Goal: Task Accomplishment & Management: Complete application form

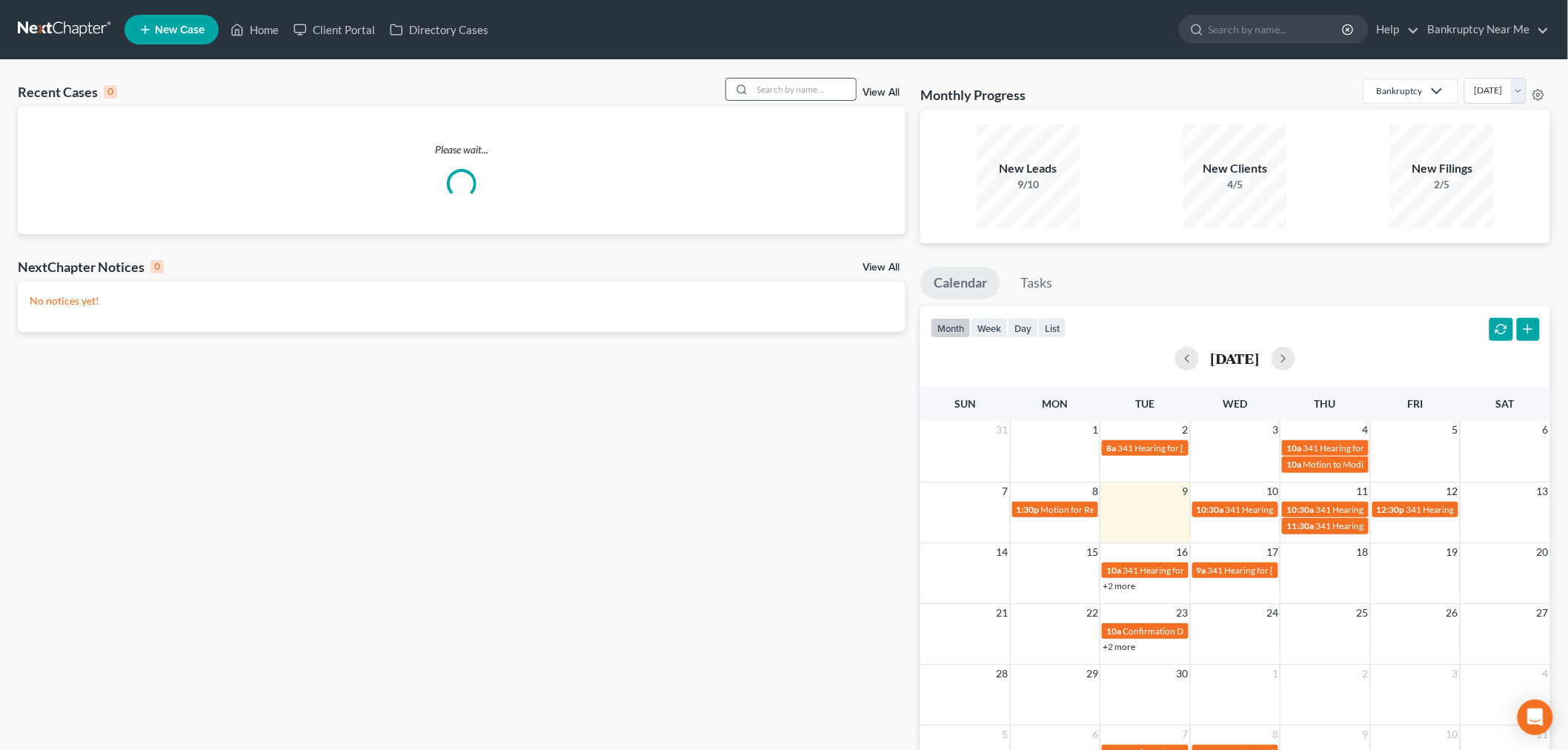
click at [806, 91] on input "search" at bounding box center [804, 89] width 104 height 21
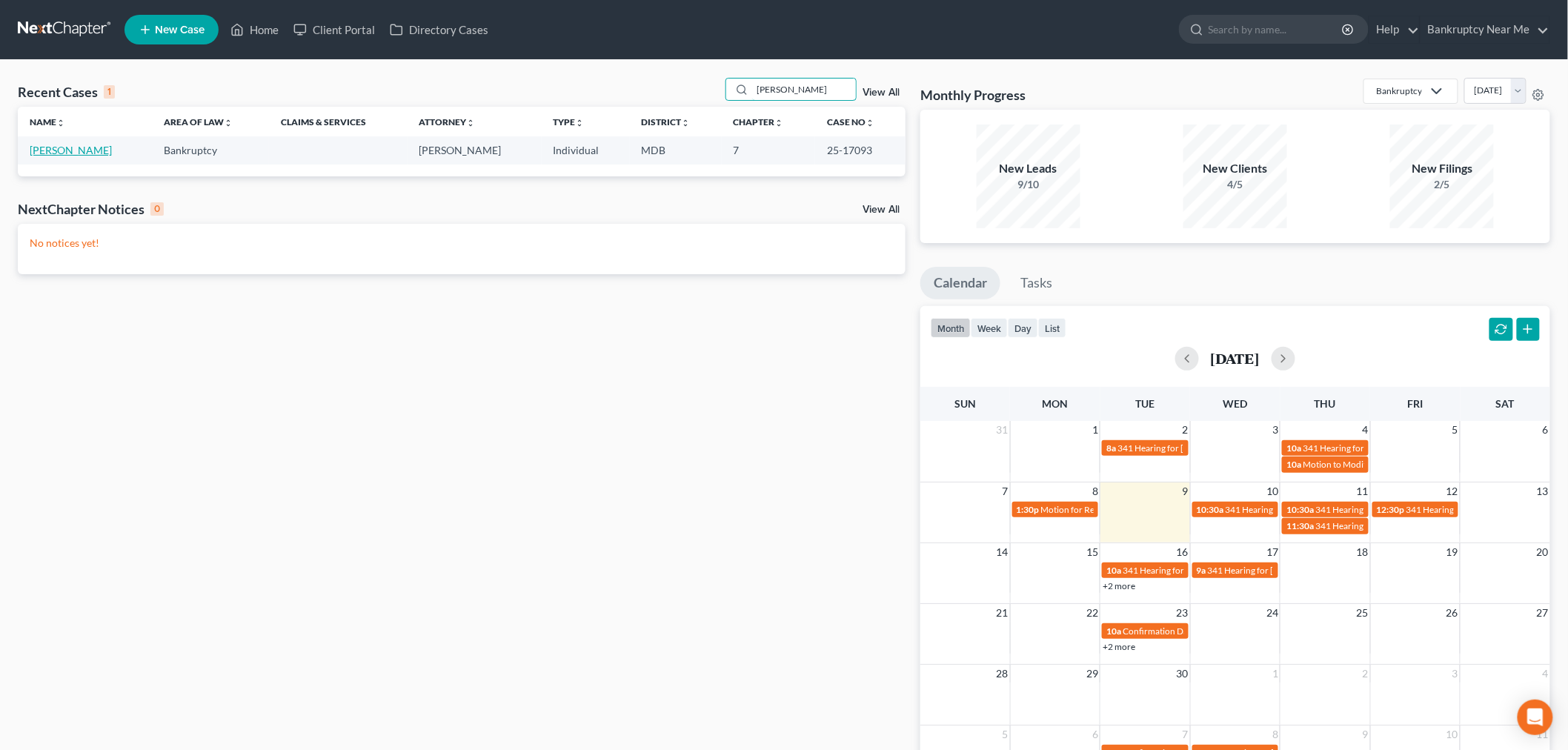
type input "[PERSON_NAME]"
click at [63, 156] on link "[PERSON_NAME]" at bounding box center [71, 150] width 83 height 13
select select "6"
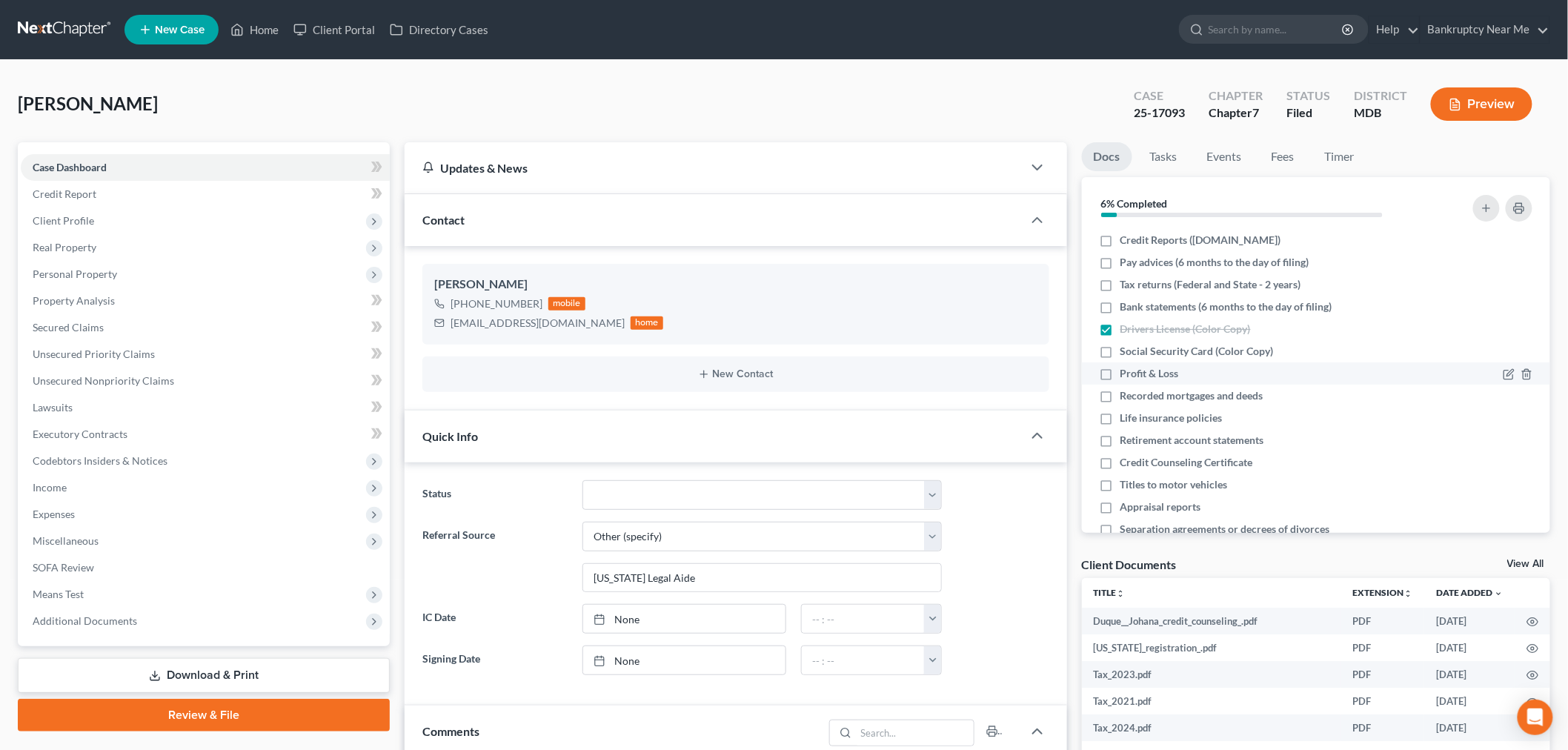
scroll to position [7303, 0]
click at [1154, 157] on link "Tasks" at bounding box center [1163, 156] width 51 height 29
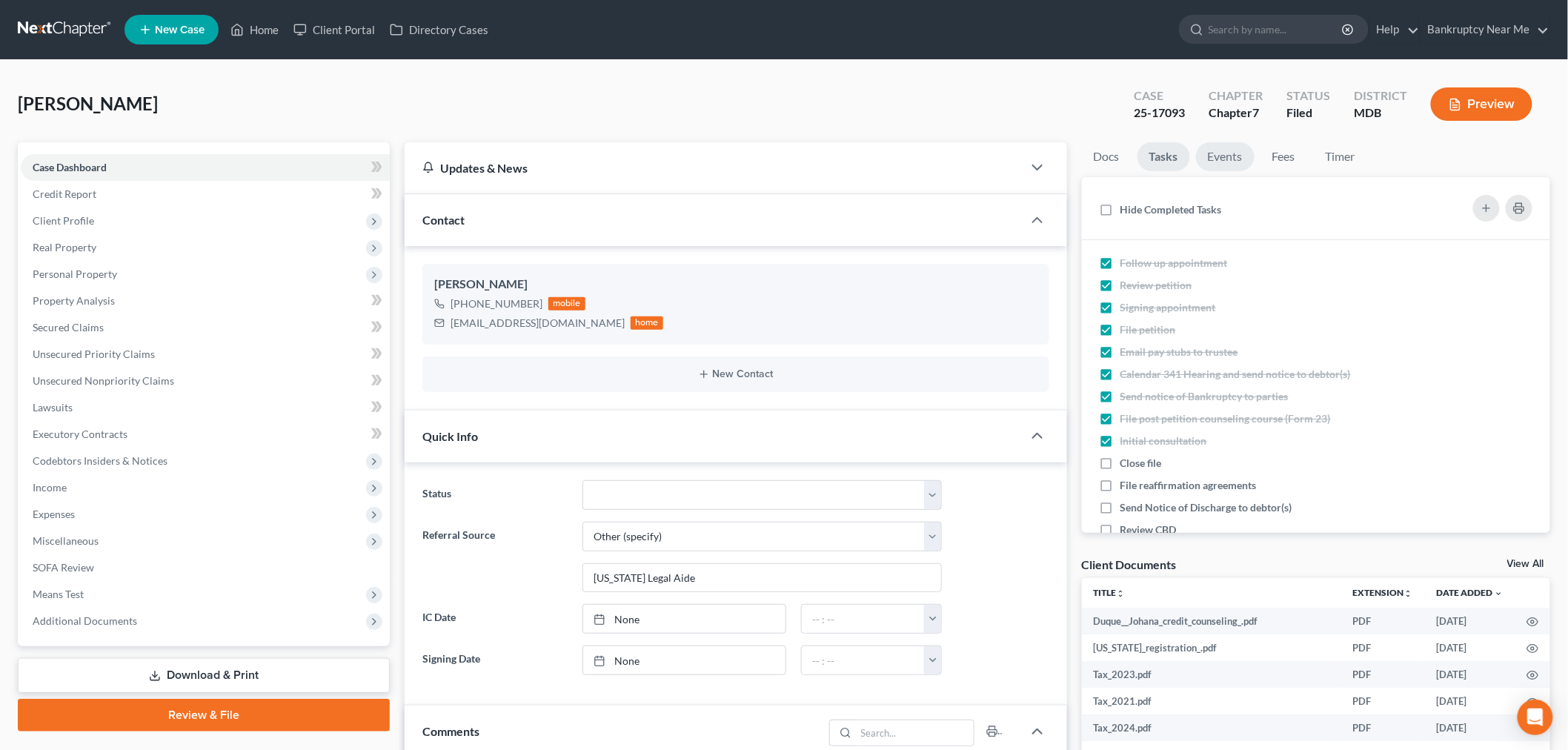
click at [1235, 162] on link "Events" at bounding box center [1225, 156] width 58 height 29
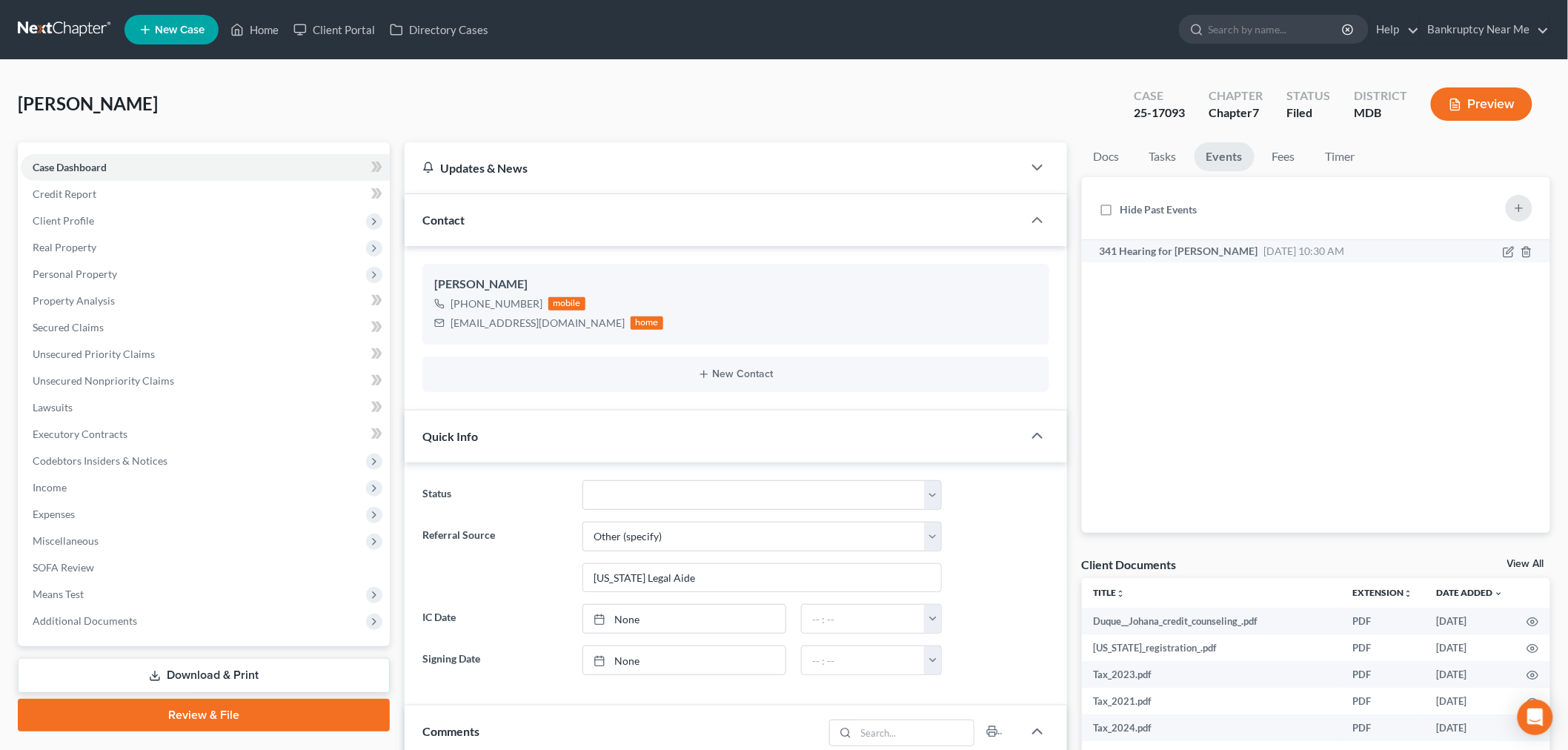
click at [1335, 248] on span "[DATE] 10:30 AM" at bounding box center [1304, 251] width 81 height 13
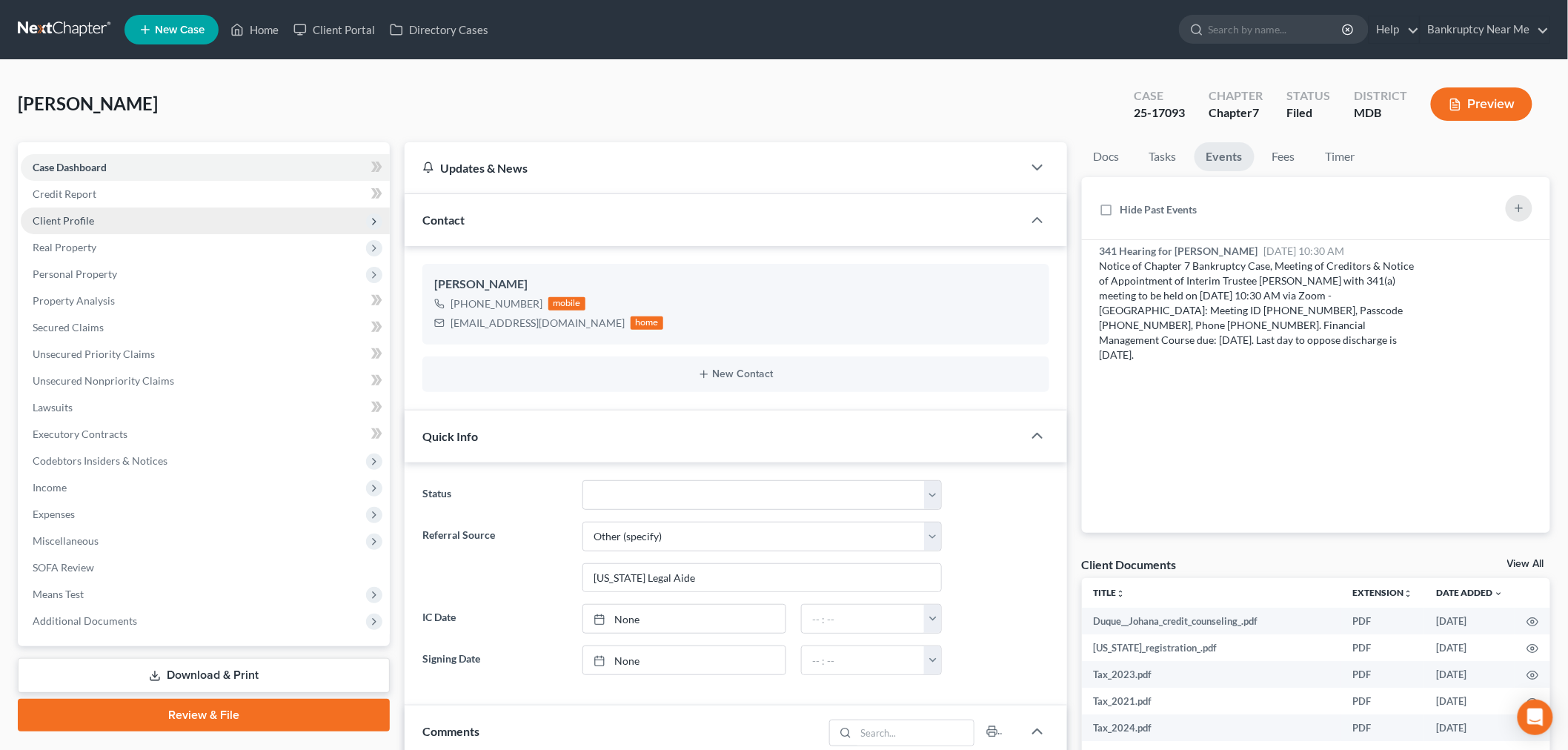
click at [187, 216] on span "Client Profile" at bounding box center [204, 221] width 369 height 27
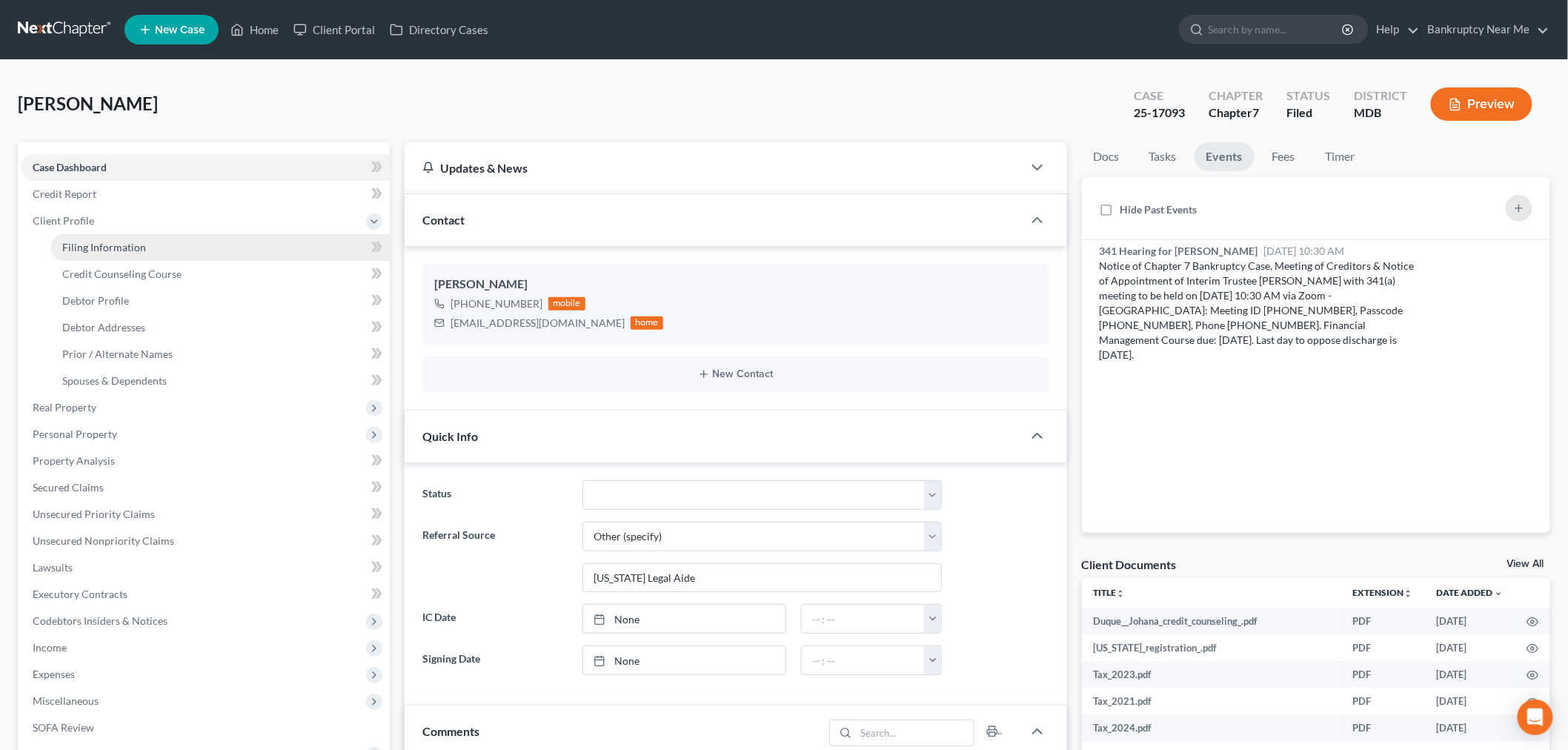
click at [169, 250] on link "Filing Information" at bounding box center [220, 248] width 340 height 27
select select "1"
select select "0"
select select "21"
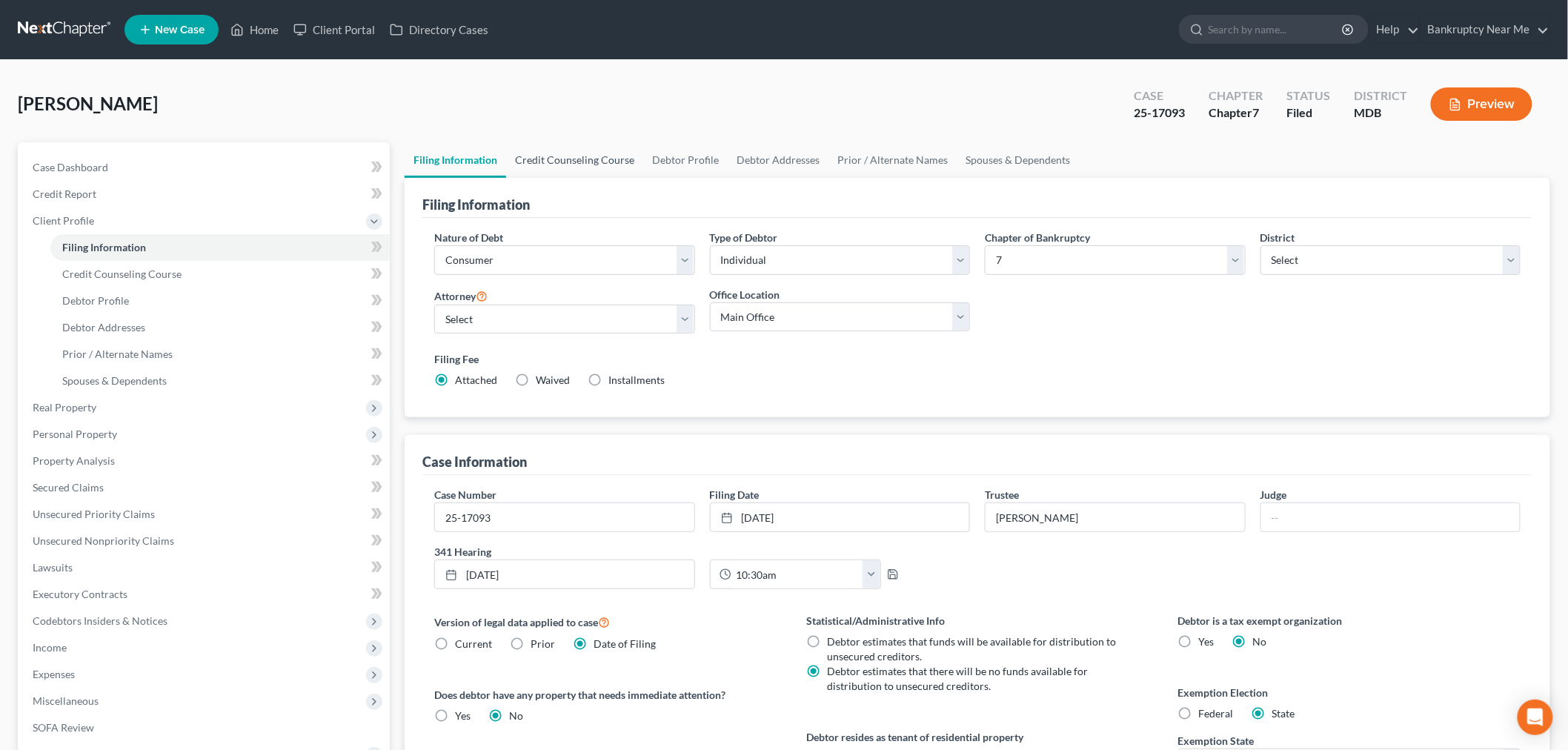
drag, startPoint x: 604, startPoint y: 156, endPoint x: 619, endPoint y: 154, distance: 15.1
click at [604, 156] on link "Credit Counseling Course" at bounding box center [575, 160] width 137 height 35
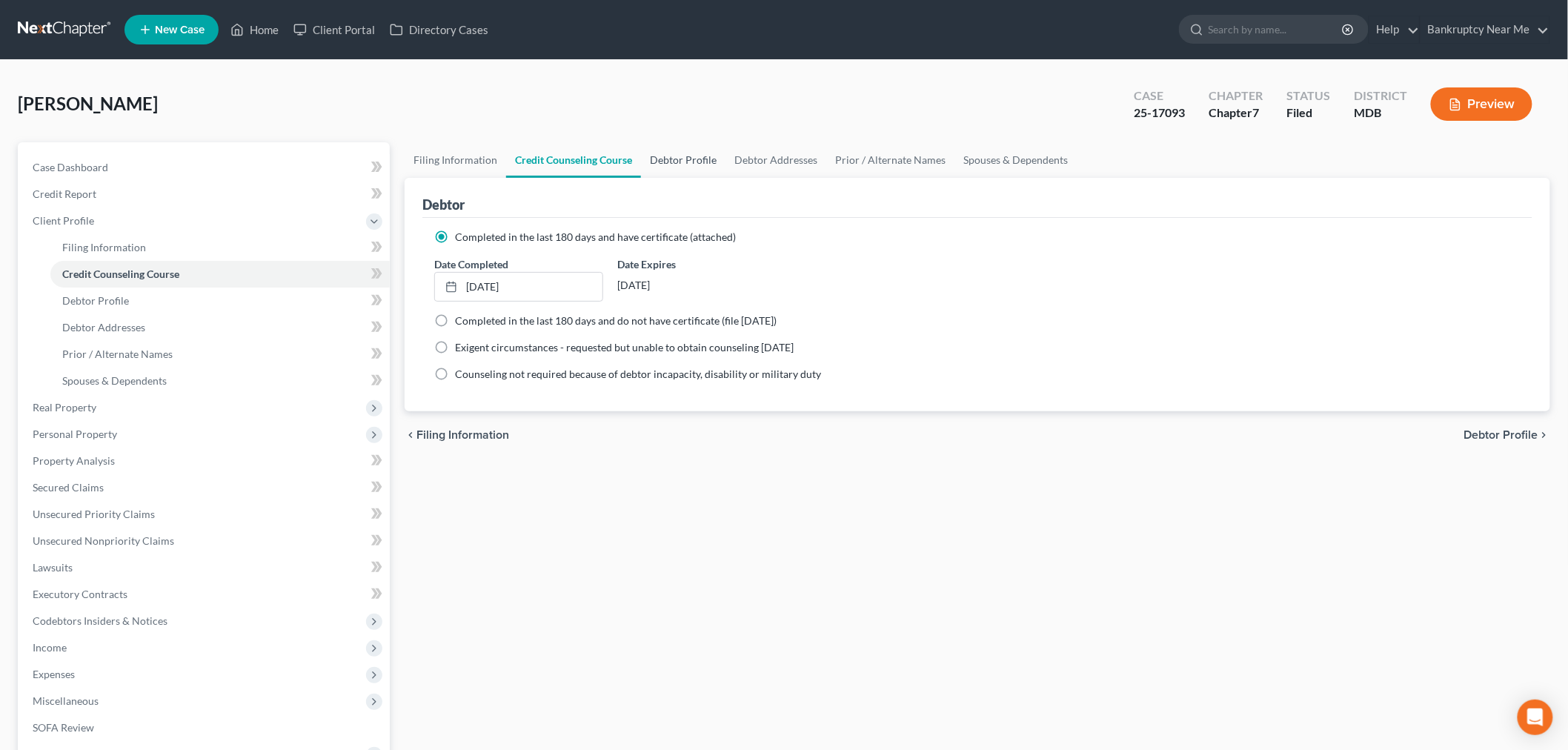
click at [700, 165] on link "Debtor Profile" at bounding box center [682, 160] width 84 height 35
select select "0"
select select "3"
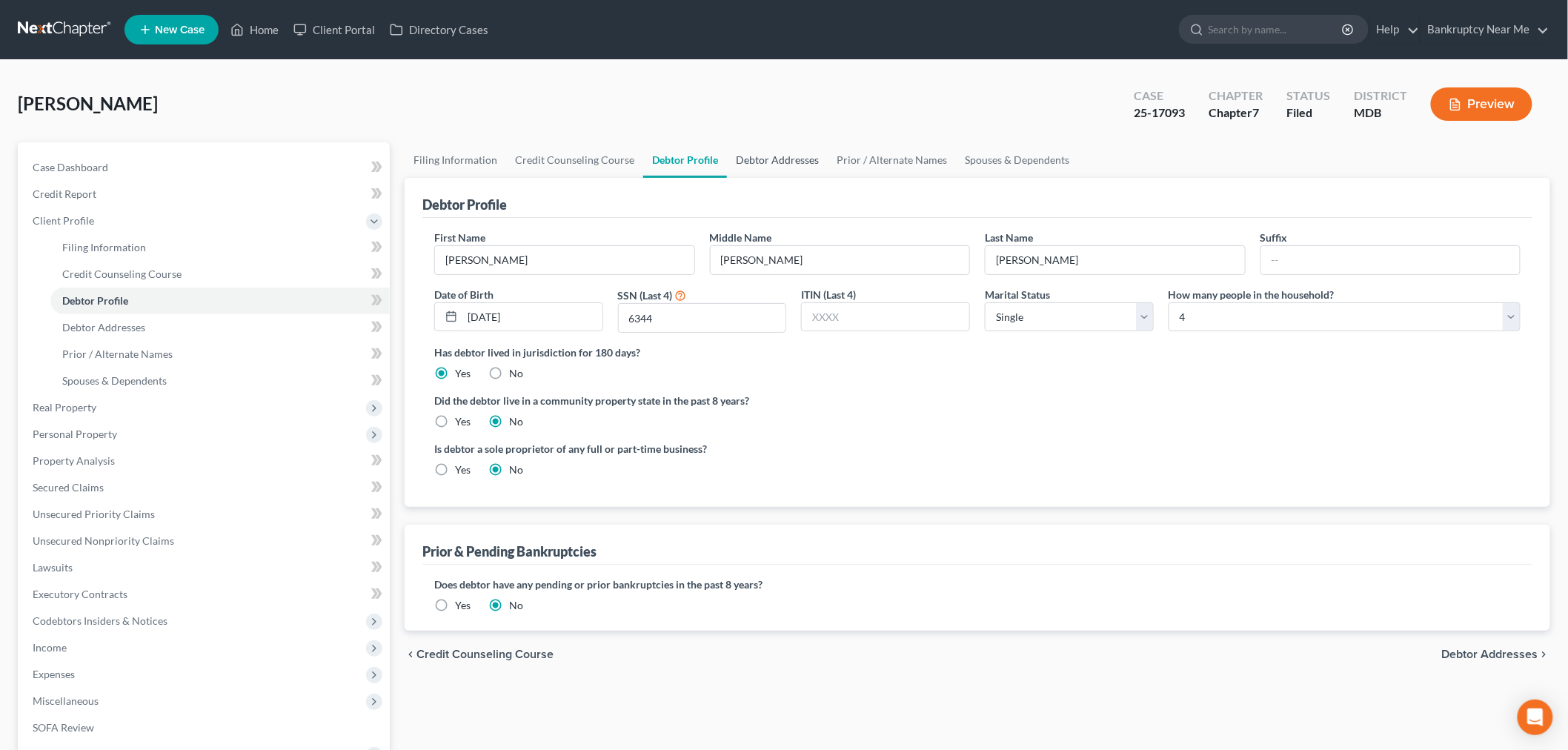
click at [794, 160] on link "Debtor Addresses" at bounding box center [777, 160] width 101 height 35
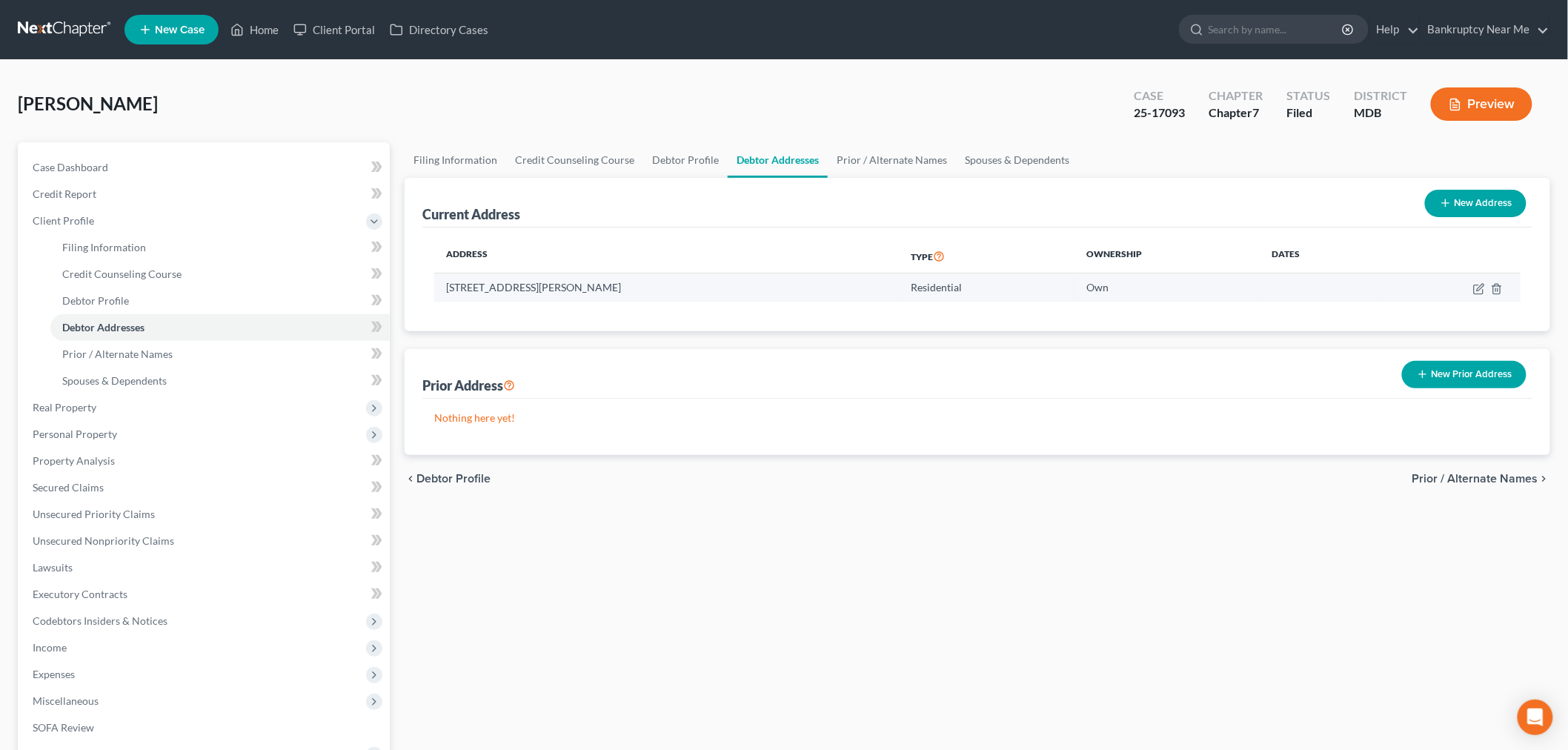
drag, startPoint x: 625, startPoint y: 284, endPoint x: 446, endPoint y: 284, distance: 179.0
click at [446, 284] on td "[STREET_ADDRESS][PERSON_NAME]" at bounding box center [666, 288] width 465 height 28
copy td "[STREET_ADDRESS][PERSON_NAME]"
click at [1001, 159] on link "Spouses & Dependents" at bounding box center [1017, 160] width 123 height 35
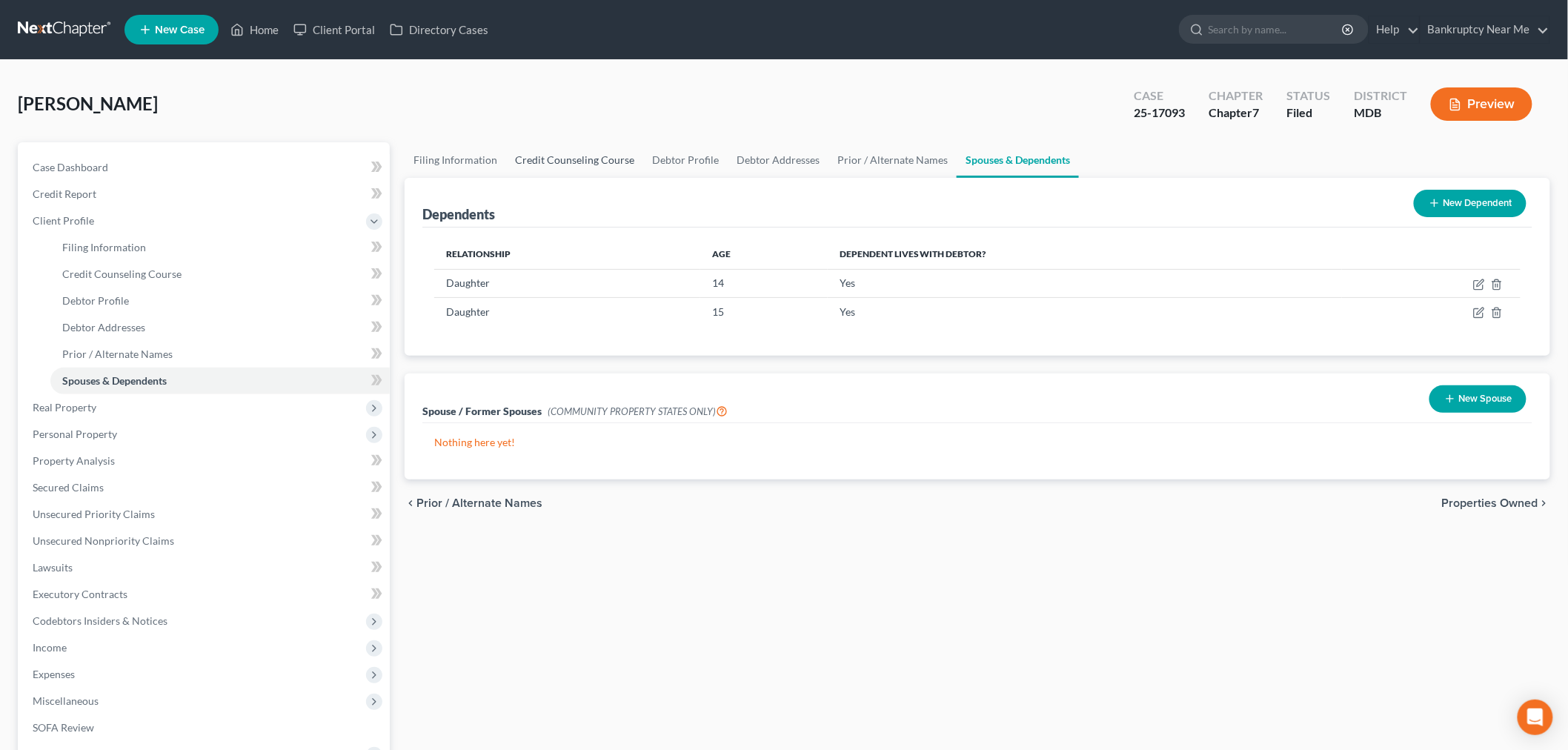
click at [595, 160] on link "Credit Counseling Course" at bounding box center [575, 160] width 137 height 35
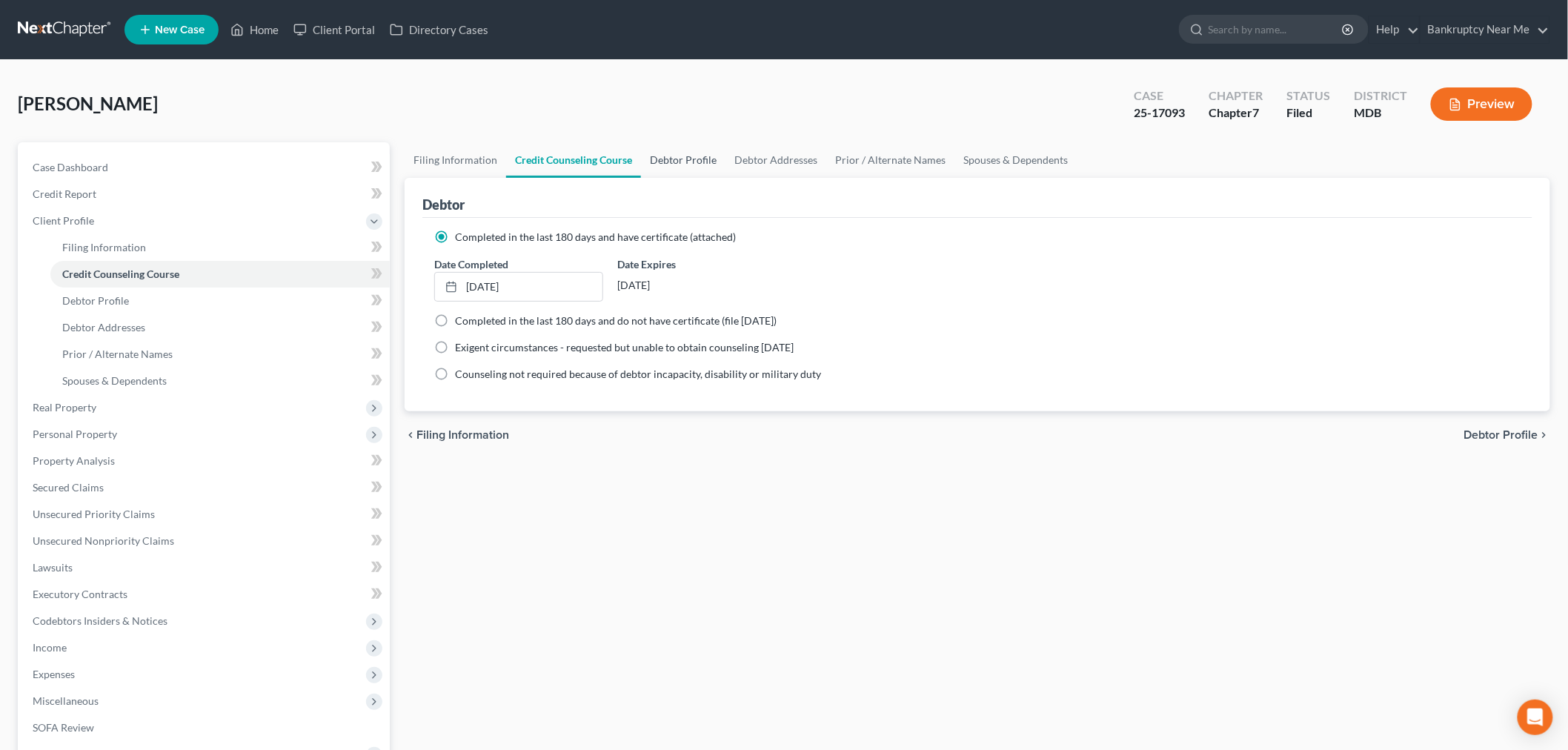
click at [704, 160] on link "Debtor Profile" at bounding box center [682, 160] width 84 height 35
select select "0"
select select "3"
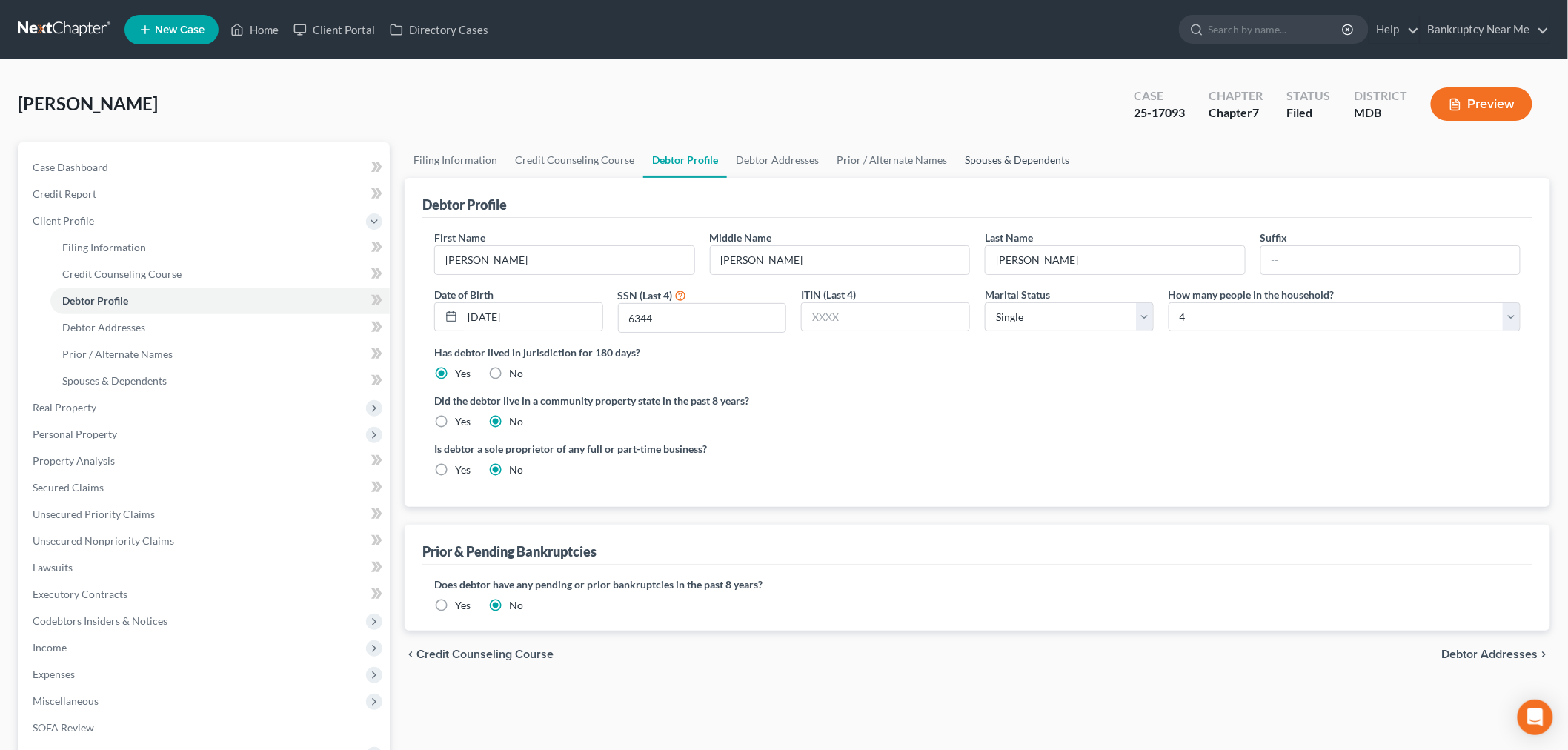
click at [1008, 153] on link "Spouses & Dependents" at bounding box center [1017, 160] width 123 height 35
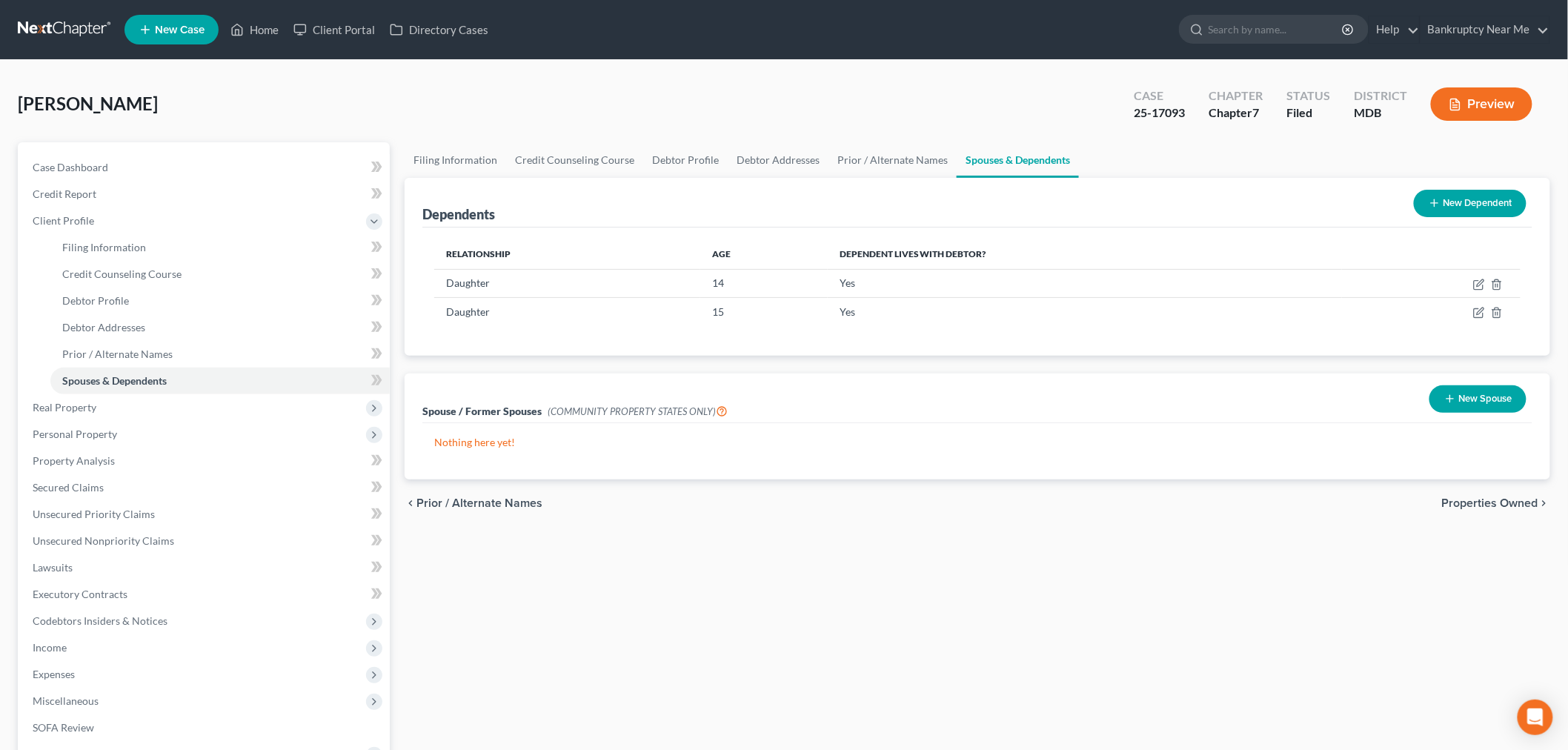
click at [154, 150] on div "Case Dashboard Payments Invoices Payments Payments Credit Report Client Profile…" at bounding box center [204, 474] width 372 height 664
click at [154, 162] on link "Case Dashboard" at bounding box center [204, 167] width 369 height 27
select select "6"
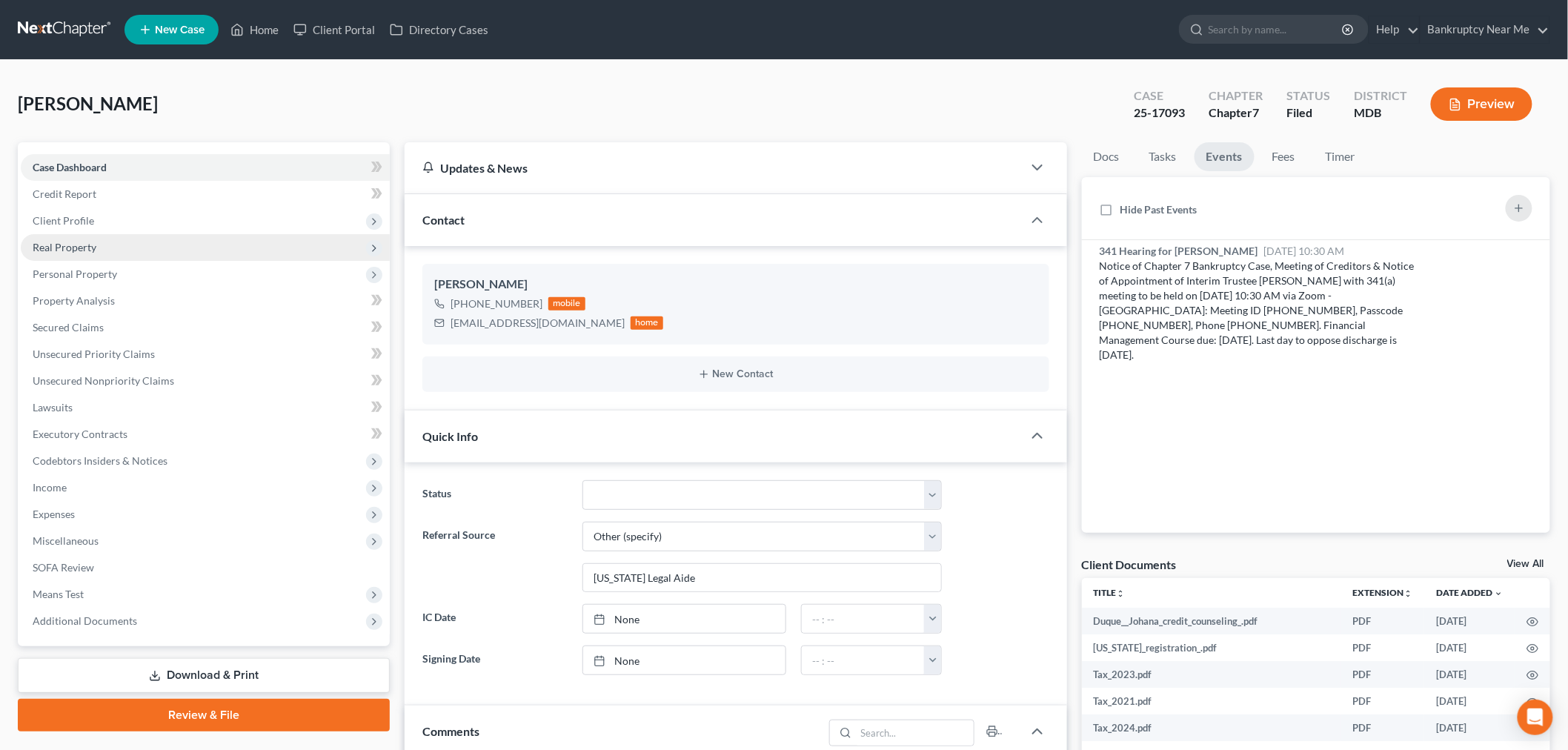
click at [123, 249] on span "Real Property" at bounding box center [204, 248] width 369 height 27
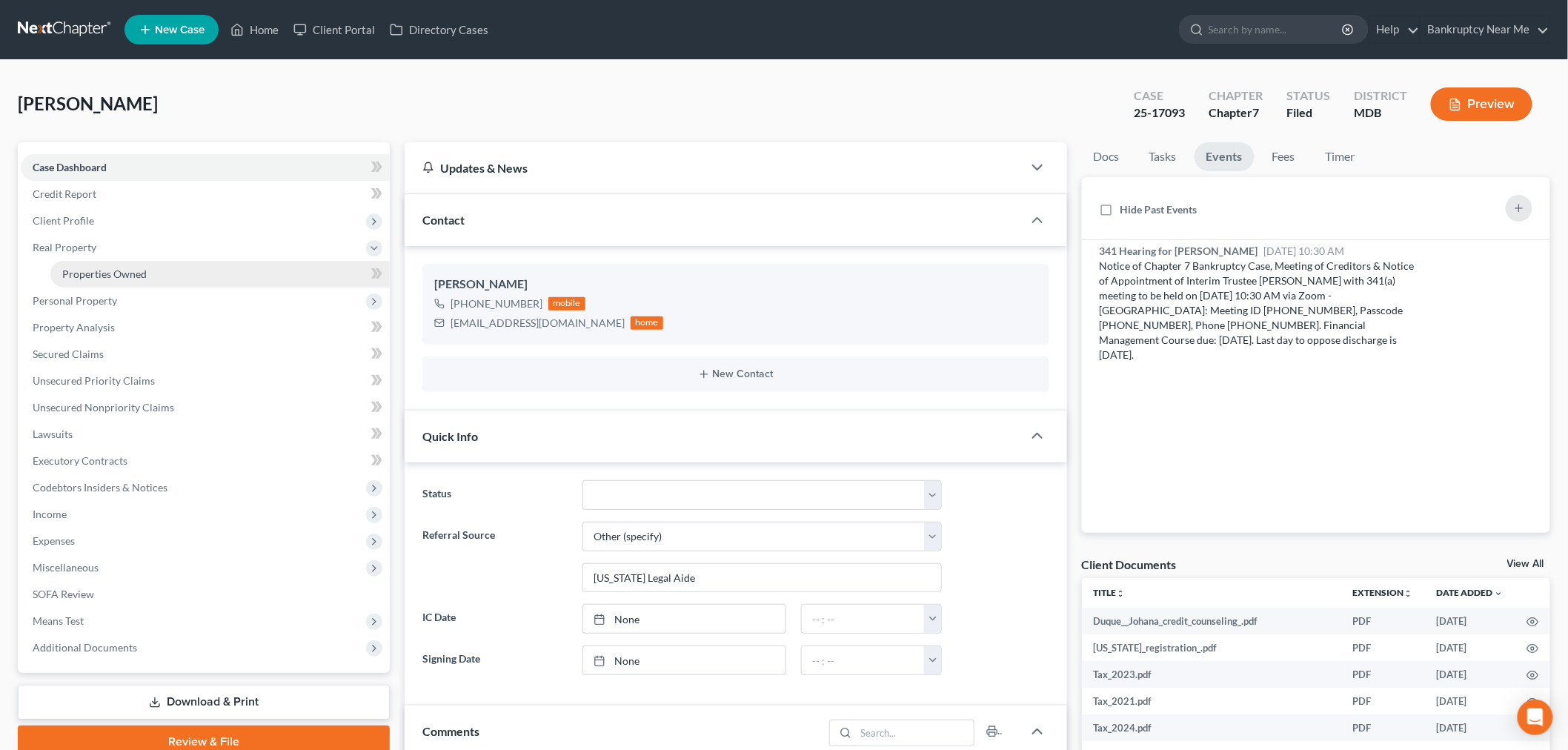
click at [132, 267] on span "Properties Owned" at bounding box center [104, 274] width 84 height 13
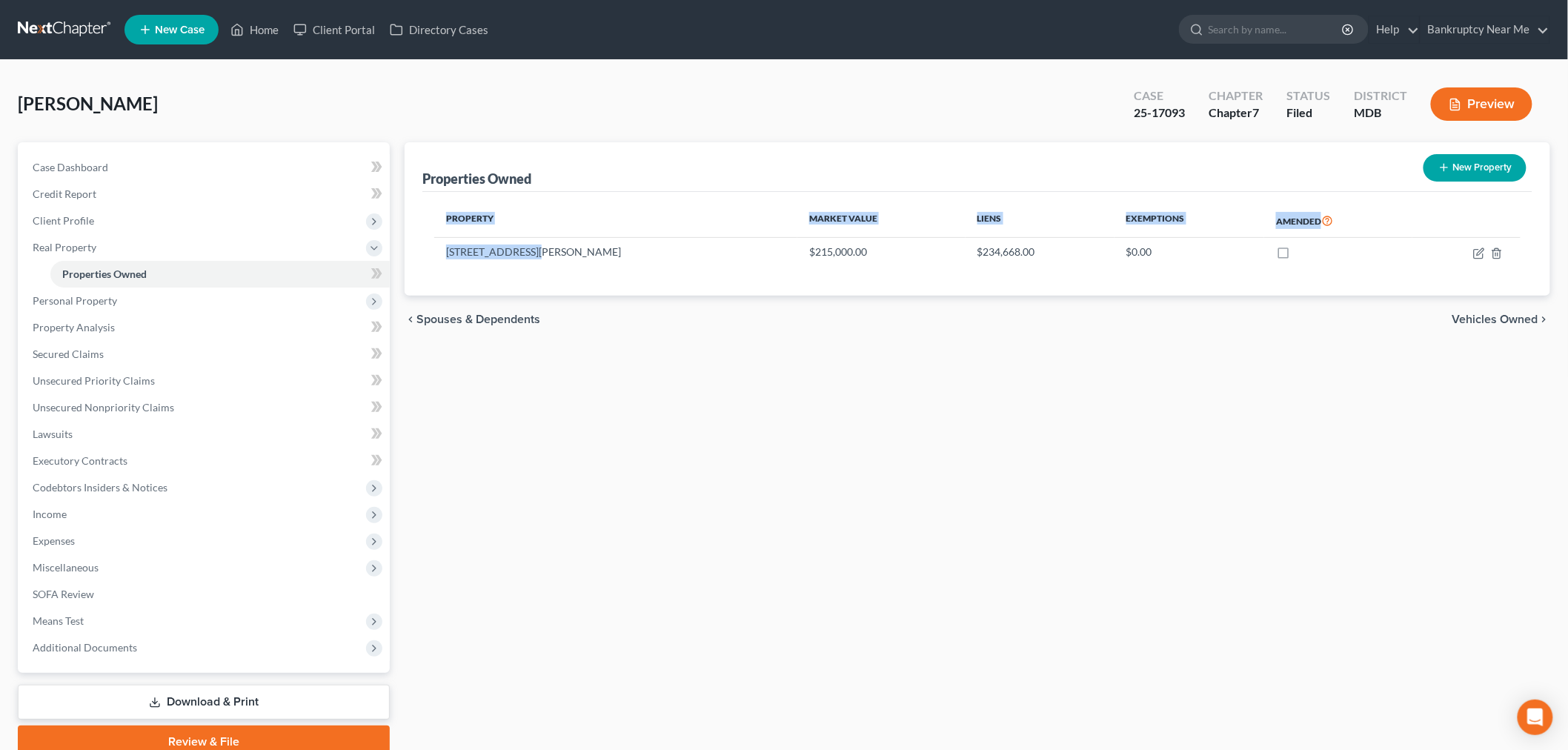
drag, startPoint x: 534, startPoint y: 250, endPoint x: 428, endPoint y: 250, distance: 106.0
click at [428, 250] on div "Property Market Value Liens Exemptions Amended [STREET_ADDRESS][PERSON_NAME] $2…" at bounding box center [977, 244] width 1110 height 104
click at [462, 250] on td "[STREET_ADDRESS][PERSON_NAME]" at bounding box center [615, 252] width 363 height 28
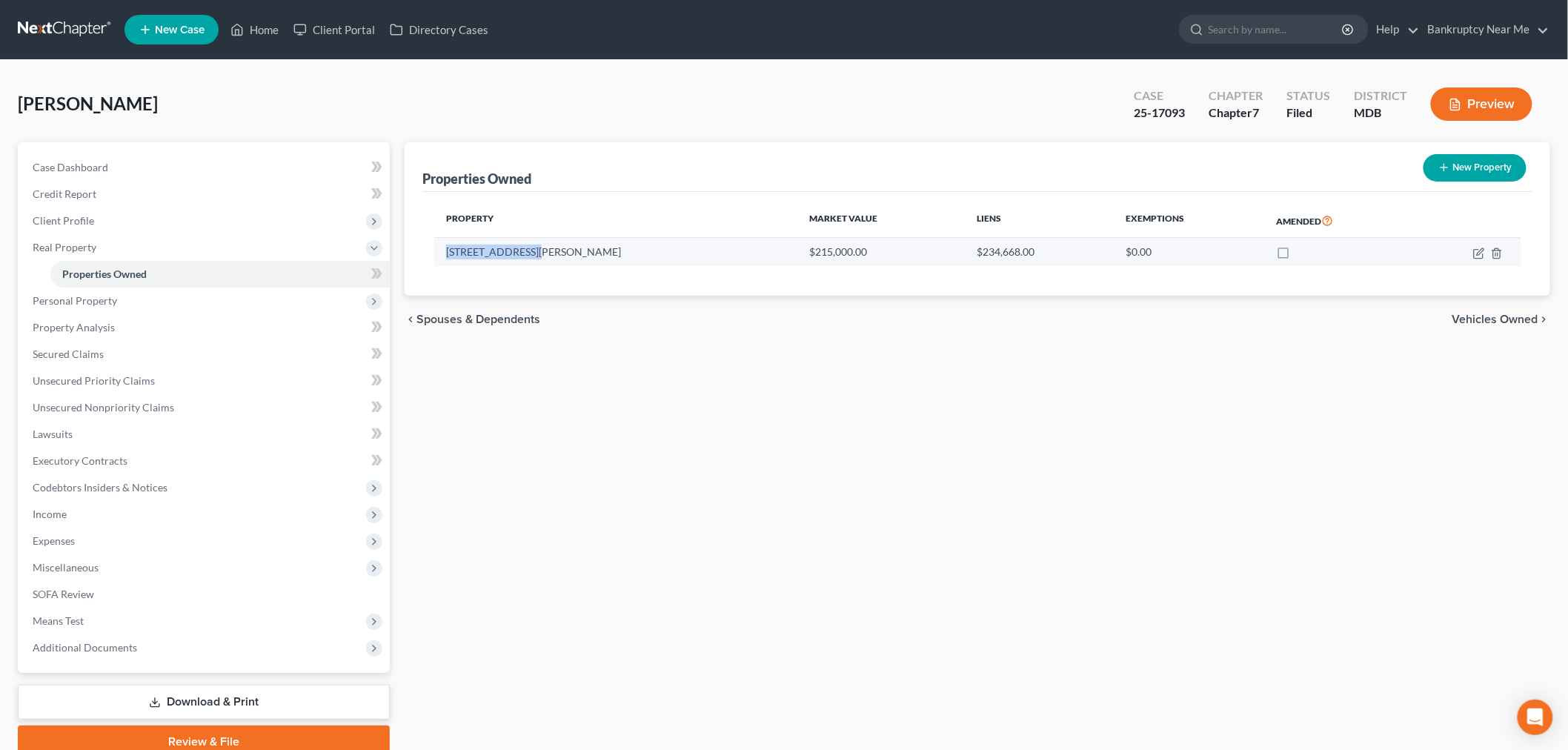
drag, startPoint x: 443, startPoint y: 254, endPoint x: 553, endPoint y: 253, distance: 110.0
click at [553, 253] on td "[STREET_ADDRESS][PERSON_NAME]" at bounding box center [615, 252] width 363 height 28
copy td "[STREET_ADDRESS][PERSON_NAME]"
click at [1485, 248] on td at bounding box center [1467, 252] width 108 height 28
click at [1478, 251] on icon "button" at bounding box center [1478, 253] width 12 height 12
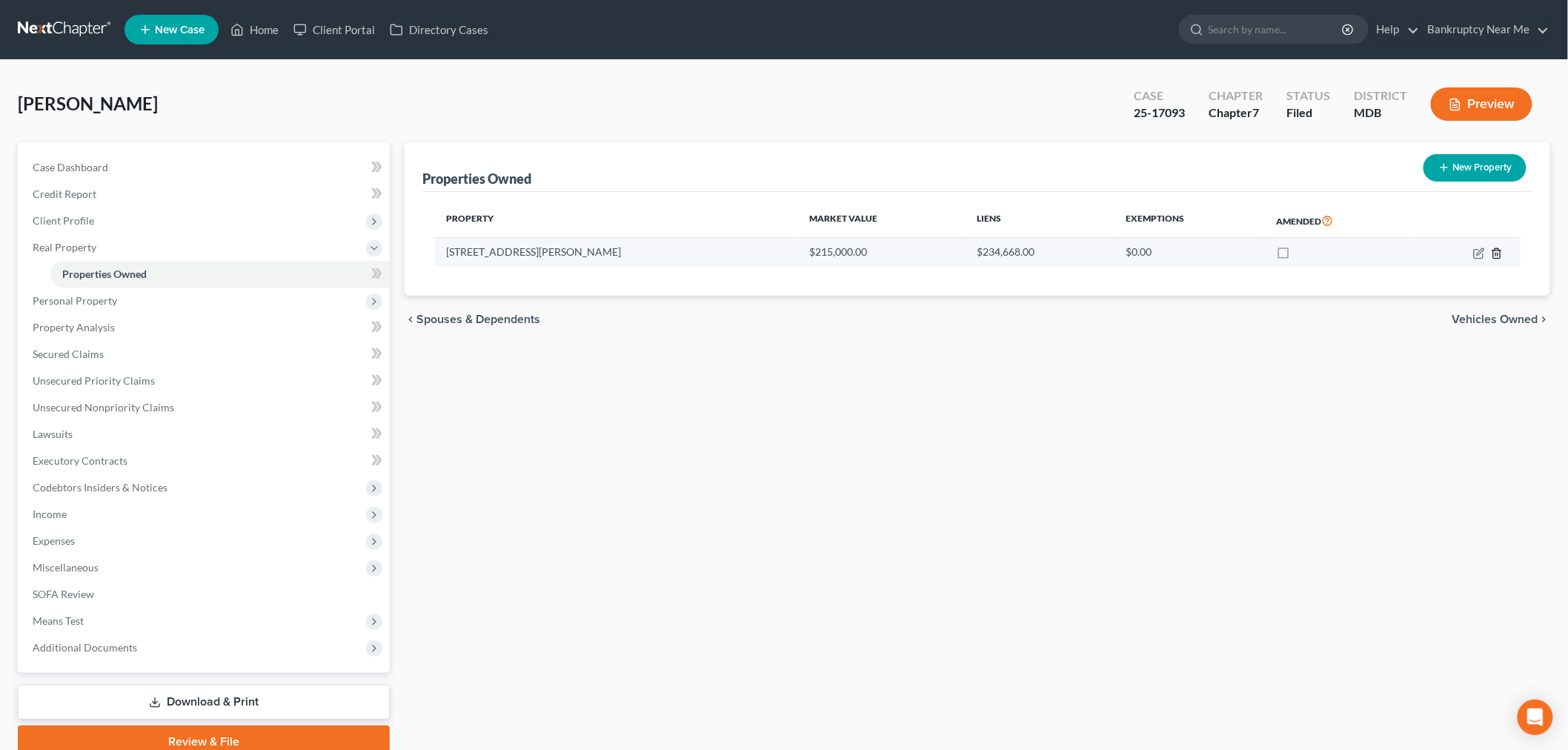
select select "21"
select select "0"
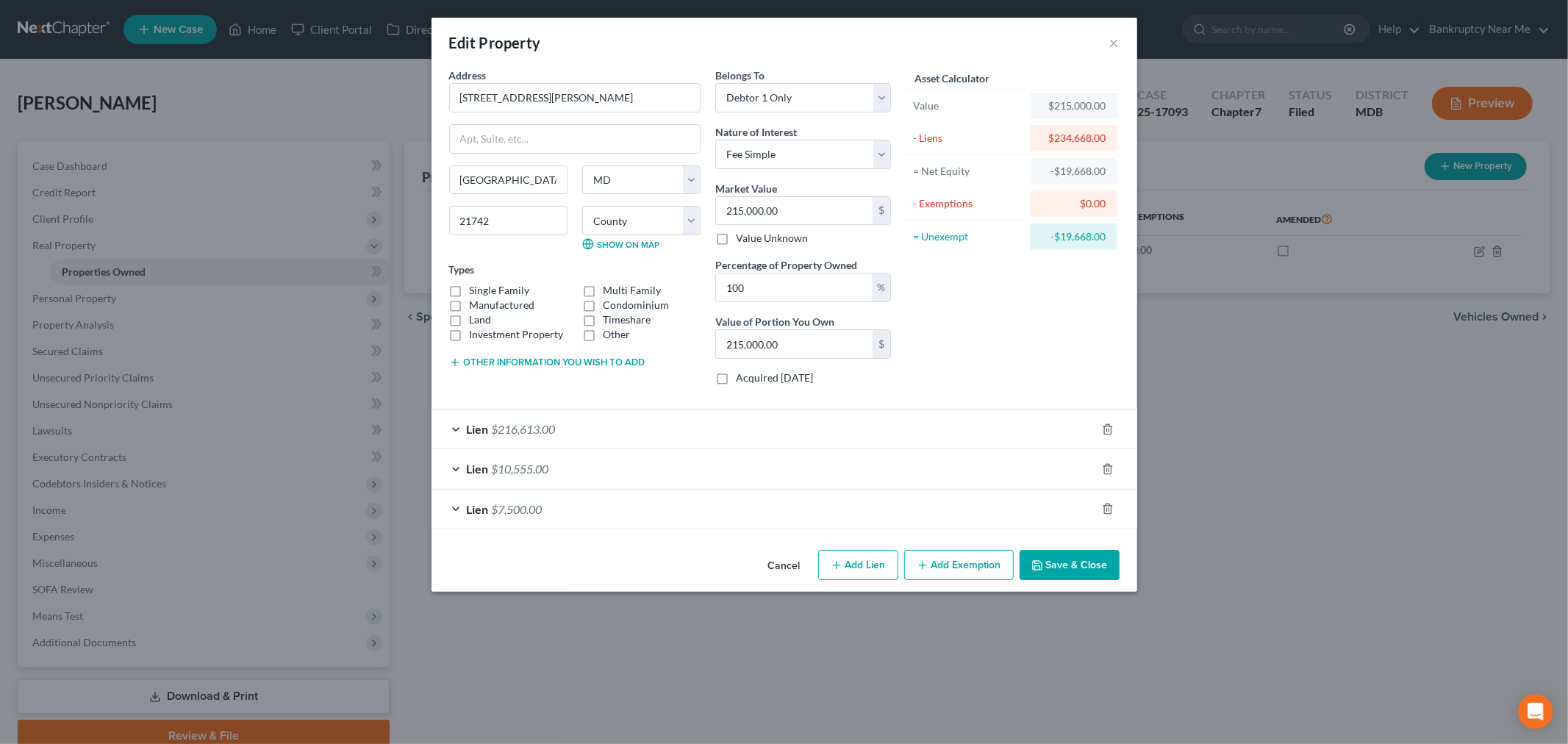
click at [548, 420] on div "Lien $216,613.00" at bounding box center [763, 429] width 664 height 39
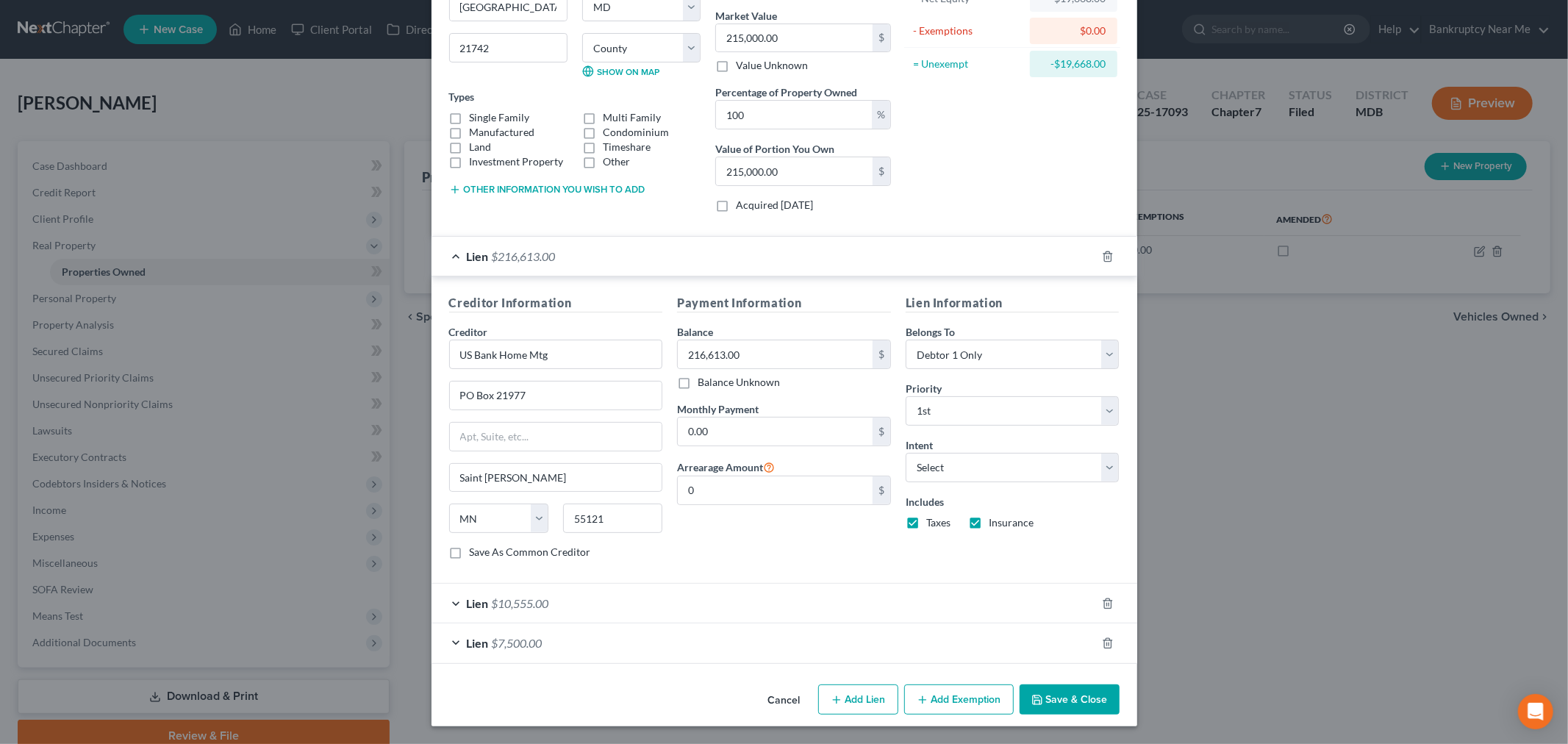
drag, startPoint x: 605, startPoint y: 611, endPoint x: 610, endPoint y: 600, distance: 12.1
click at [603, 611] on div "Lien $10,555.00" at bounding box center [763, 603] width 664 height 39
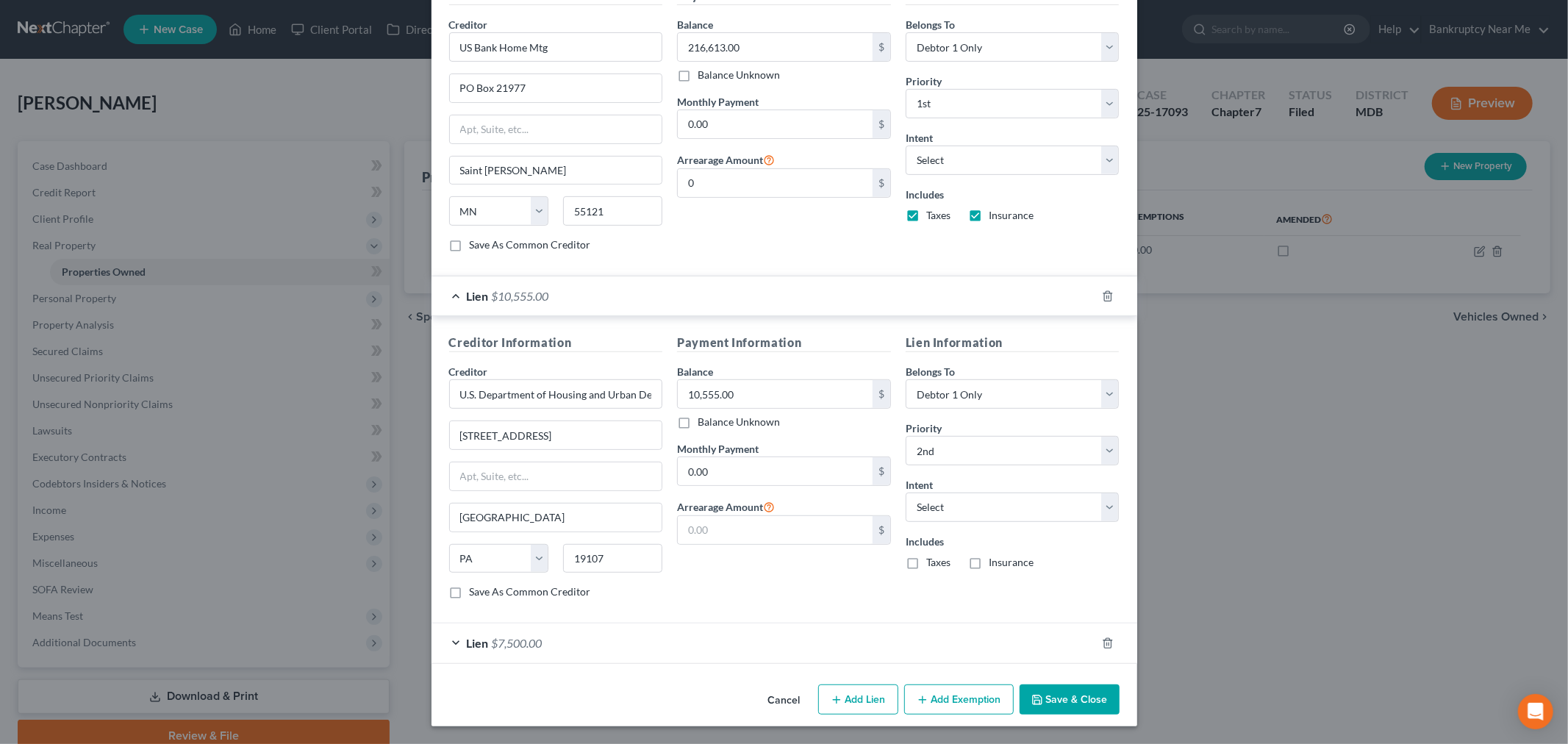
scroll to position [482, 0]
click at [579, 635] on div "Lien $7,500.00" at bounding box center [763, 643] width 664 height 39
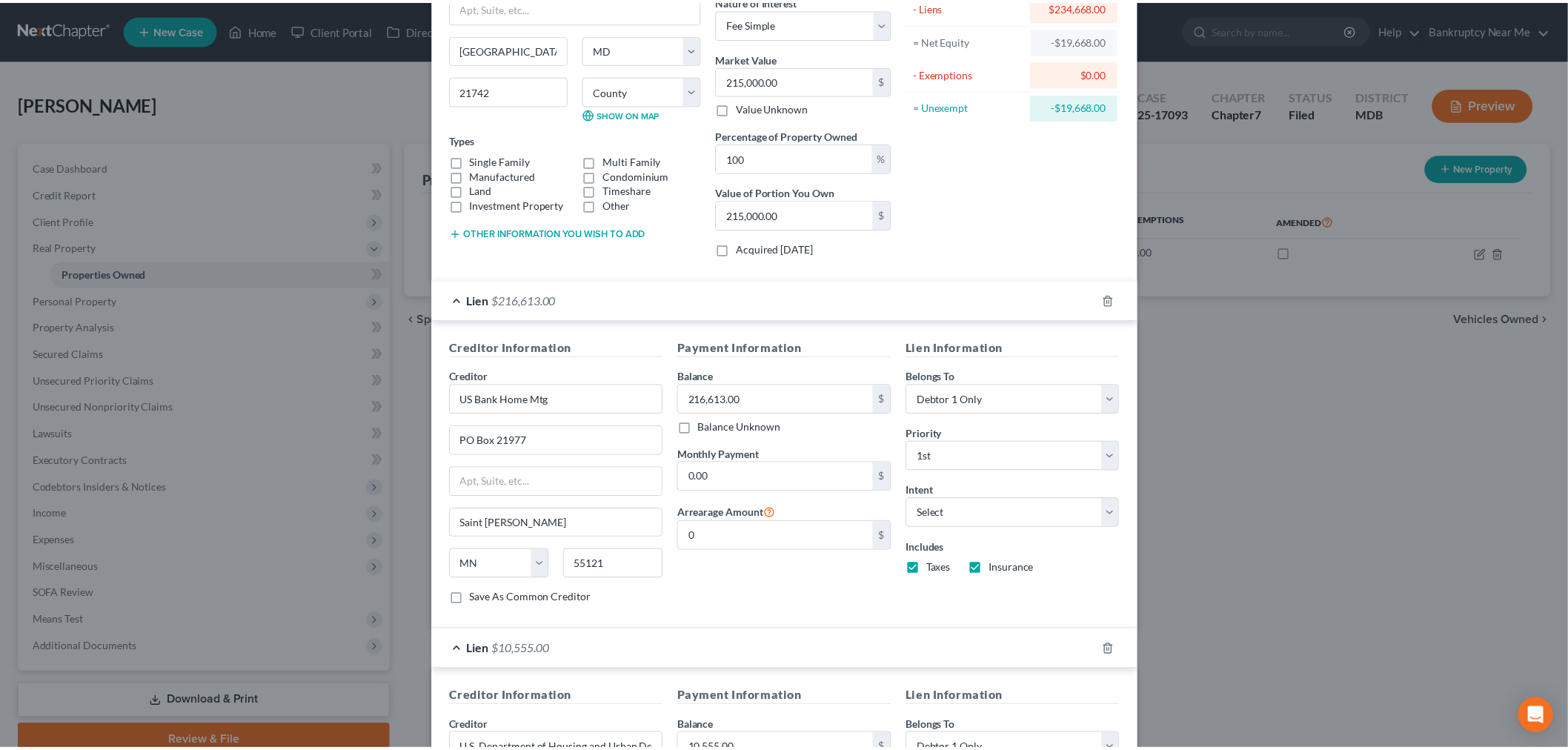
scroll to position [0, 0]
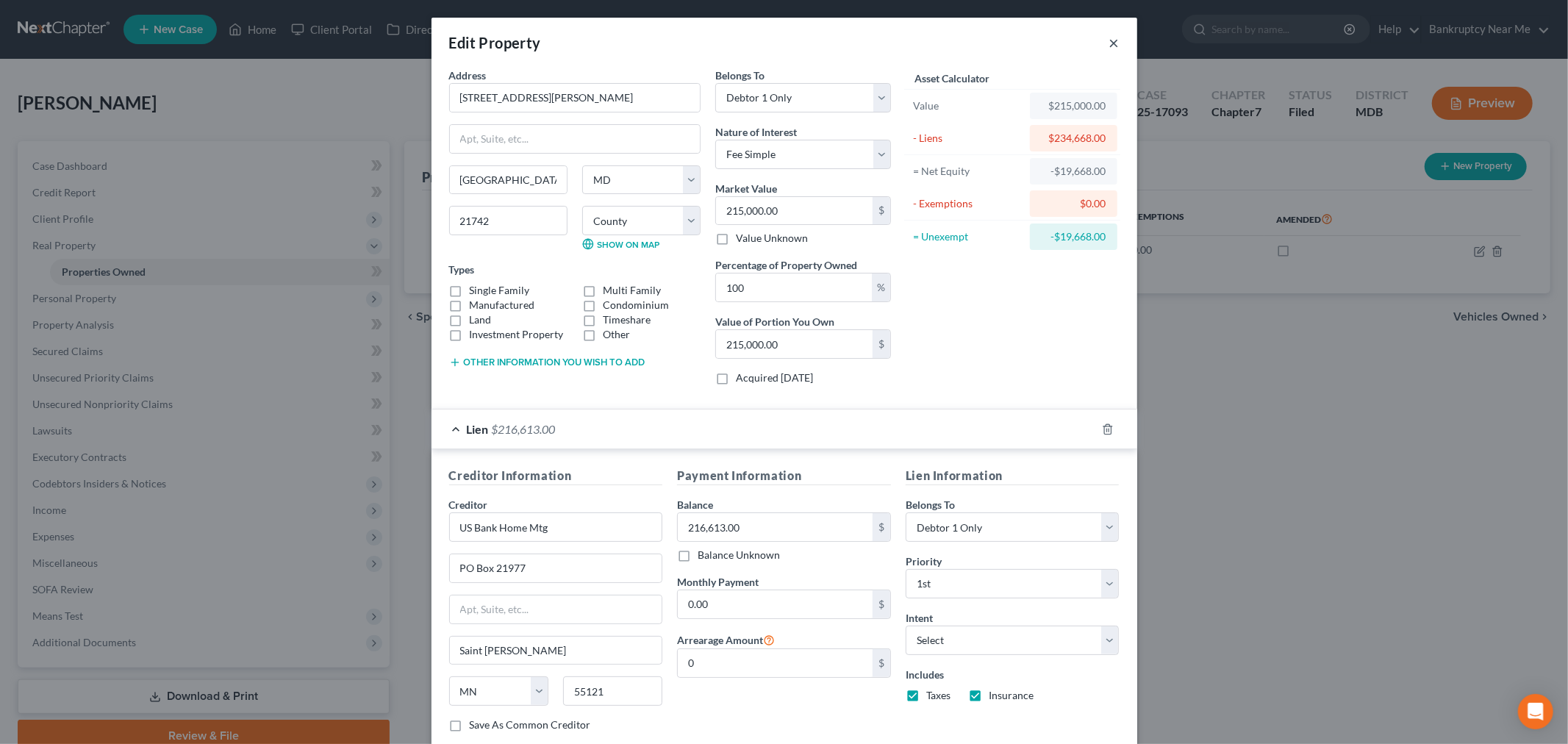
click at [1110, 41] on button "×" at bounding box center [1114, 42] width 10 height 18
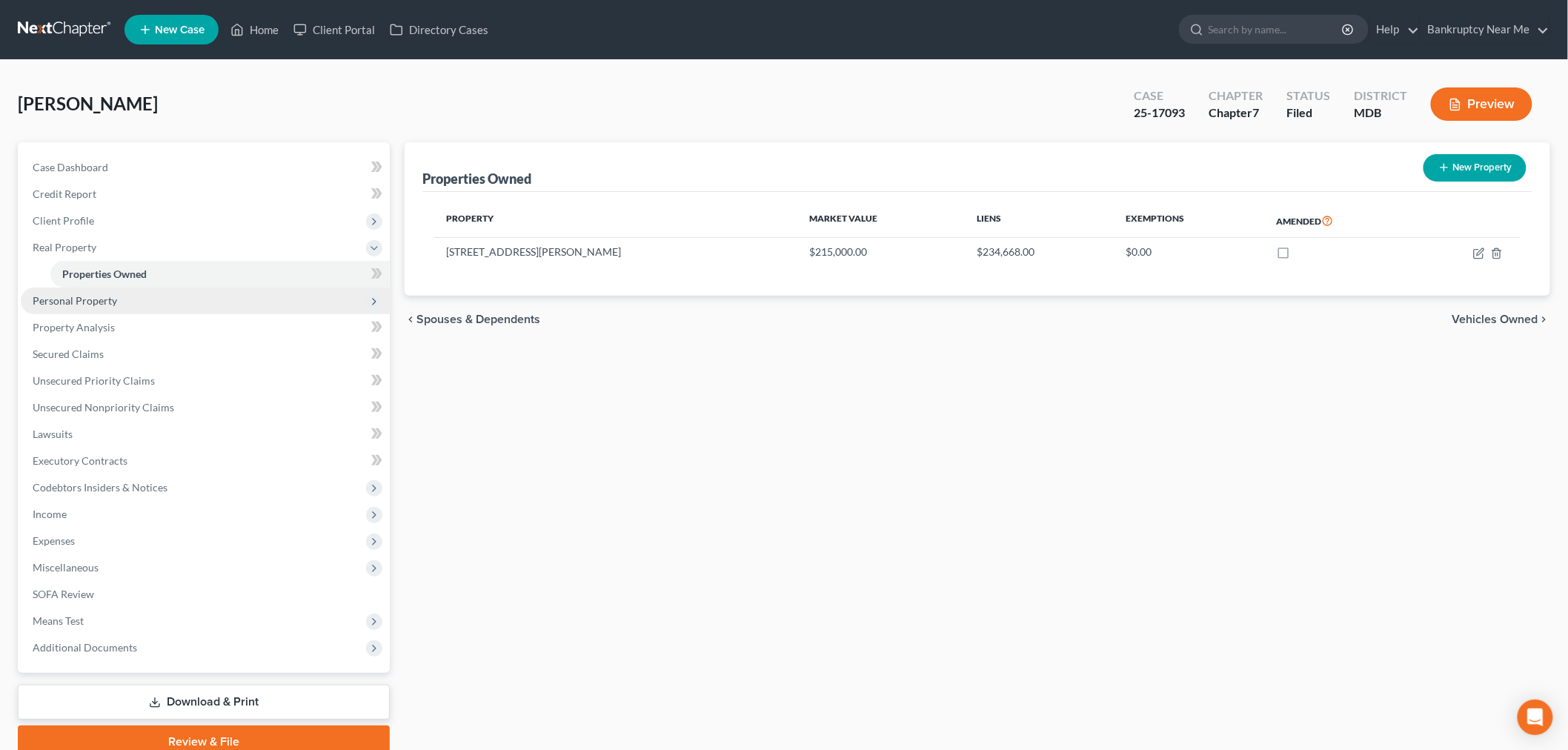
click at [138, 297] on span "Personal Property" at bounding box center [204, 301] width 369 height 27
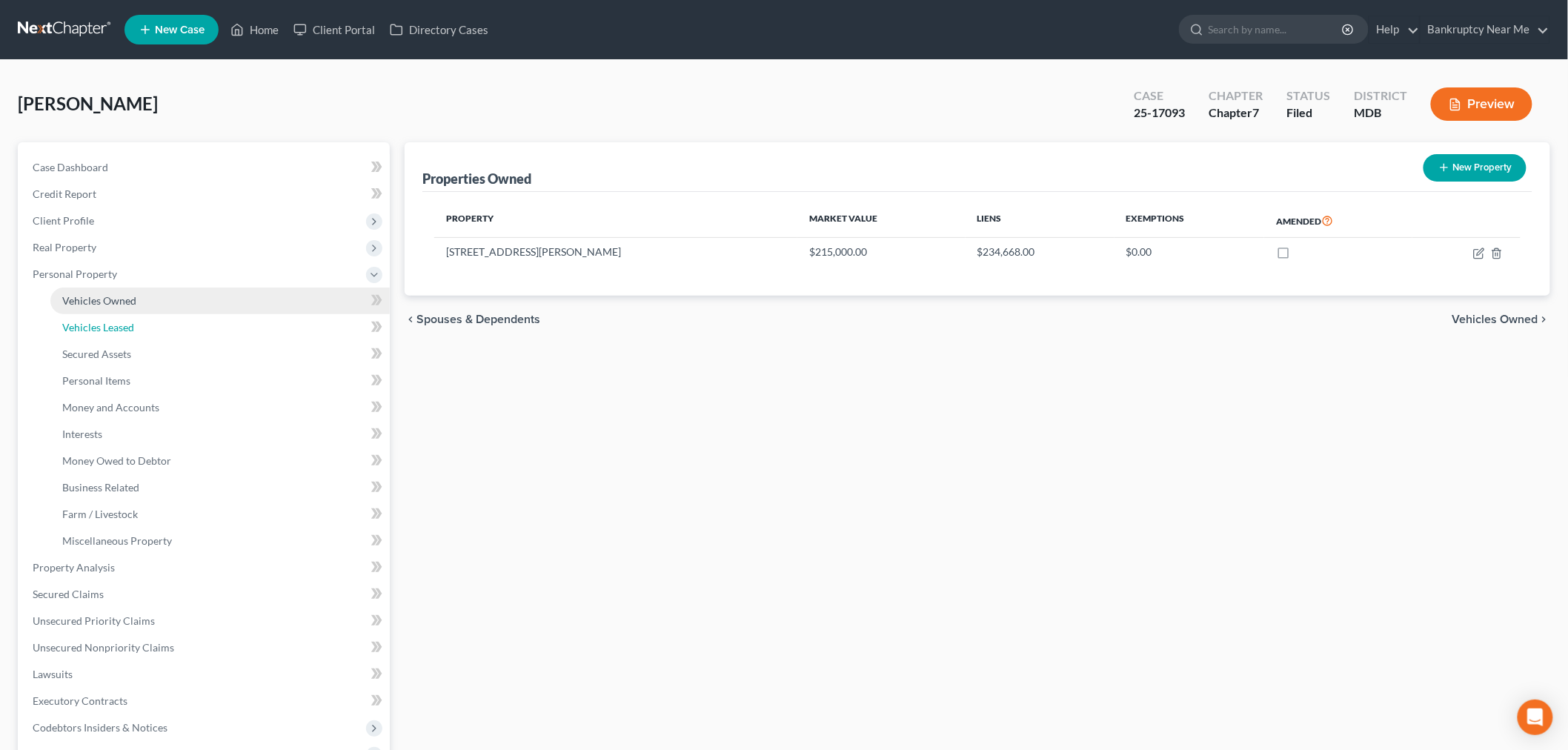
click at [134, 324] on link "Vehicles Leased" at bounding box center [220, 328] width 340 height 27
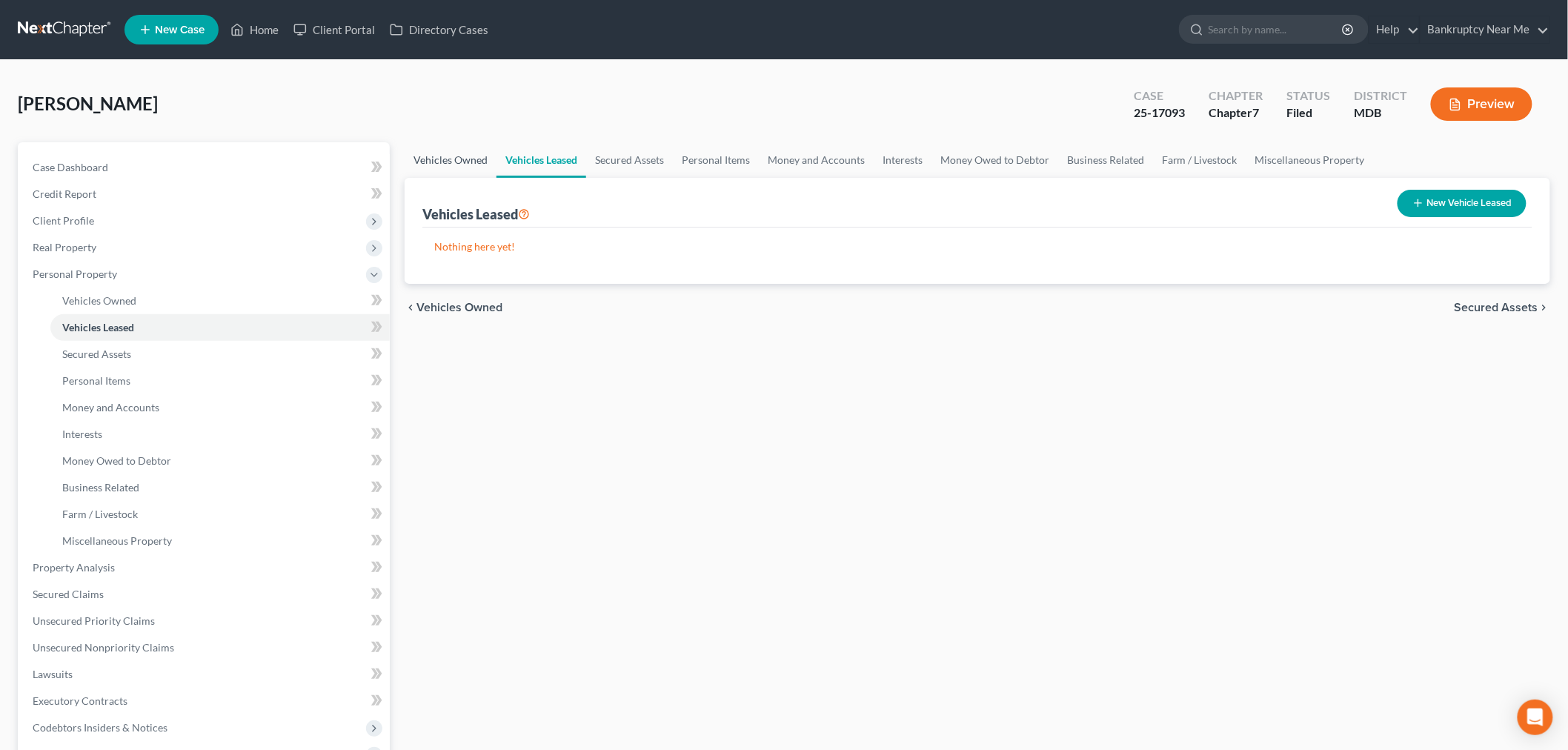
click at [446, 152] on link "Vehicles Owned" at bounding box center [450, 160] width 92 height 35
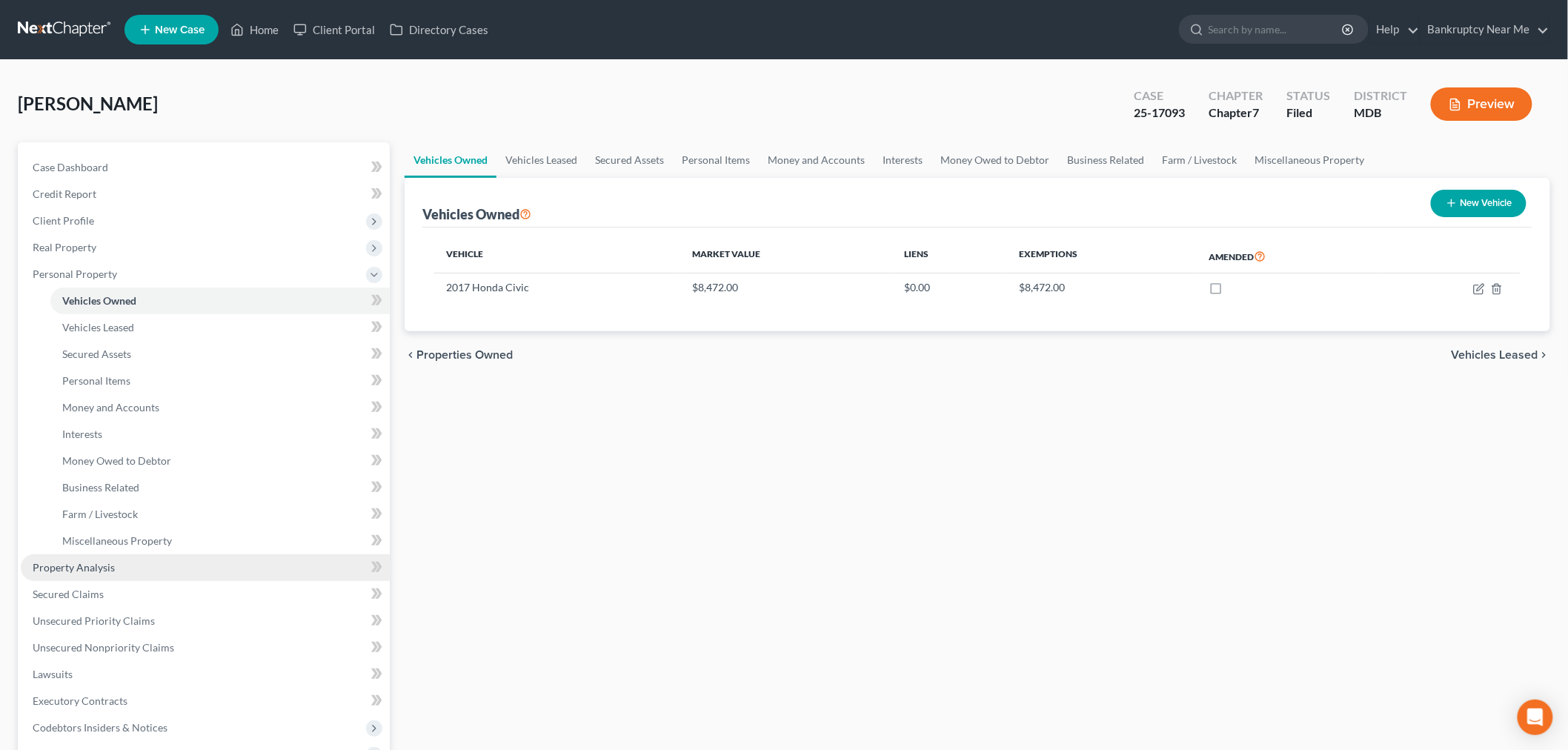
click at [123, 568] on link "Property Analysis" at bounding box center [204, 568] width 369 height 27
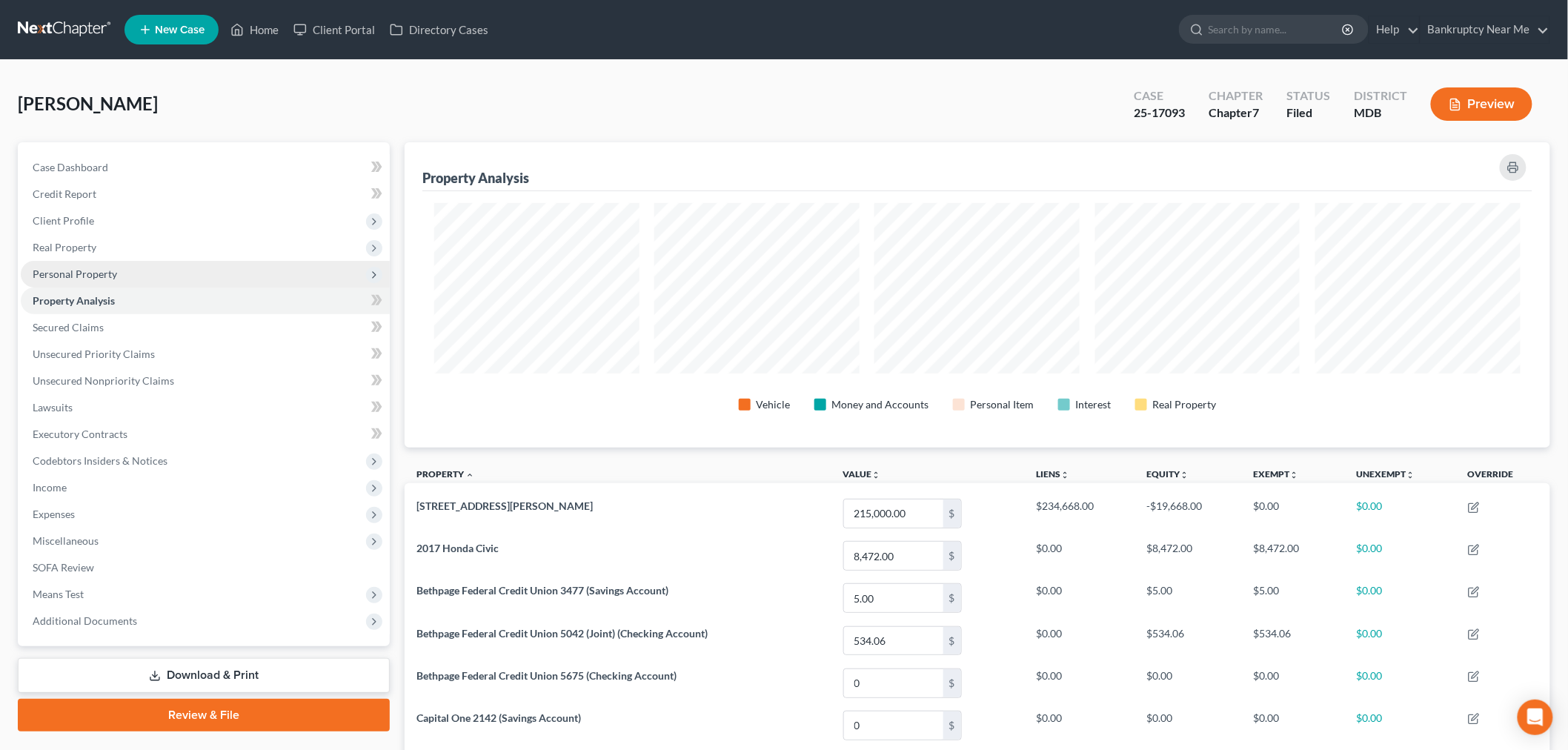
click at [112, 264] on span "Personal Property" at bounding box center [204, 274] width 369 height 27
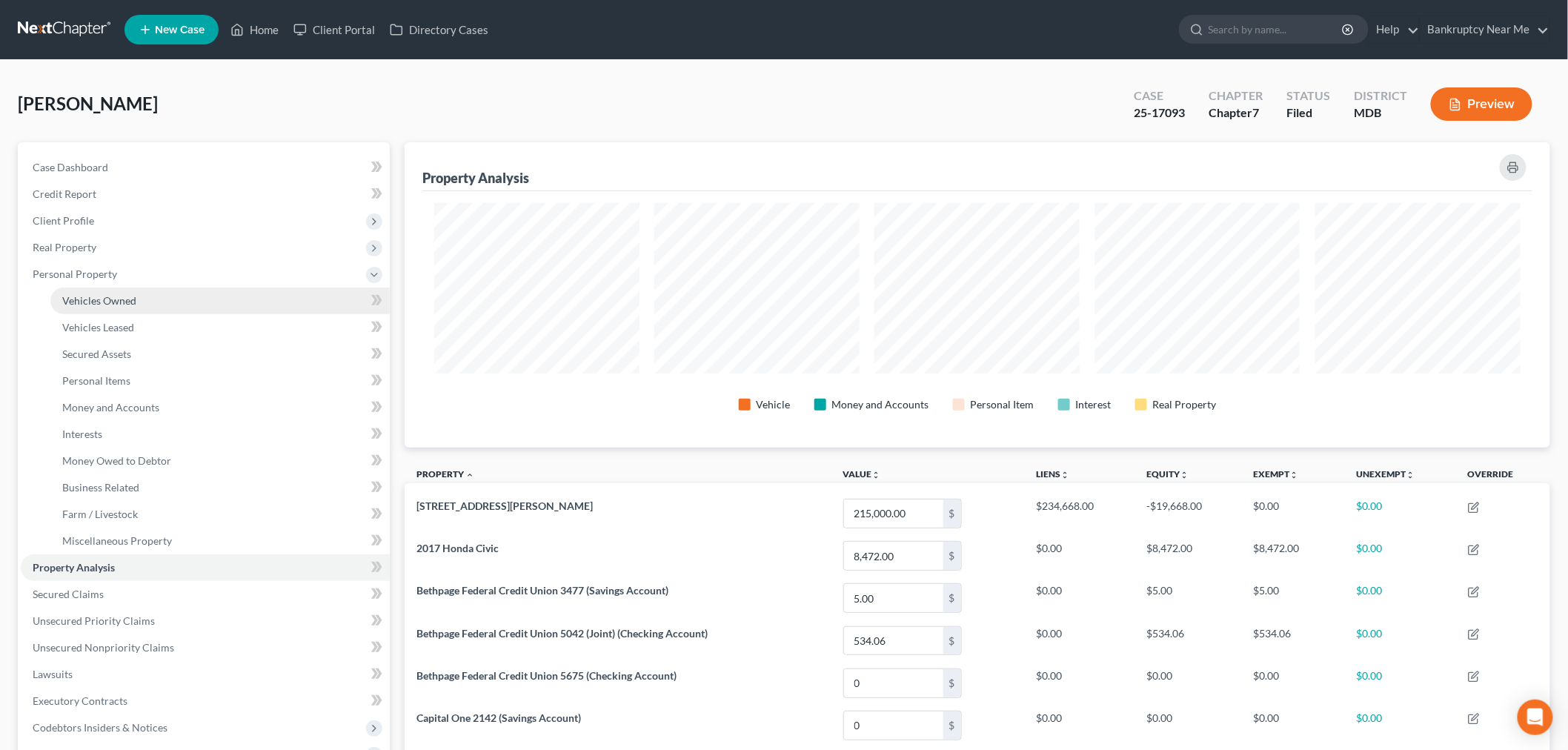
click at [134, 294] on span "Vehicles Owned" at bounding box center [99, 300] width 74 height 13
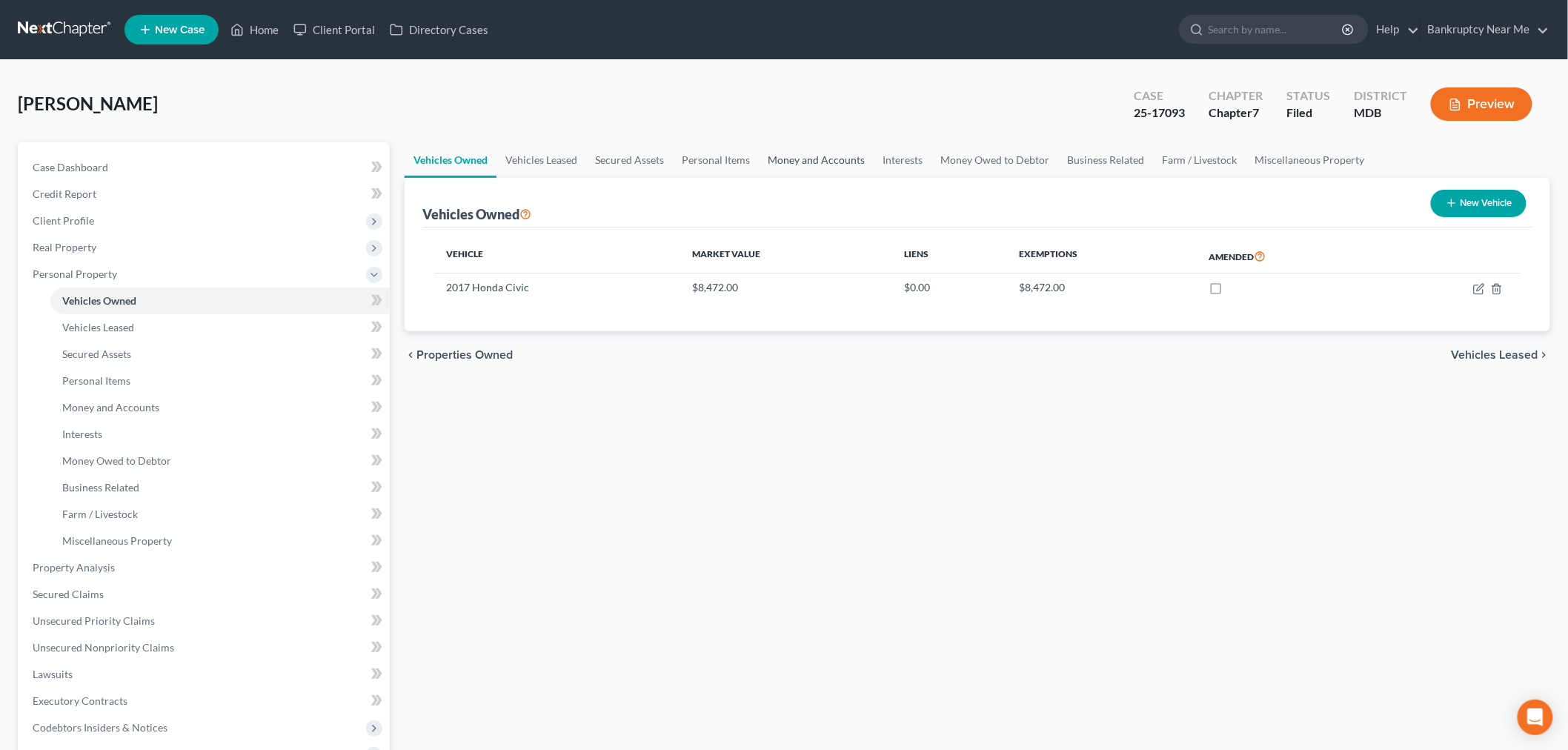
click at [805, 158] on link "Money and Accounts" at bounding box center [816, 160] width 115 height 35
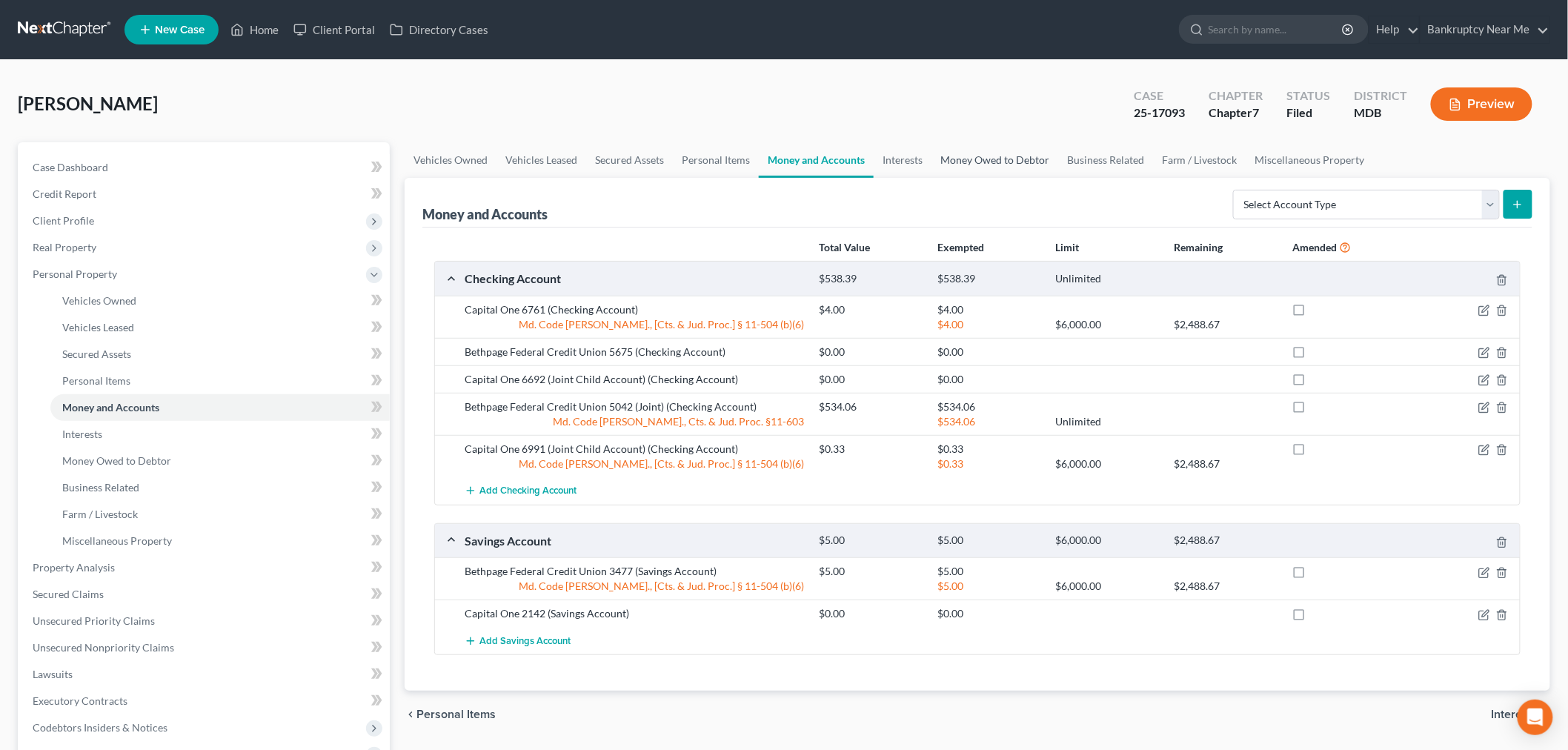
click at [974, 157] on link "Money Owed to Debtor" at bounding box center [994, 160] width 127 height 35
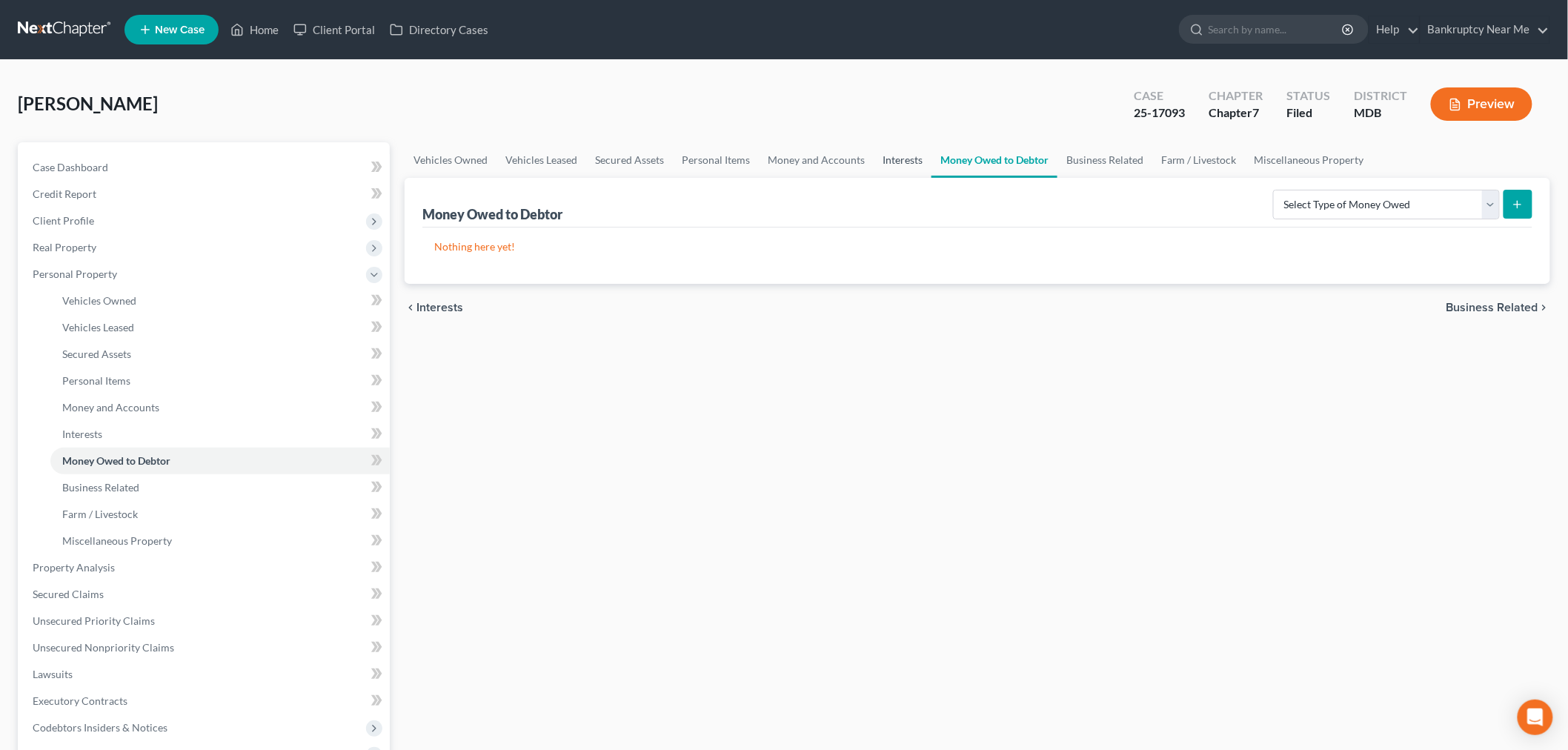
click at [895, 156] on link "Interests" at bounding box center [902, 160] width 58 height 35
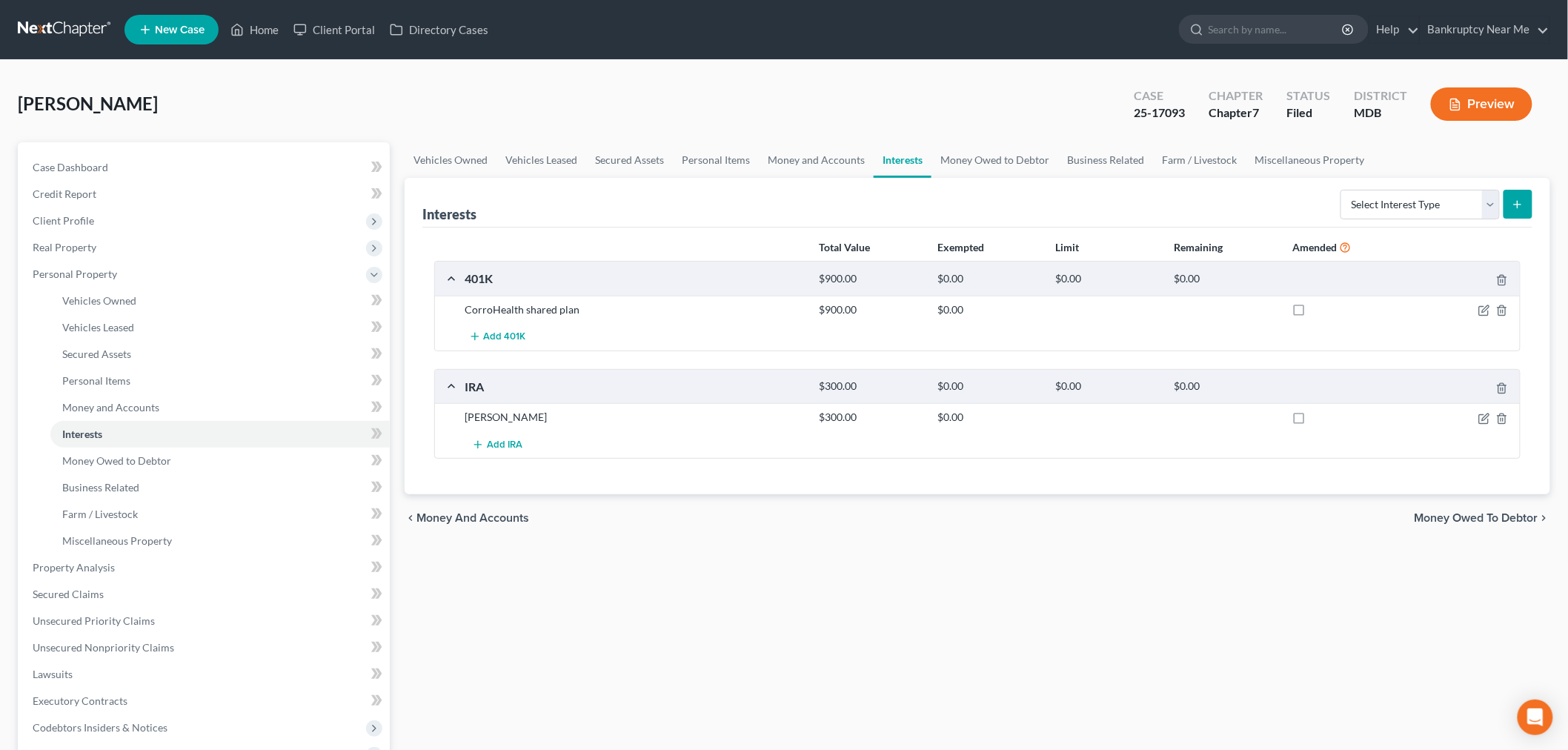
click at [1478, 312] on div at bounding box center [1461, 310] width 119 height 15
click at [1483, 307] on icon "button" at bounding box center [1484, 310] width 12 height 12
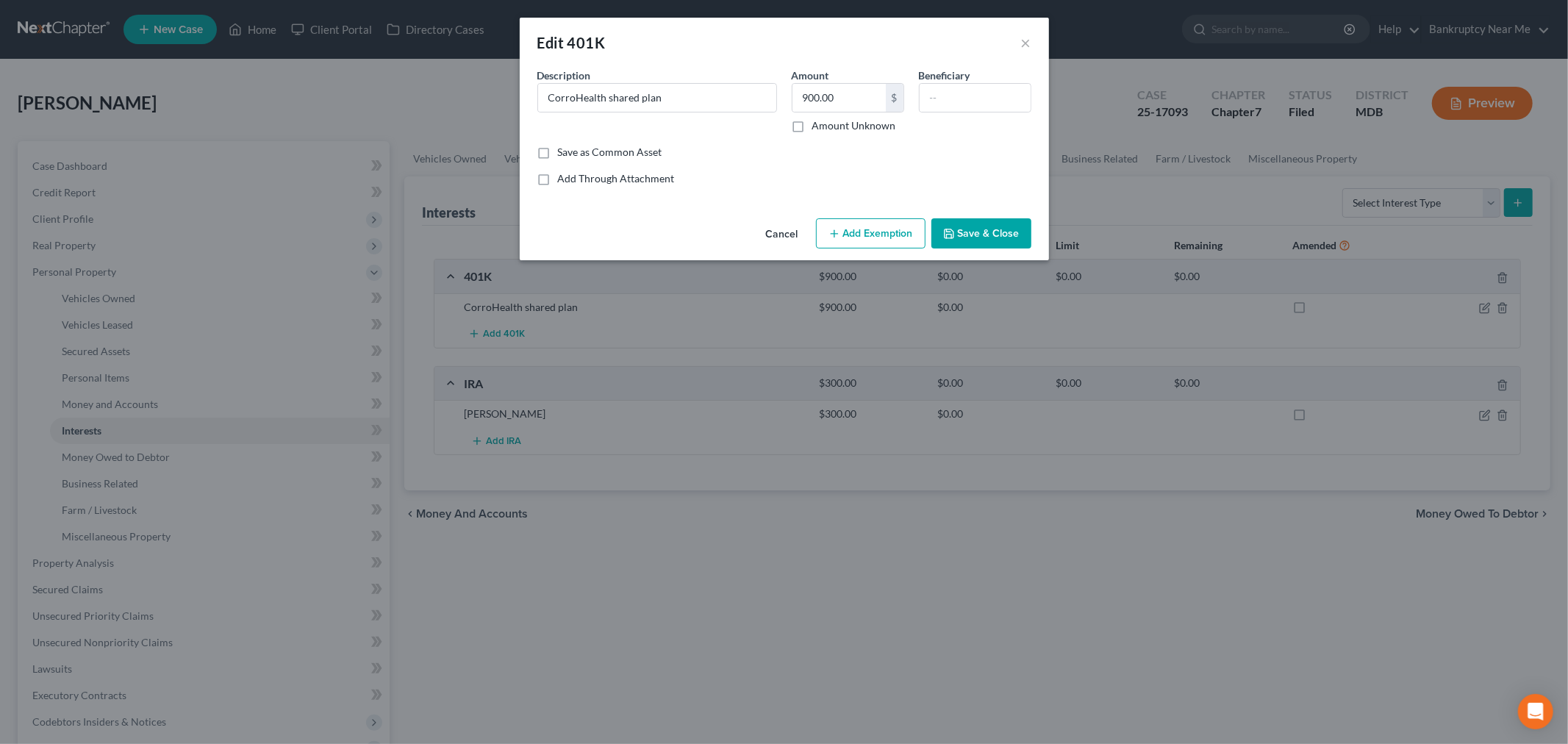
click at [858, 230] on button "Add Exemption" at bounding box center [870, 234] width 109 height 31
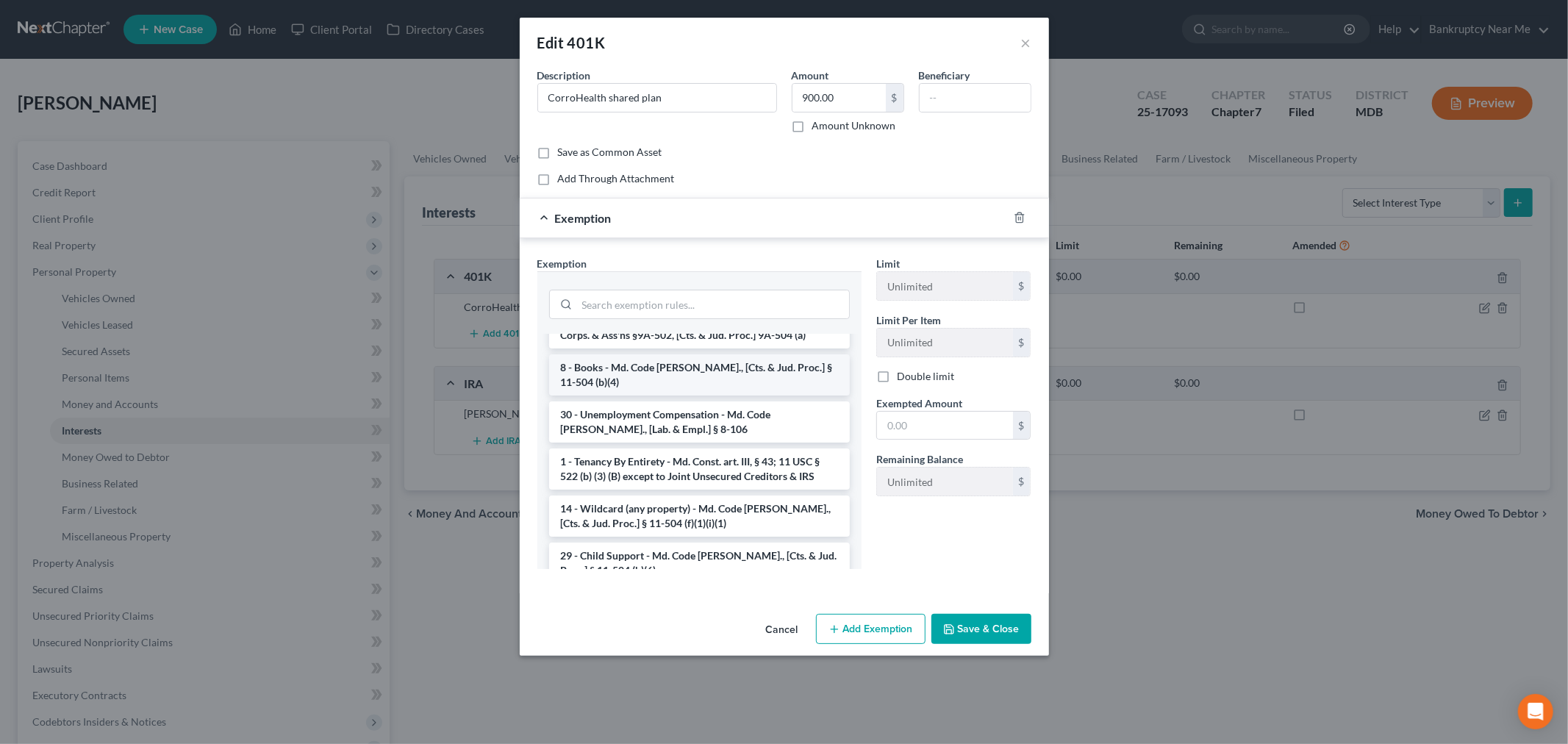
scroll to position [735, 0]
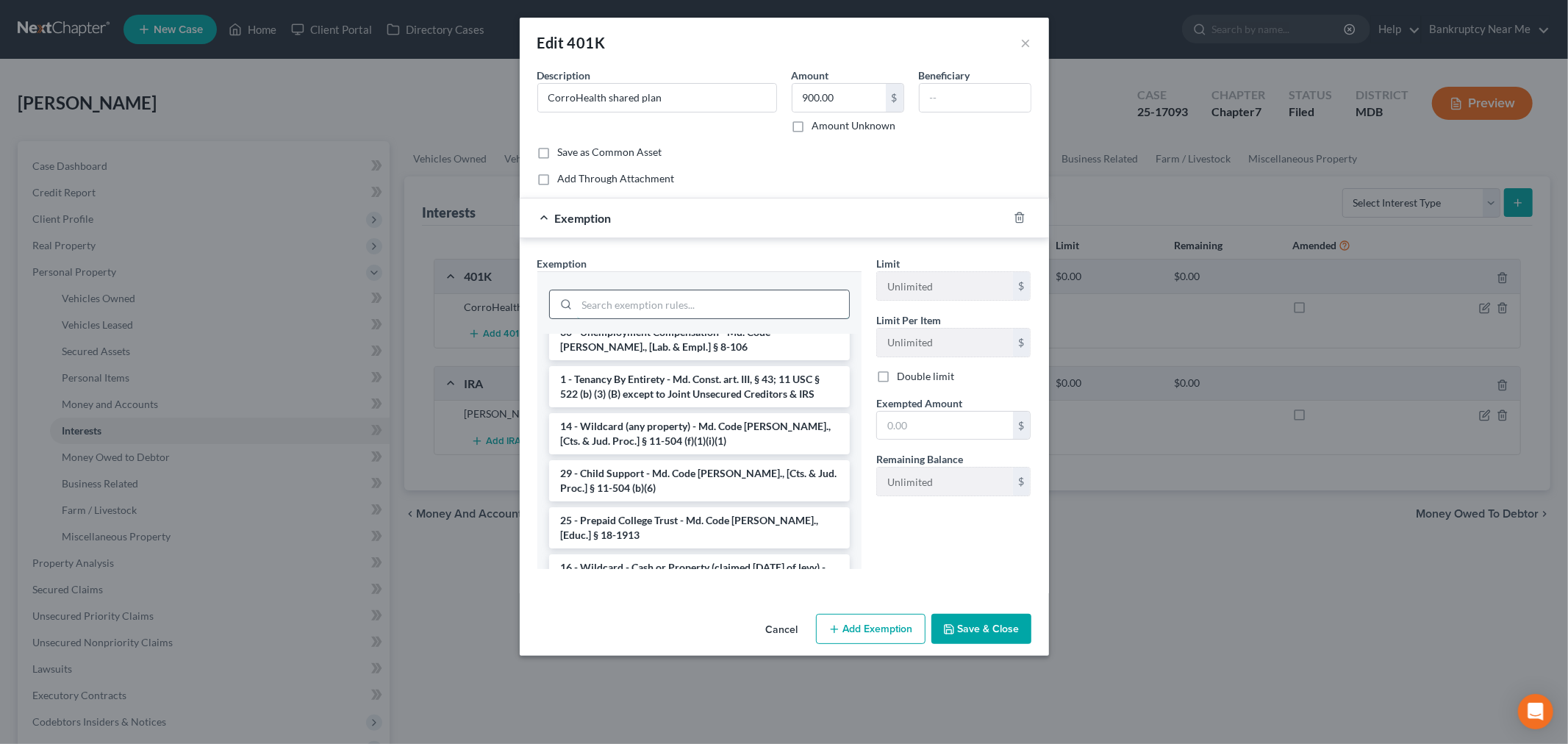
click at [731, 311] on input "search" at bounding box center [713, 304] width 272 height 28
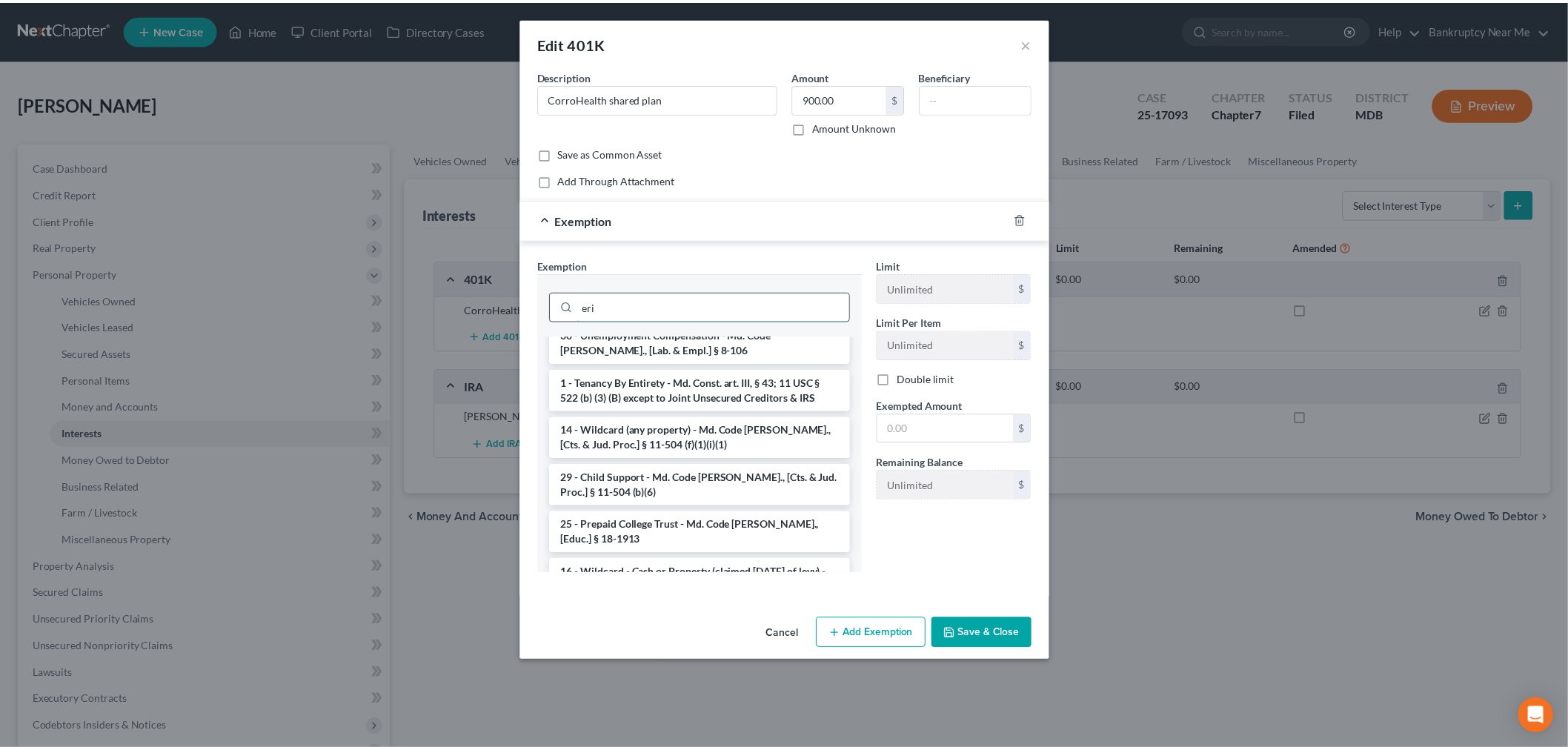
scroll to position [0, 0]
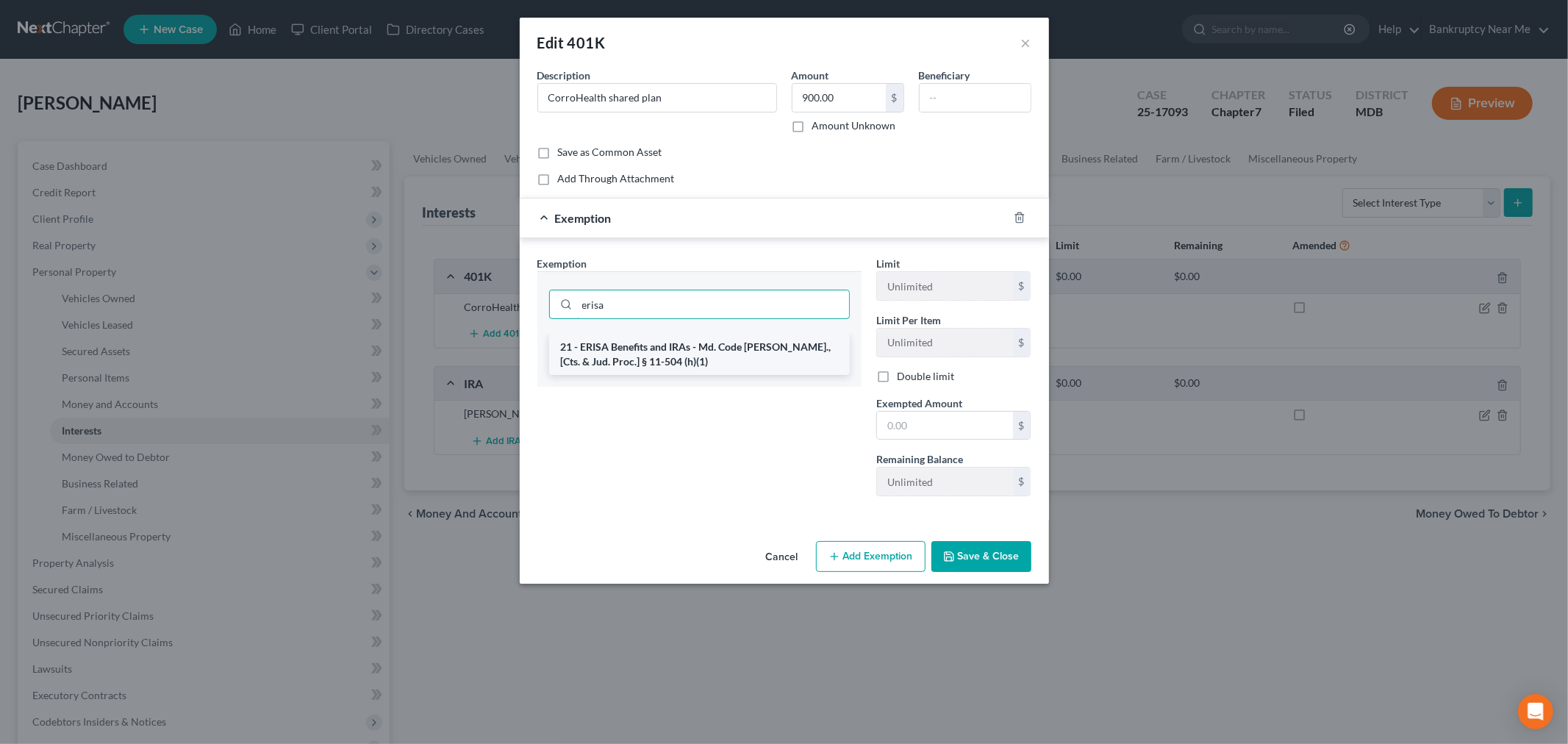
type input "erisa"
click at [731, 350] on li "21 - ERISA Benefits and IRAs - Md. Code [PERSON_NAME]., [Cts. & Jud. Proc.] § 1…" at bounding box center [699, 354] width 301 height 41
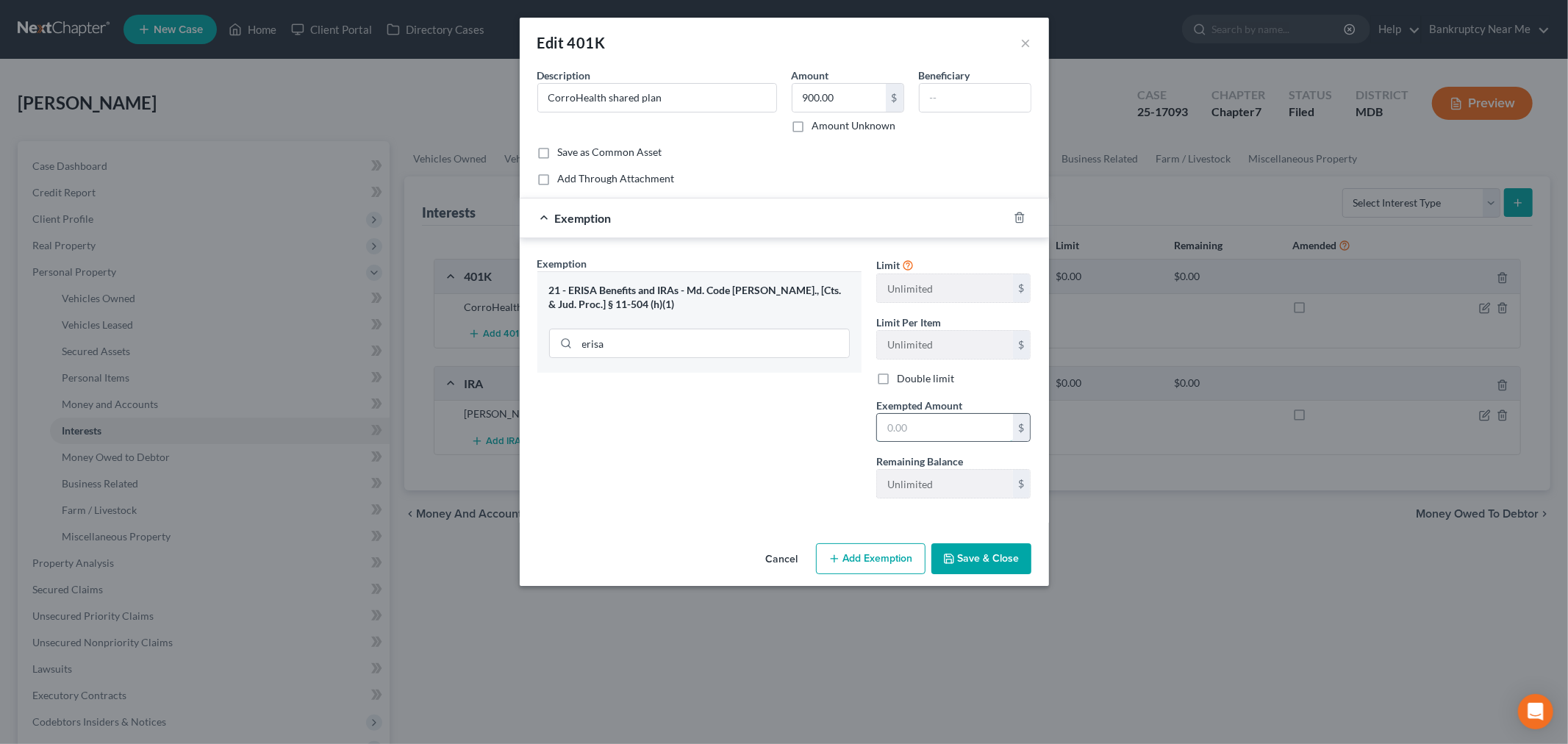
click at [944, 430] on input "text" at bounding box center [945, 428] width 136 height 28
type input "900"
click at [976, 569] on button "Save & Close" at bounding box center [981, 559] width 100 height 31
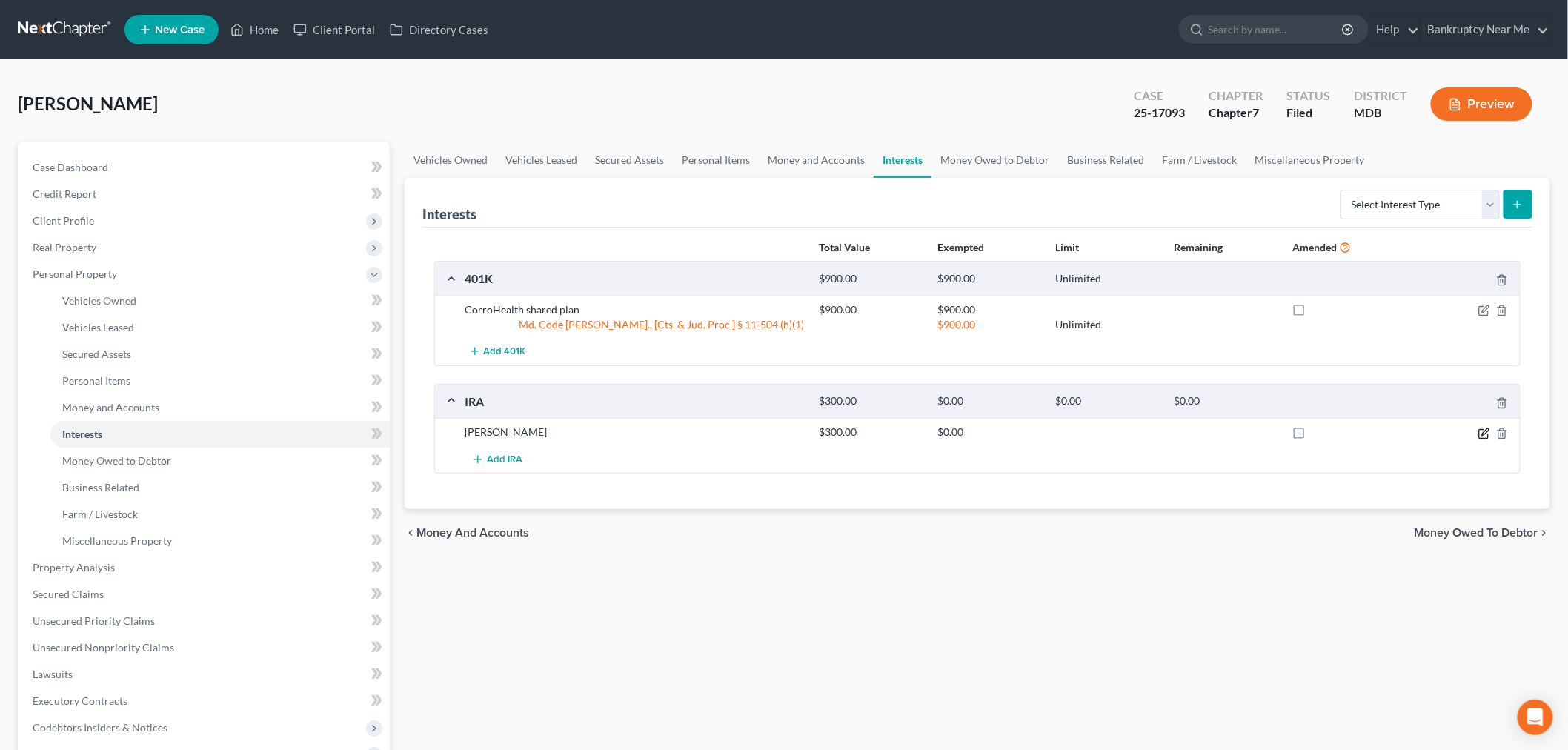
click at [1484, 435] on icon "button" at bounding box center [1484, 433] width 12 height 12
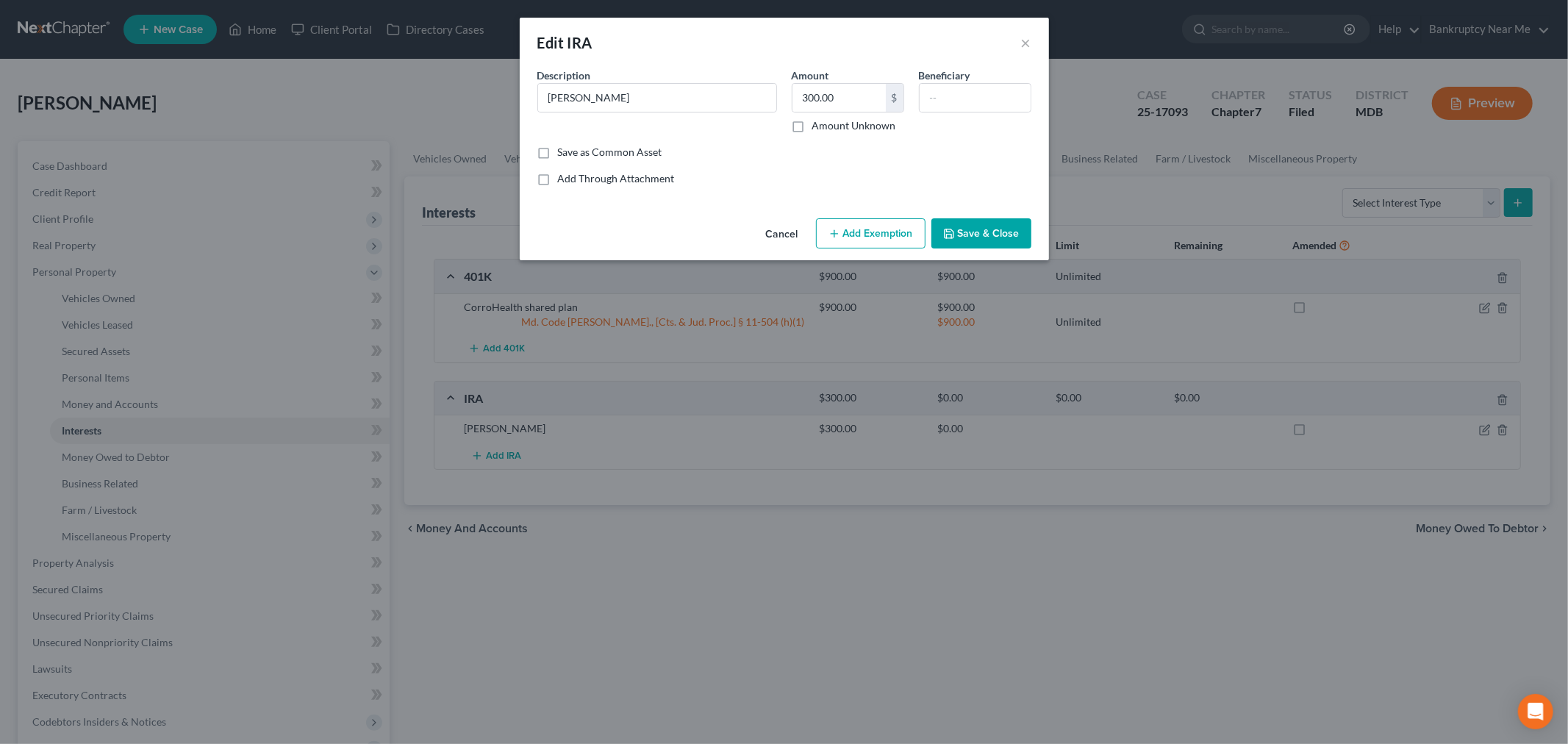
click at [868, 228] on button "Add Exemption" at bounding box center [870, 234] width 109 height 31
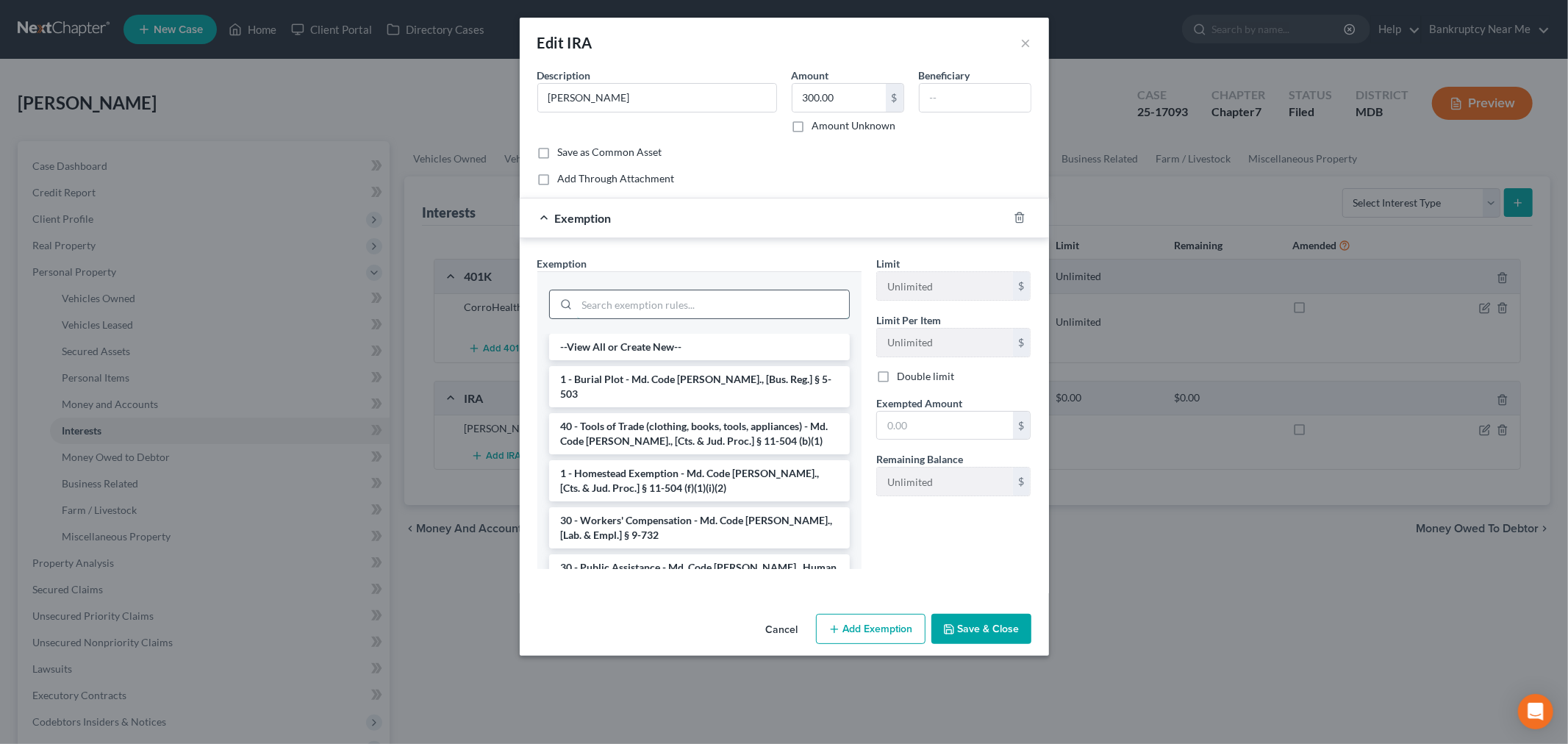
click at [707, 310] on input "search" at bounding box center [713, 304] width 272 height 28
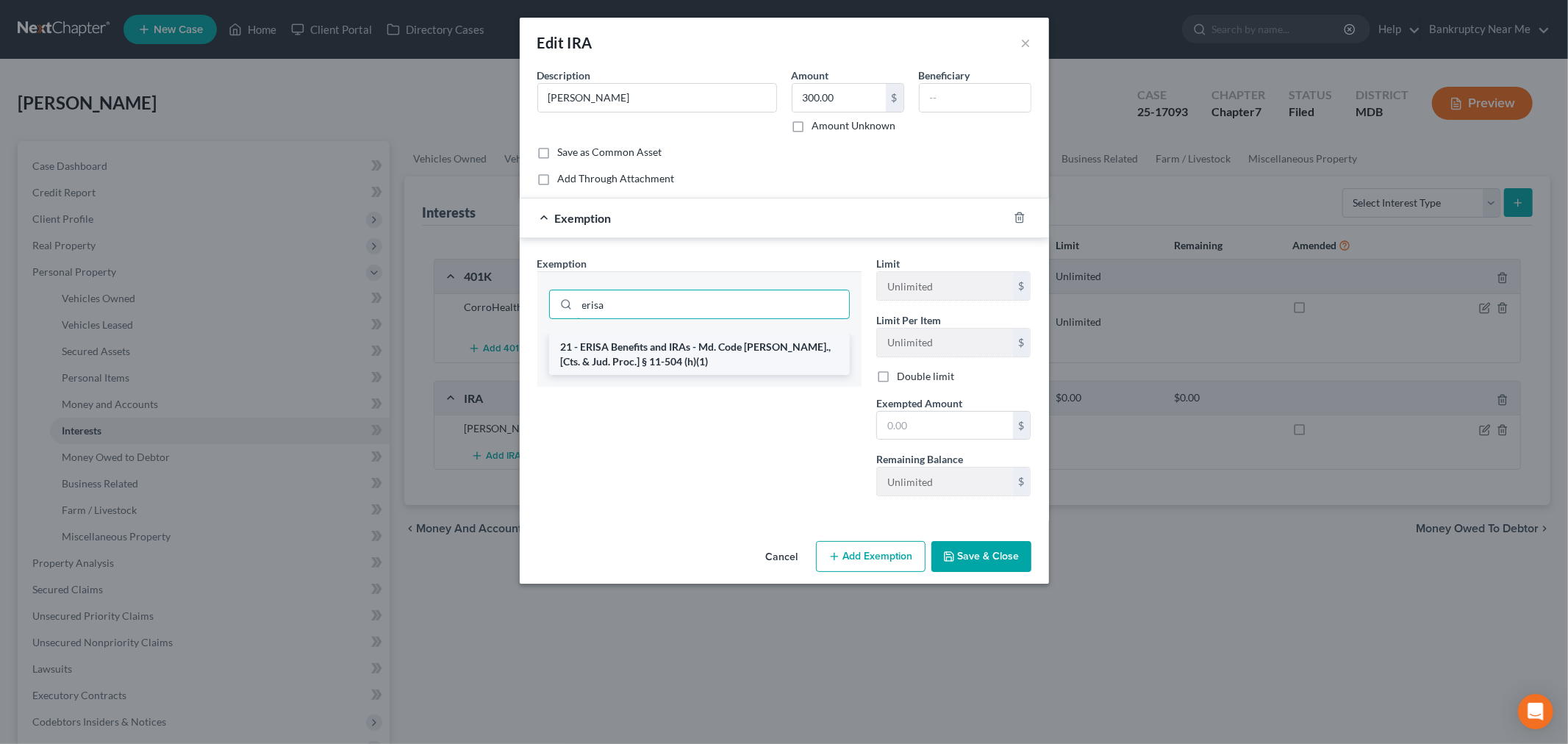
type input "erisa"
click at [699, 354] on li "21 - ERISA Benefits and IRAs - Md. Code [PERSON_NAME]., [Cts. & Jud. Proc.] § 1…" at bounding box center [699, 354] width 301 height 41
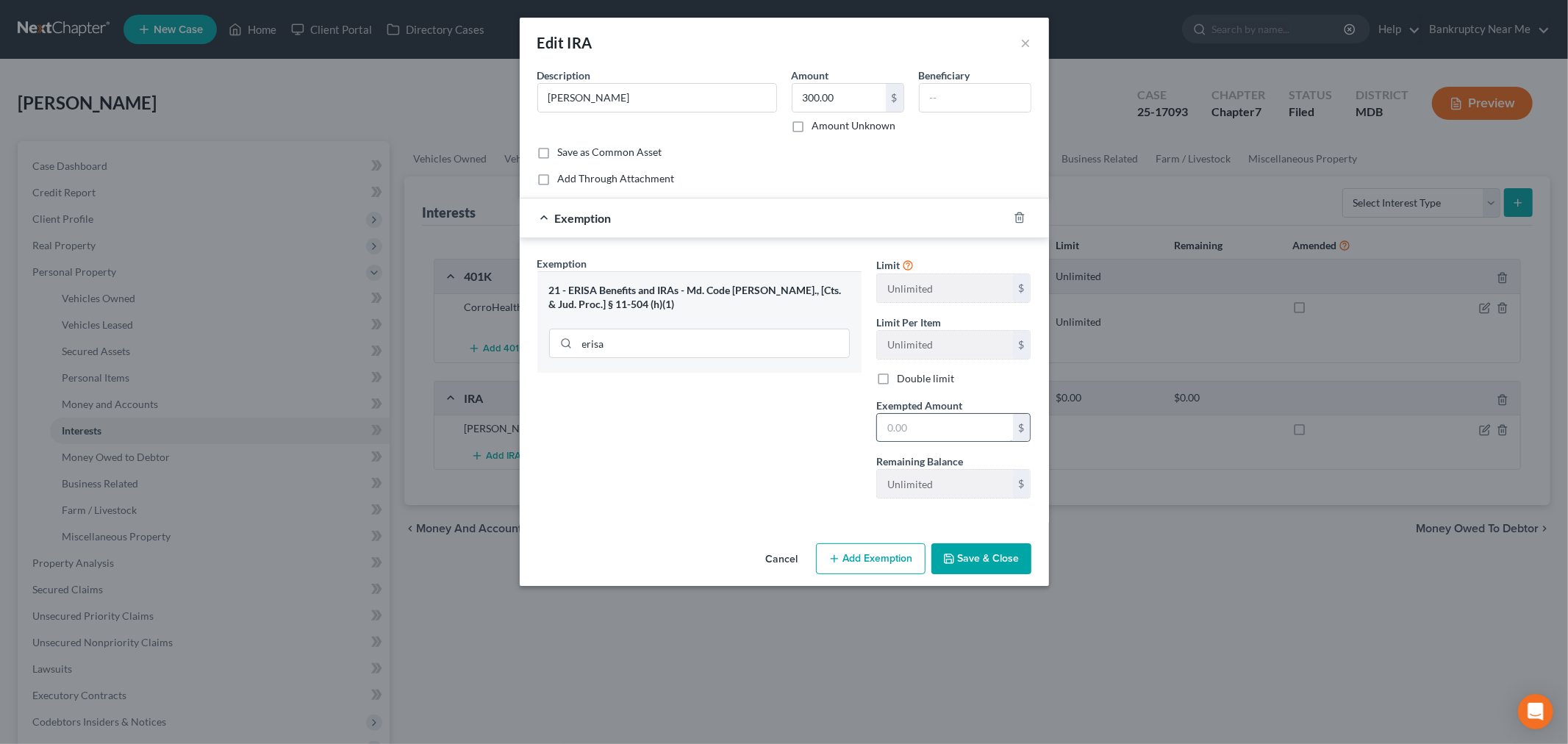
click at [957, 439] on input "text" at bounding box center [945, 428] width 136 height 28
type input "300"
click at [725, 430] on div "Exemption Set must be selected for CA. Exemption * 21 - ERISA Benefits and IRAs…" at bounding box center [699, 383] width 339 height 254
click at [994, 567] on button "Save & Close" at bounding box center [981, 559] width 100 height 31
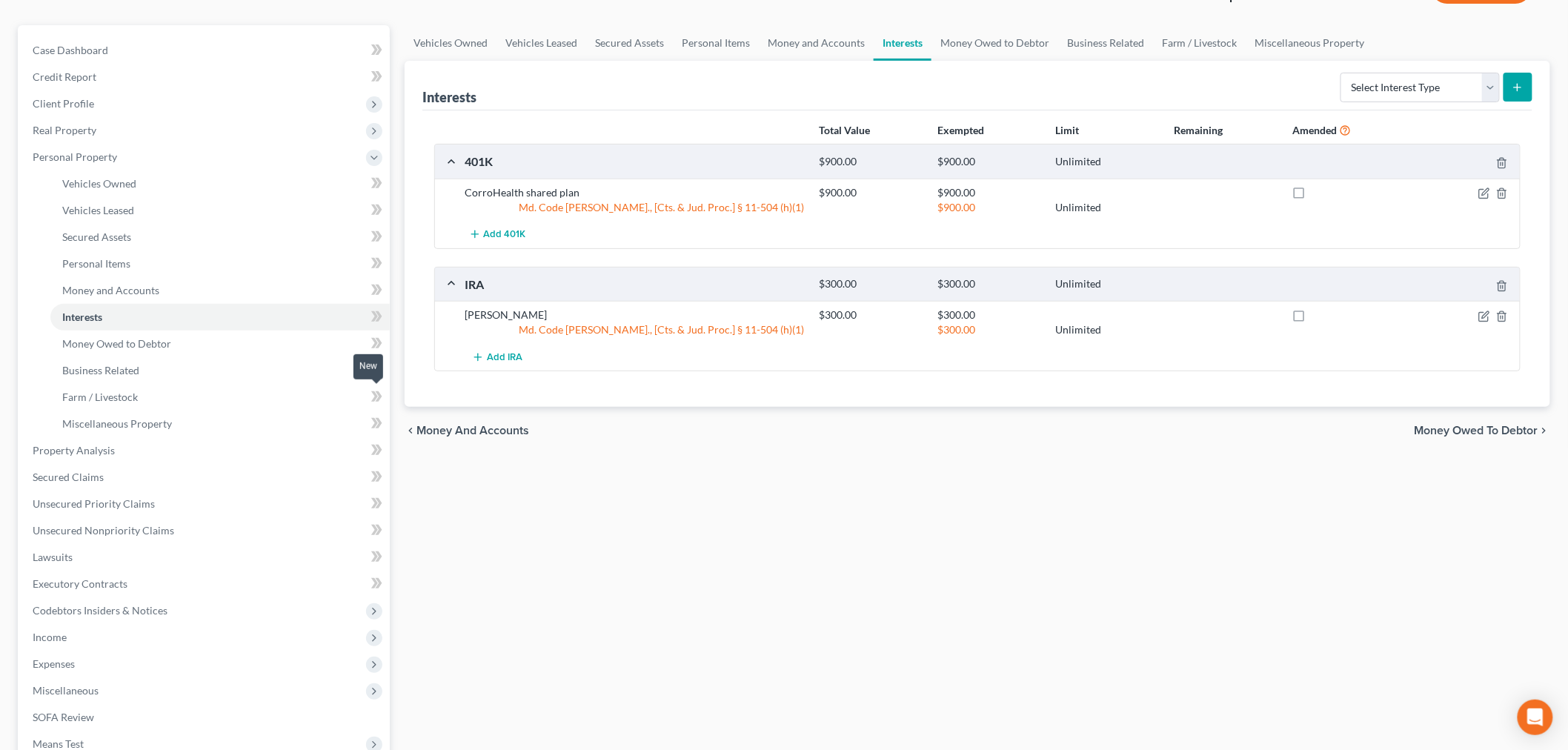
scroll to position [247, 0]
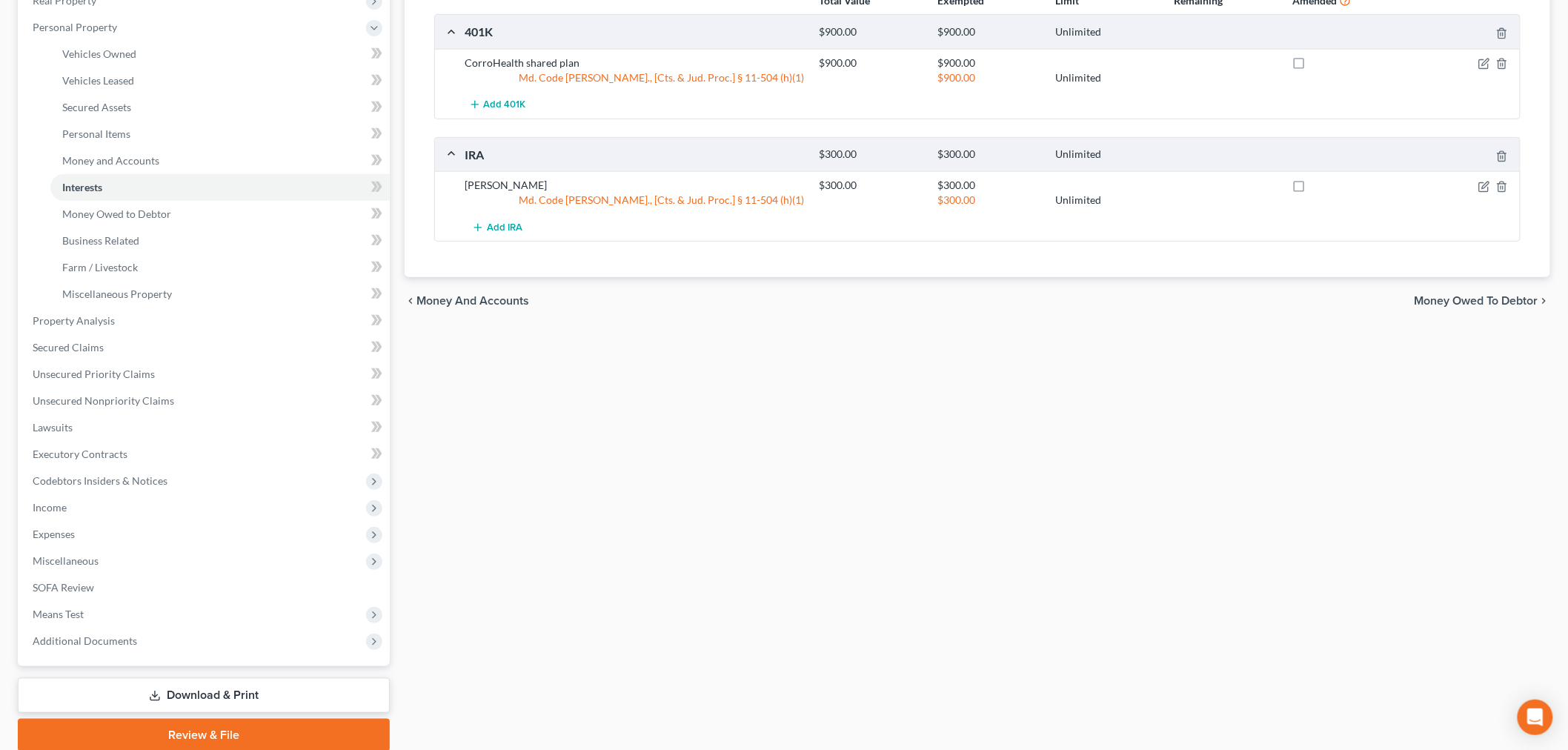
click at [204, 706] on link "Download & Print" at bounding box center [204, 696] width 372 height 35
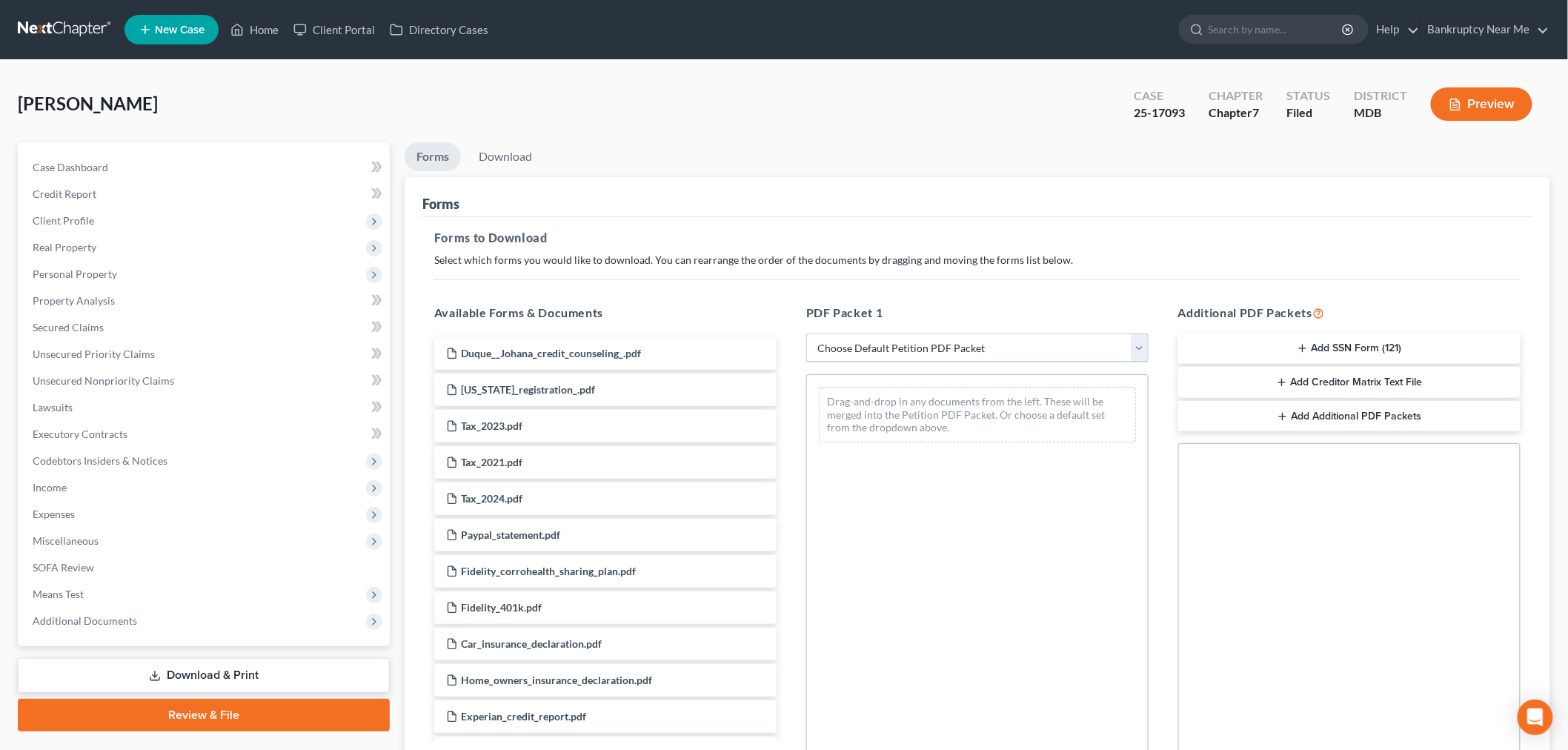
click at [852, 350] on select "Choose Default Petition PDF Packet Complete Bankruptcy Petition (all forms and …" at bounding box center [978, 348] width 343 height 30
select select "2"
click at [806, 333] on select "Choose Default Petition PDF Packet Complete Bankruptcy Petition (all forms and …" at bounding box center [978, 348] width 343 height 30
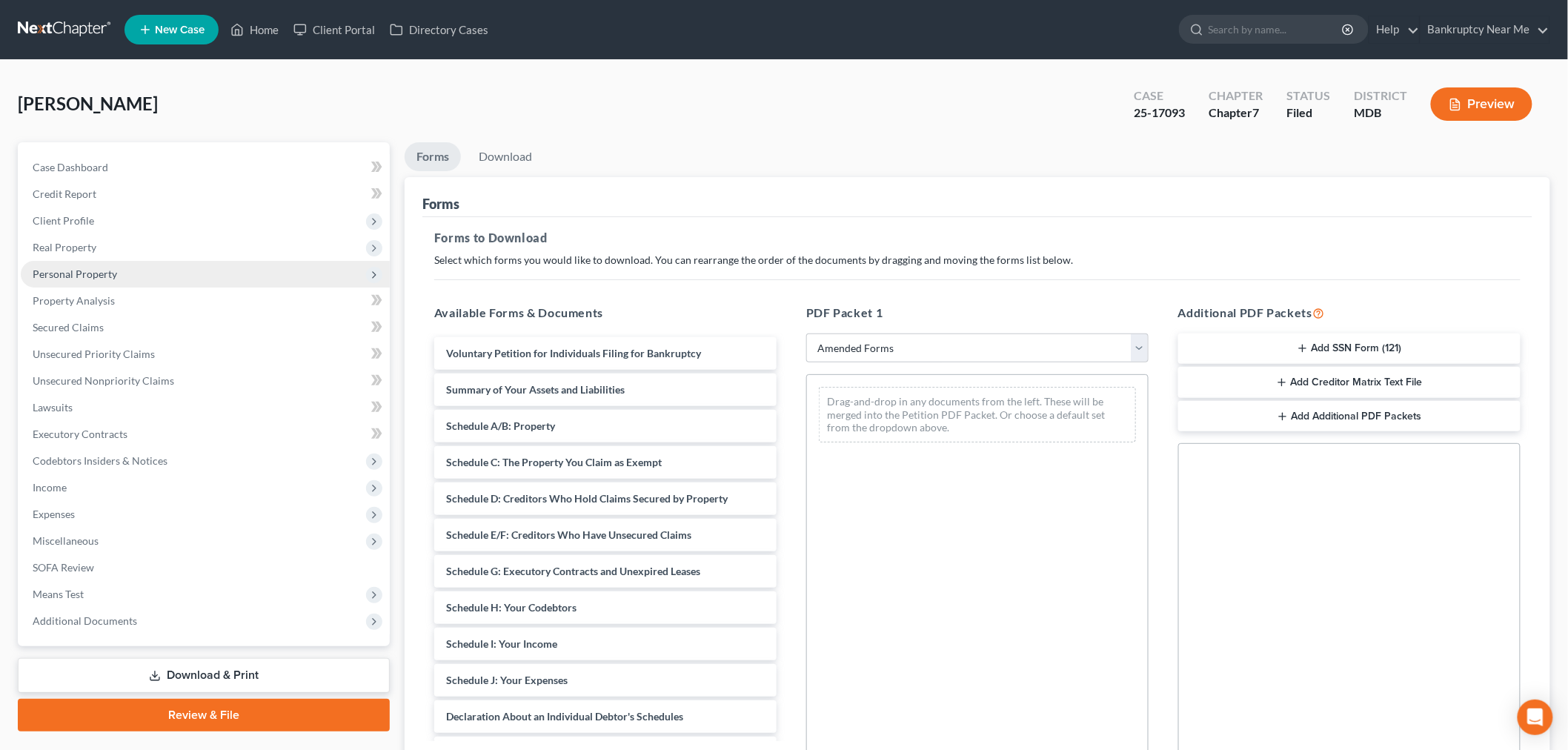
click at [86, 280] on span "Personal Property" at bounding box center [204, 274] width 369 height 27
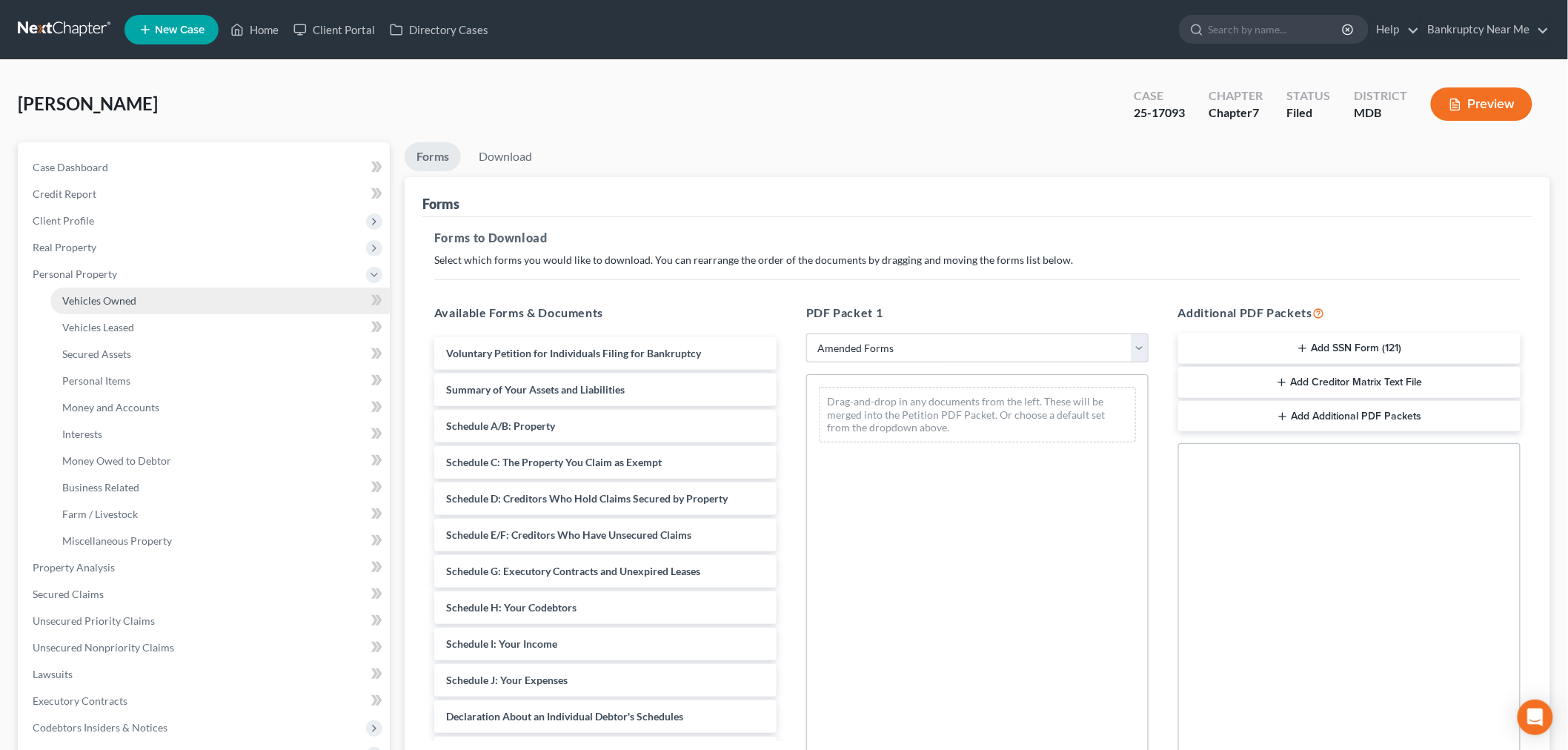
click at [121, 302] on span "Vehicles Owned" at bounding box center [99, 300] width 74 height 13
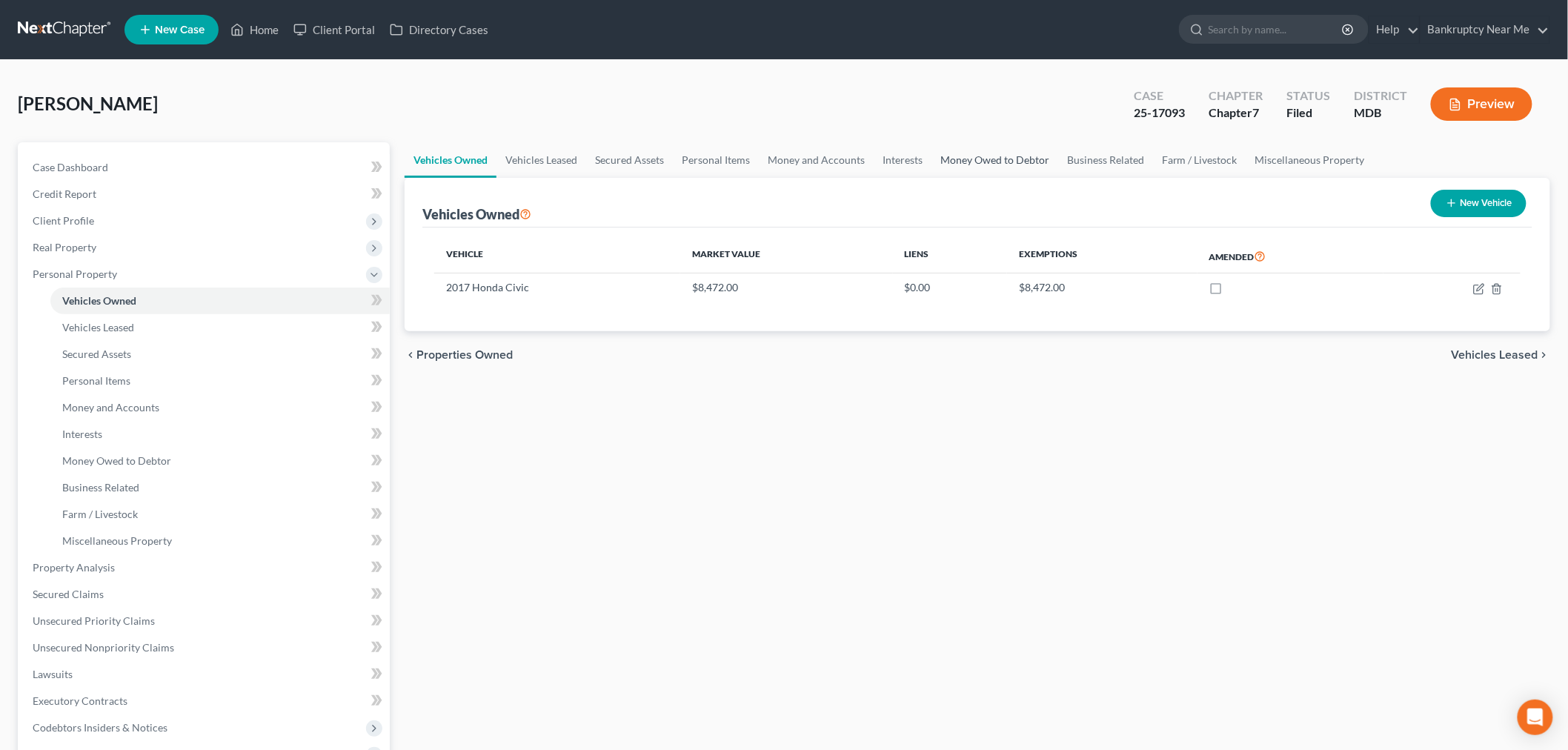
click at [1018, 158] on link "Money Owed to Debtor" at bounding box center [994, 160] width 127 height 35
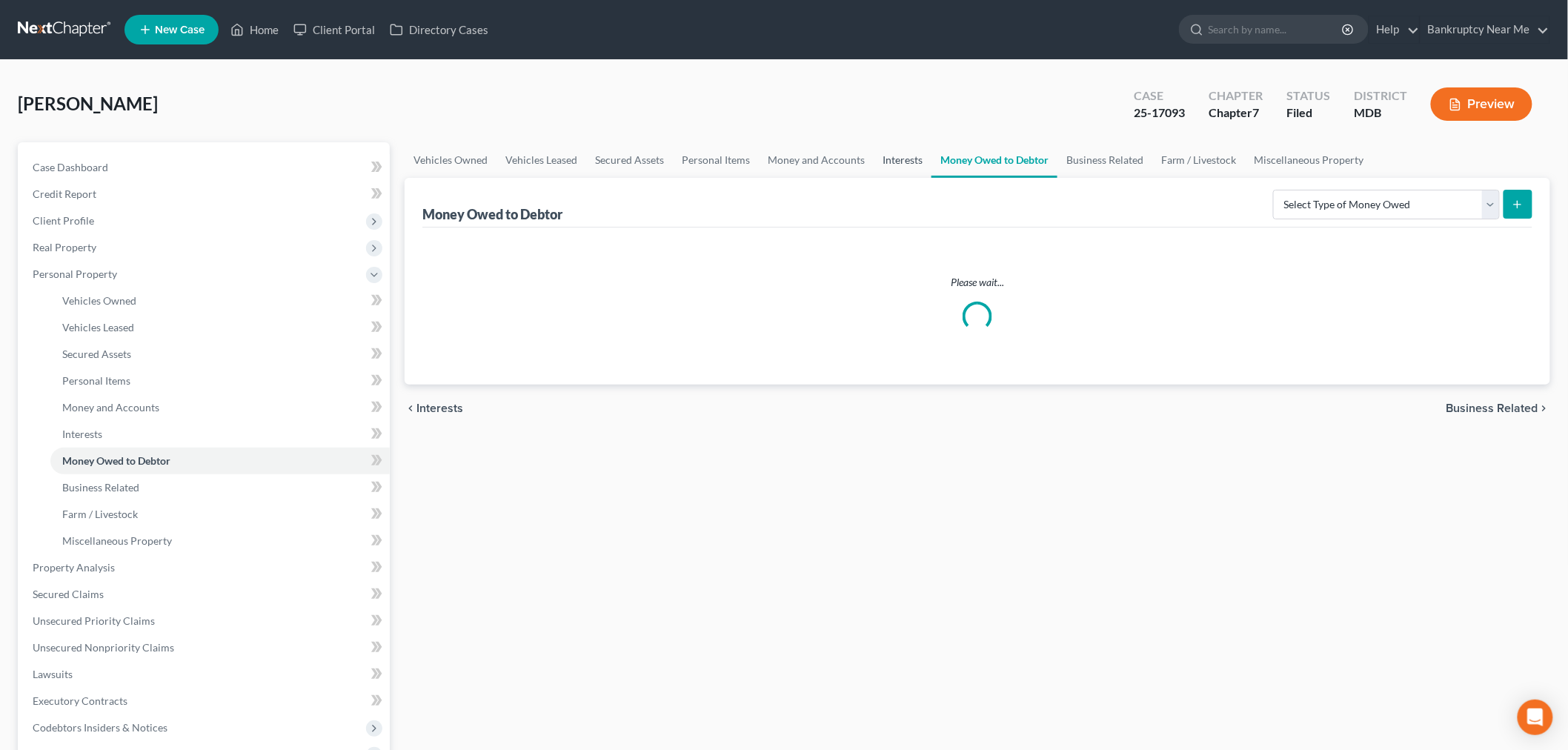
click at [893, 156] on link "Interests" at bounding box center [902, 160] width 58 height 35
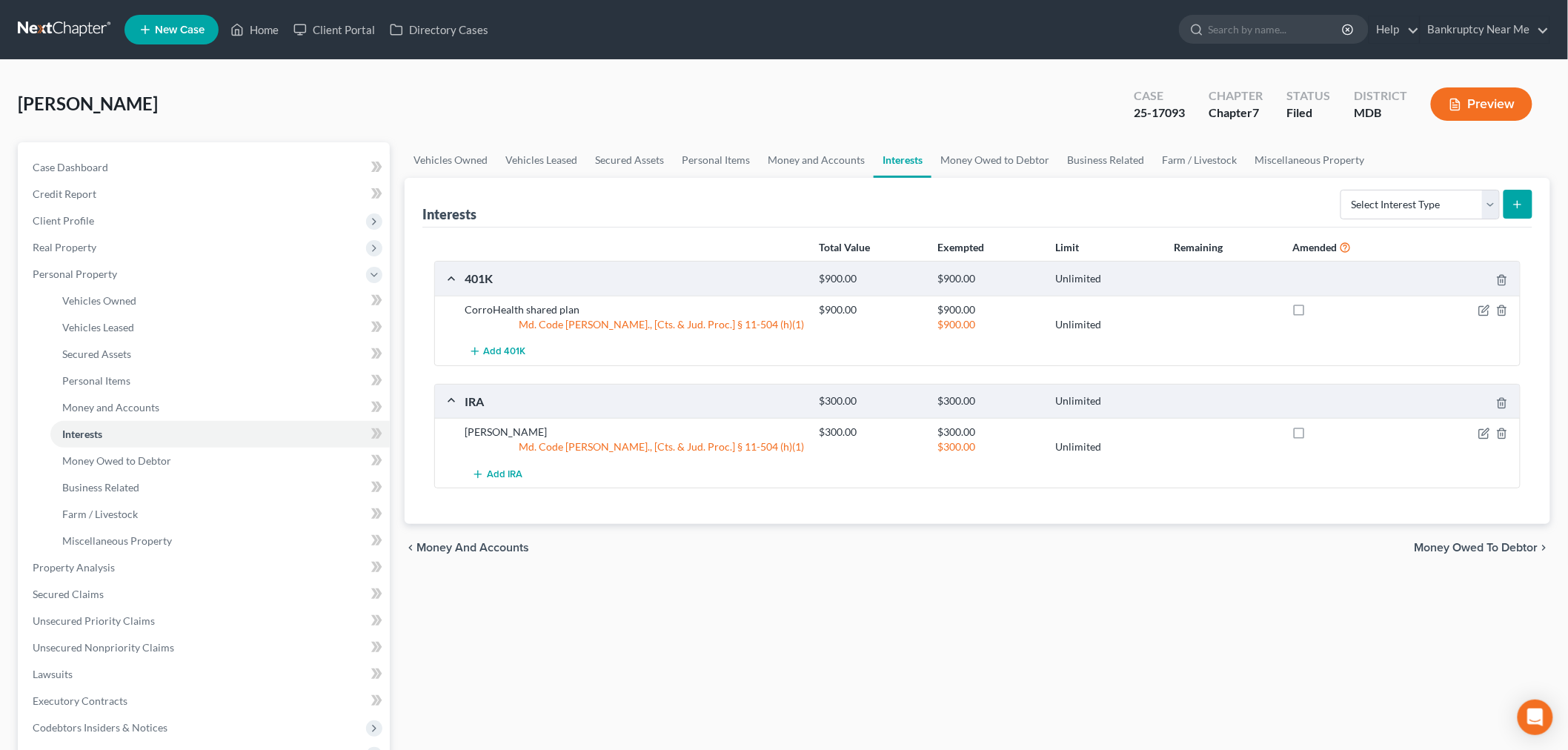
click at [1313, 314] on label at bounding box center [1313, 314] width 0 height 0
click at [1319, 306] on input "checkbox" at bounding box center [1324, 307] width 9 height 9
checkbox input "true"
click at [1313, 436] on label at bounding box center [1313, 436] width 0 height 0
click at [1319, 434] on input "checkbox" at bounding box center [1324, 429] width 9 height 9
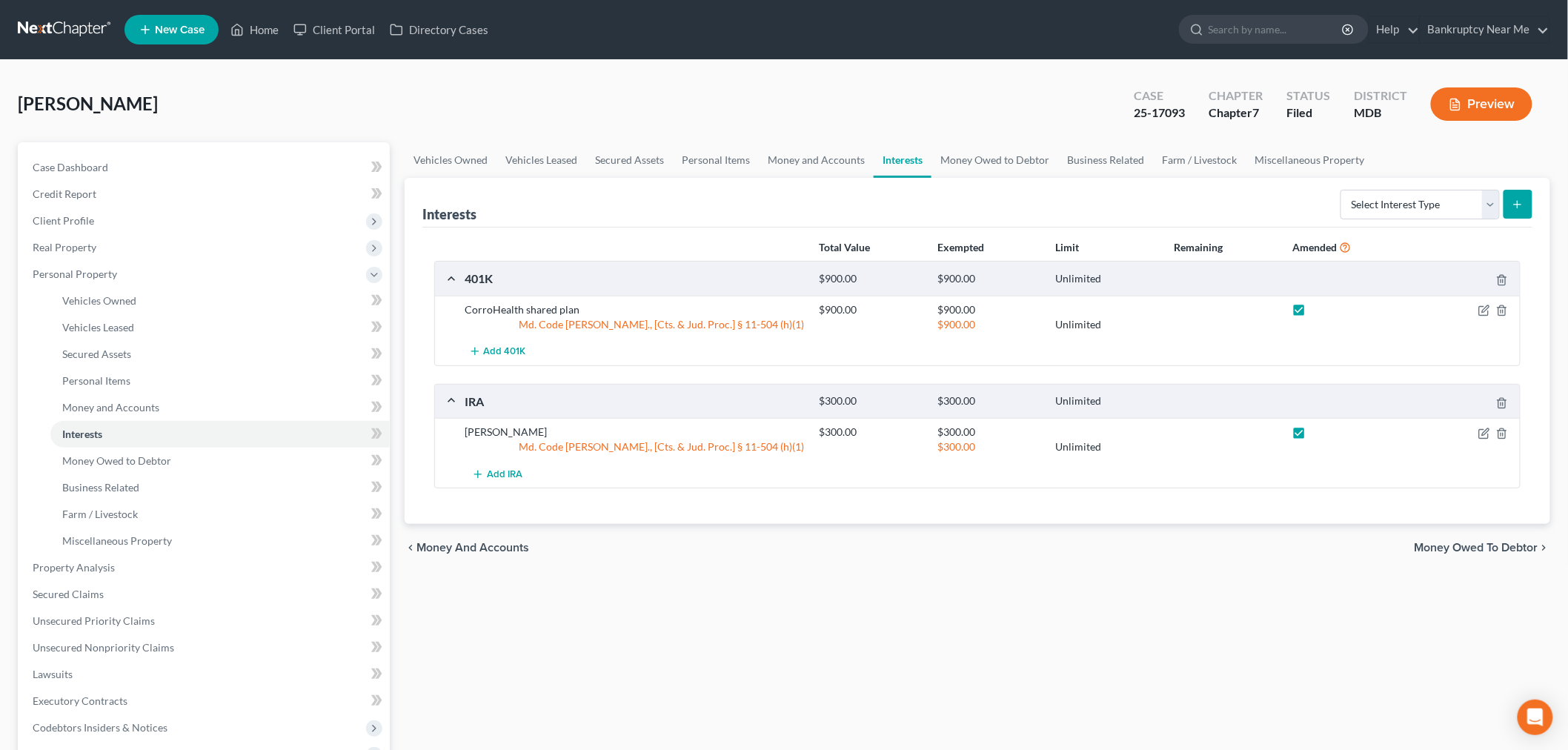
click at [1313, 436] on label at bounding box center [1313, 436] width 0 height 0
click at [1319, 434] on input "checkbox" at bounding box center [1324, 429] width 9 height 9
drag, startPoint x: 1302, startPoint y: 435, endPoint x: 1324, endPoint y: 433, distance: 22.1
click at [1313, 436] on label at bounding box center [1313, 436] width 0 height 0
click at [1319, 434] on input "checkbox" at bounding box center [1324, 429] width 9 height 9
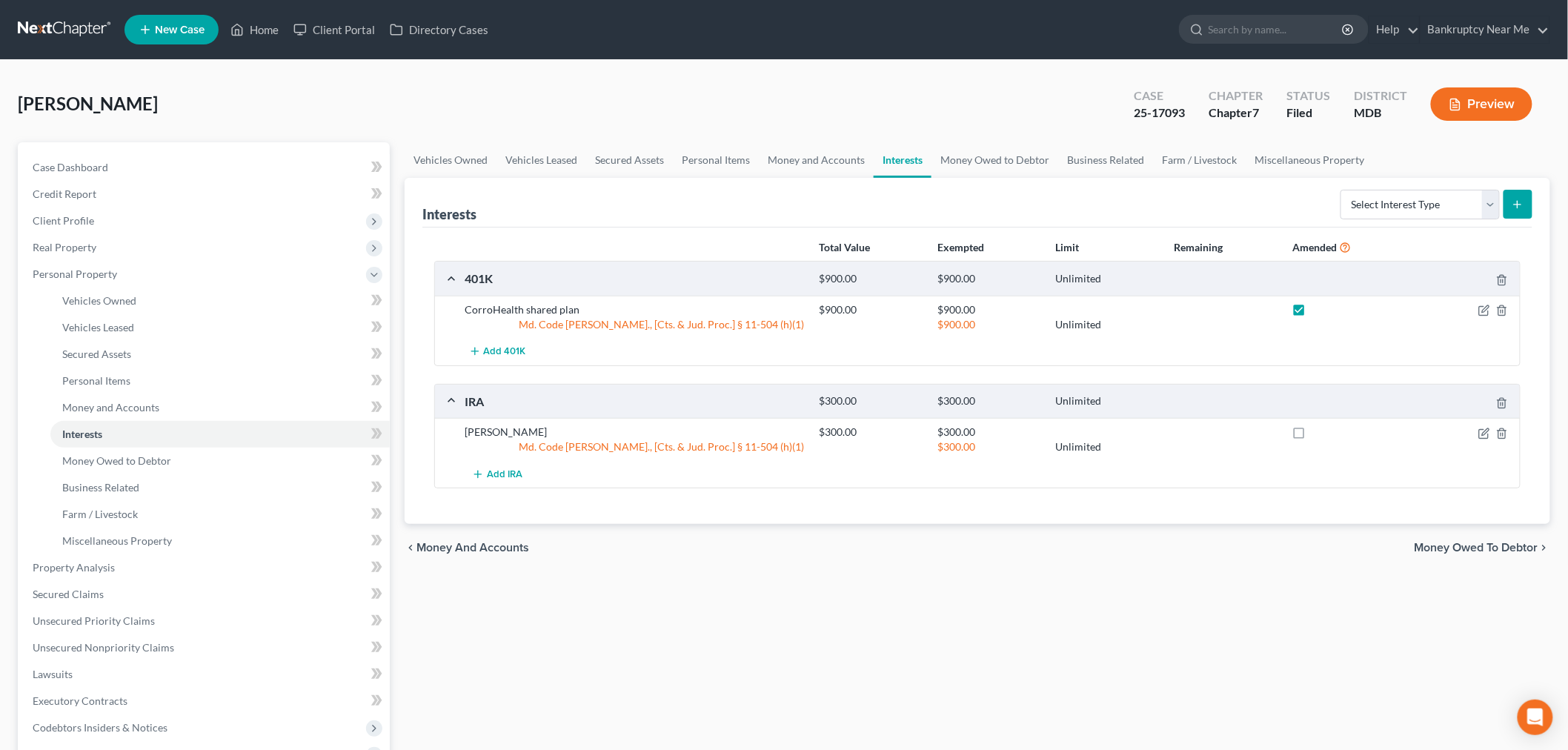
checkbox input "true"
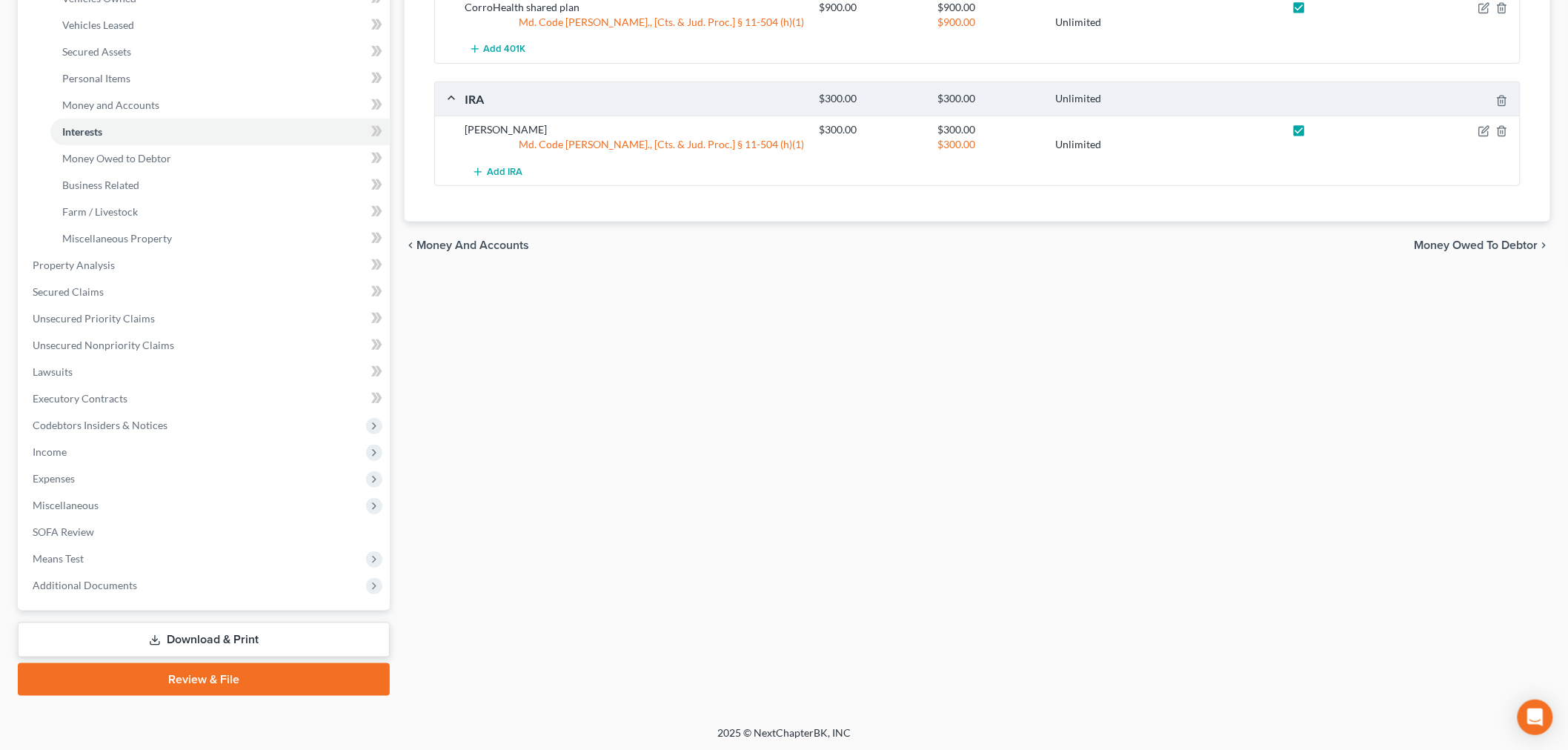
click at [280, 632] on link "Download & Print" at bounding box center [204, 640] width 372 height 35
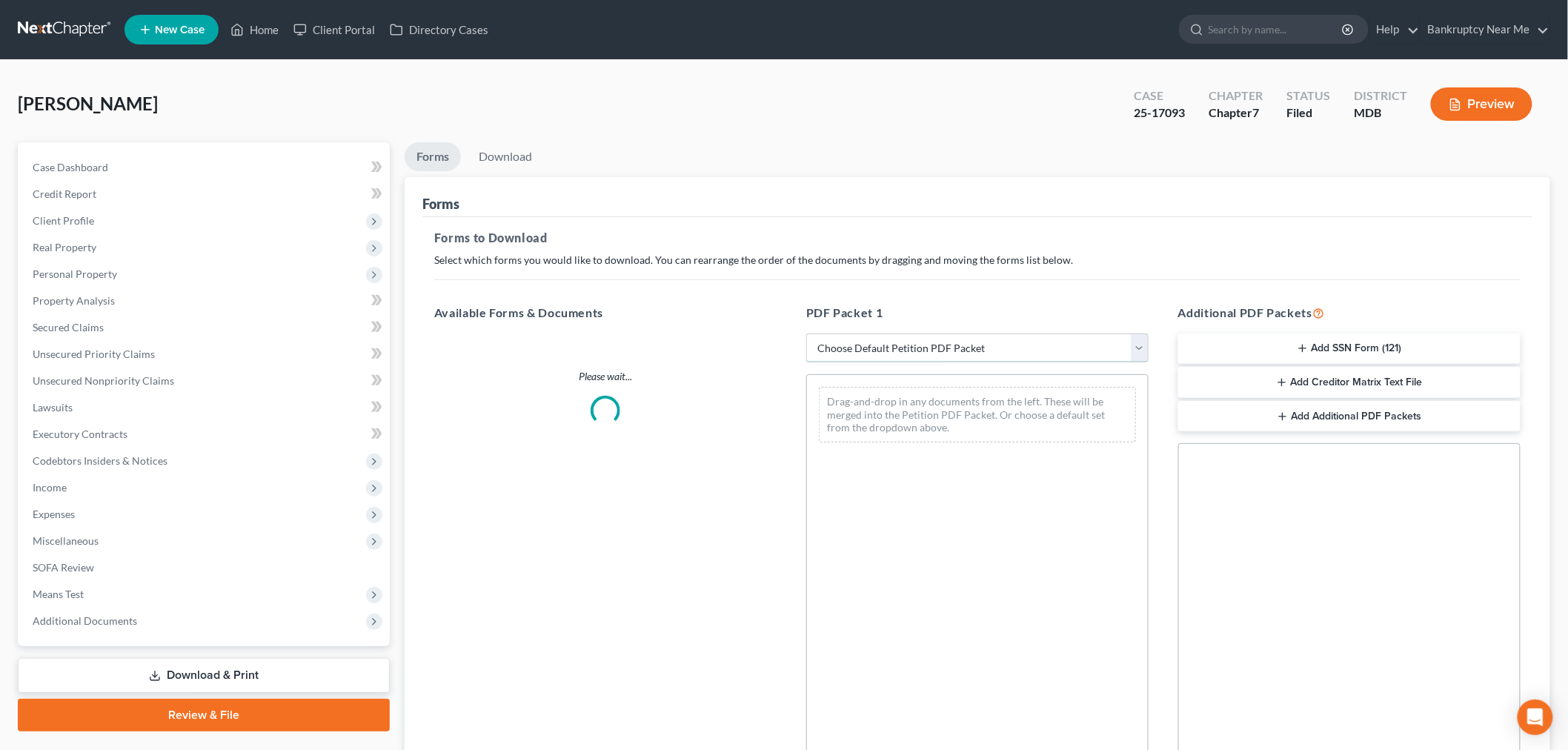
click at [949, 356] on select "Choose Default Petition PDF Packet Complete Bankruptcy Petition (all forms and …" at bounding box center [978, 348] width 343 height 30
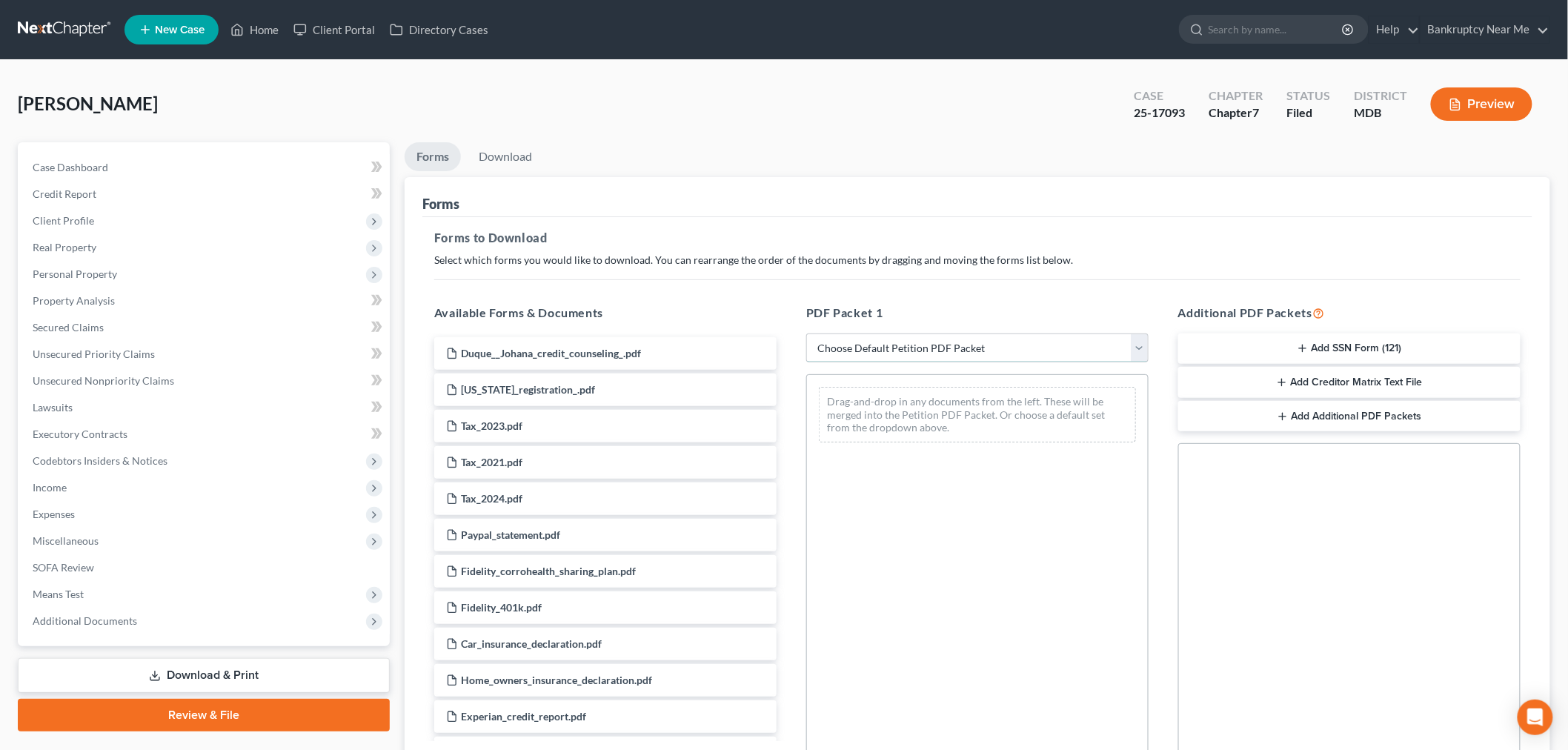
select select "2"
click at [806, 333] on select "Choose Default Petition PDF Packet Complete Bankruptcy Petition (all forms and …" at bounding box center [978, 348] width 343 height 30
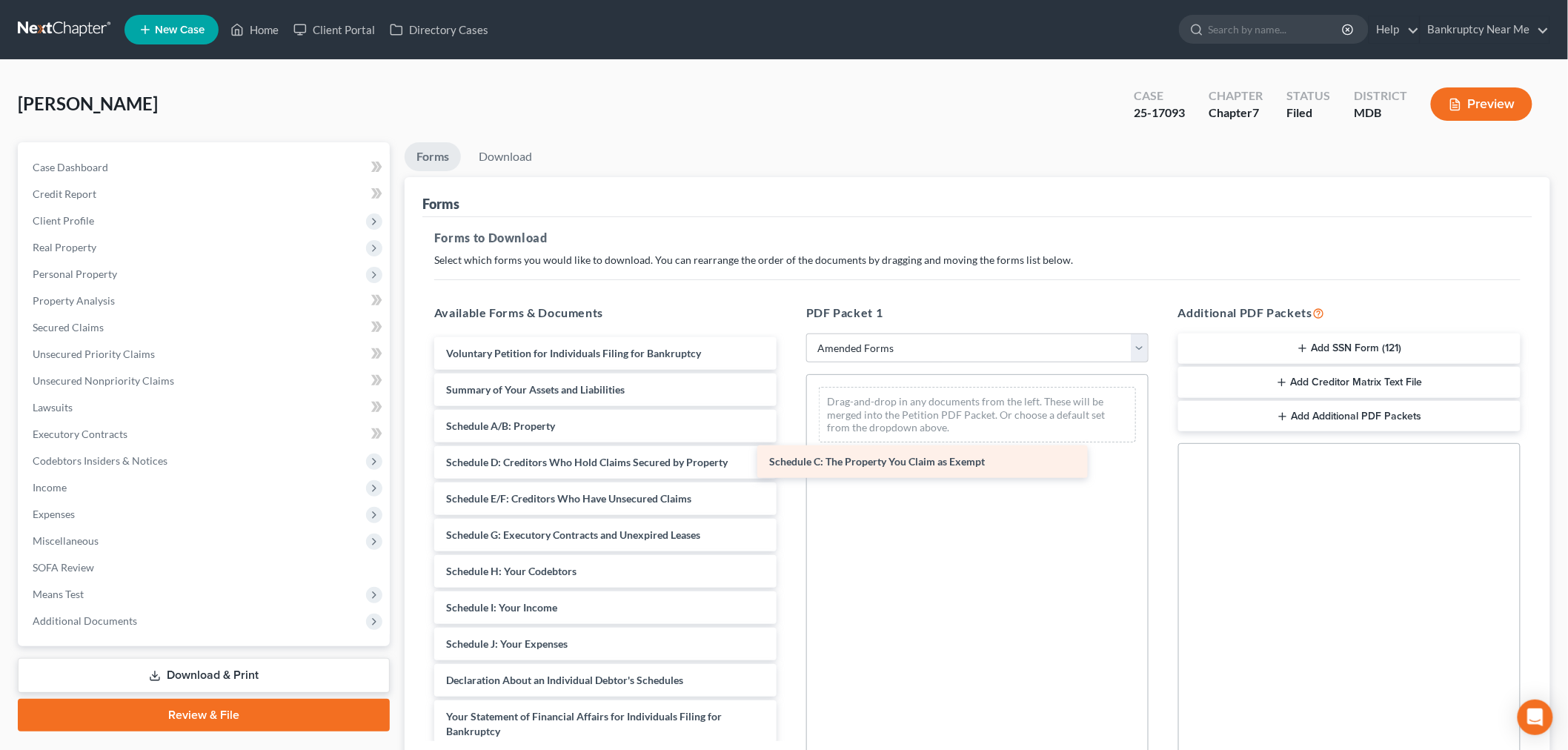
drag, startPoint x: 579, startPoint y: 461, endPoint x: 952, endPoint y: 455, distance: 373.0
click at [788, 455] on div "Schedule C: The Property You Claim as Exempt Voluntary Petition for Individuals…" at bounding box center [605, 666] width 366 height 658
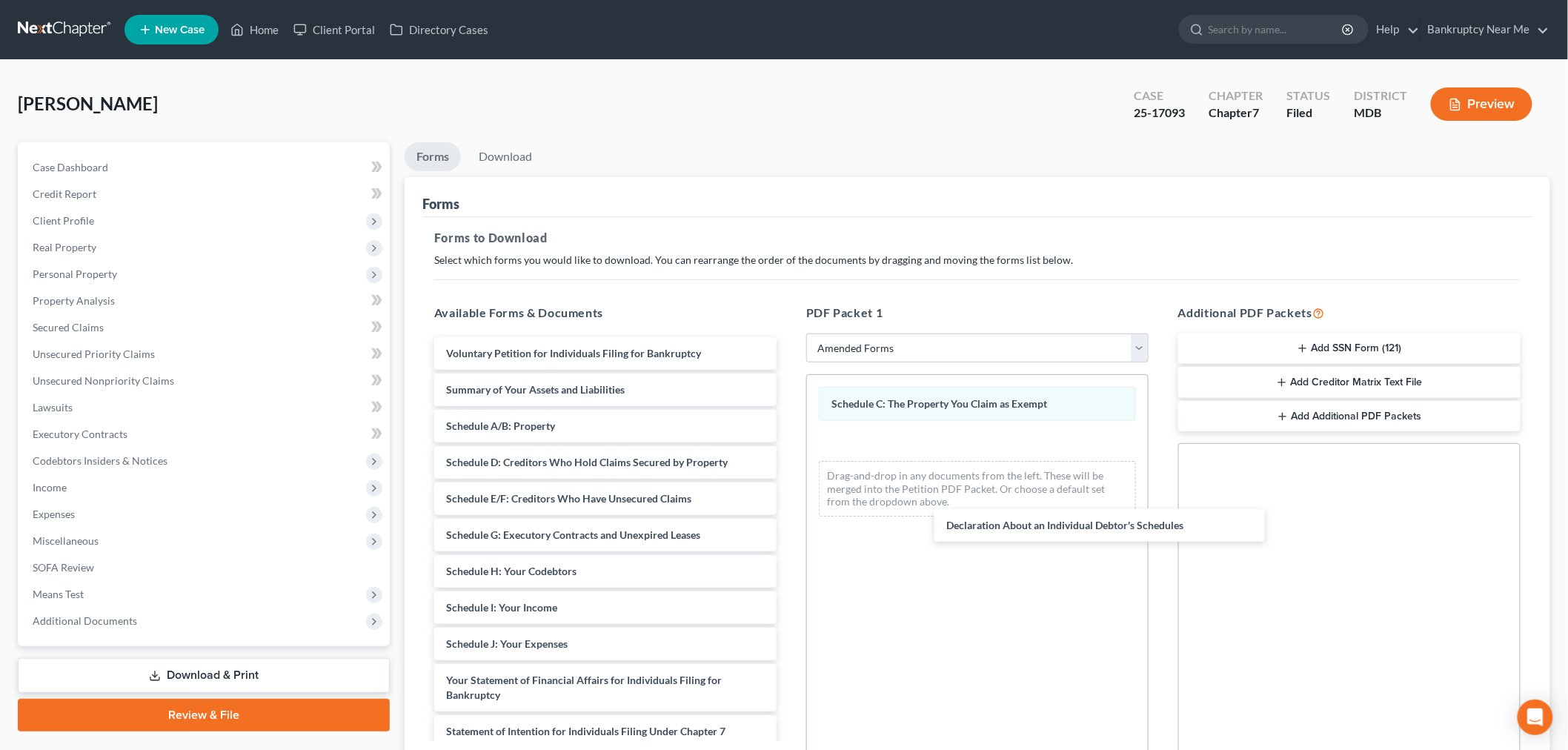
drag, startPoint x: 521, startPoint y: 675, endPoint x: 991, endPoint y: 536, distance: 490.1
click at [788, 520] on div "Declaration About an Individual Debtor's Schedules Voluntary Petition for Indiv…" at bounding box center [605, 648] width 366 height 622
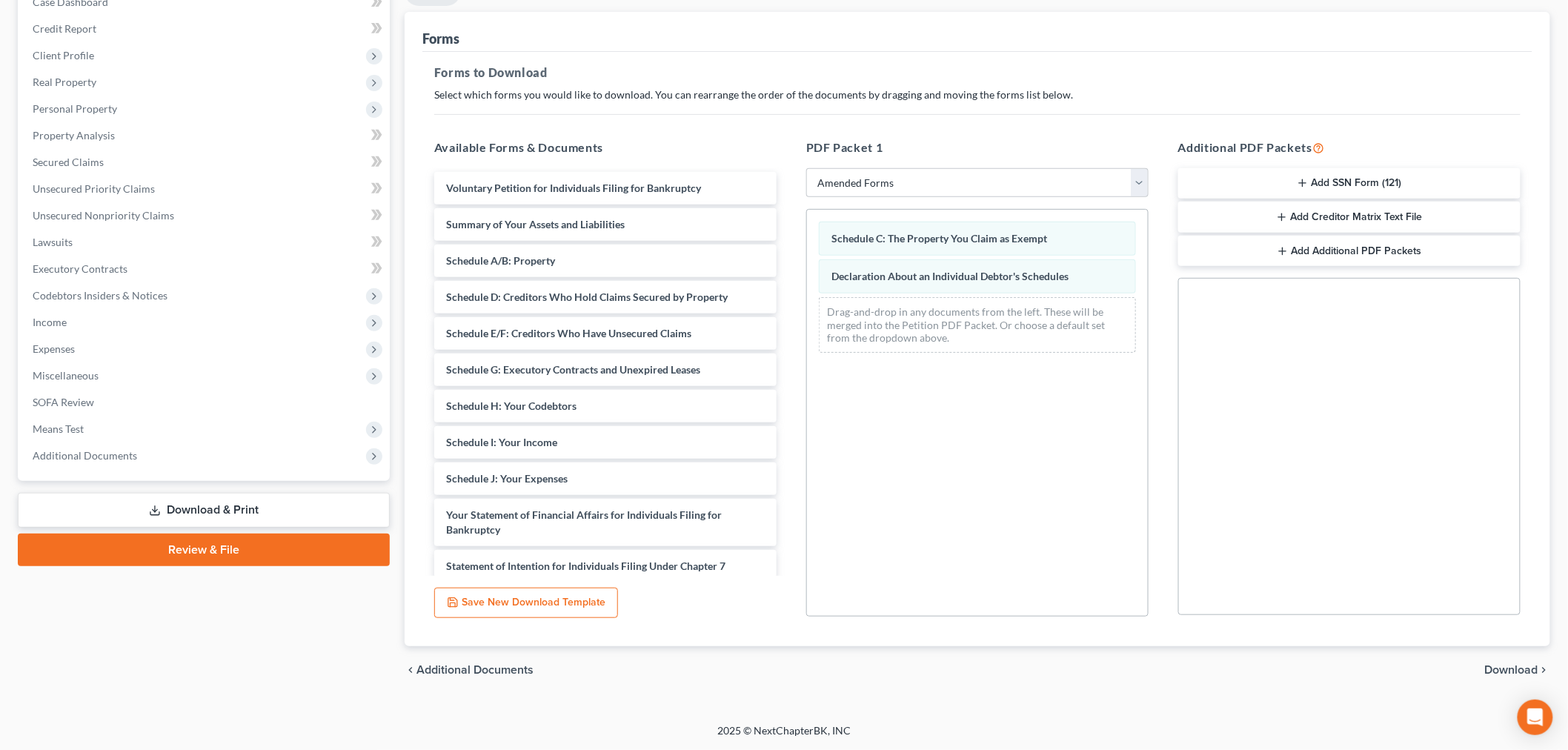
click at [1515, 669] on span "Download" at bounding box center [1511, 670] width 53 height 12
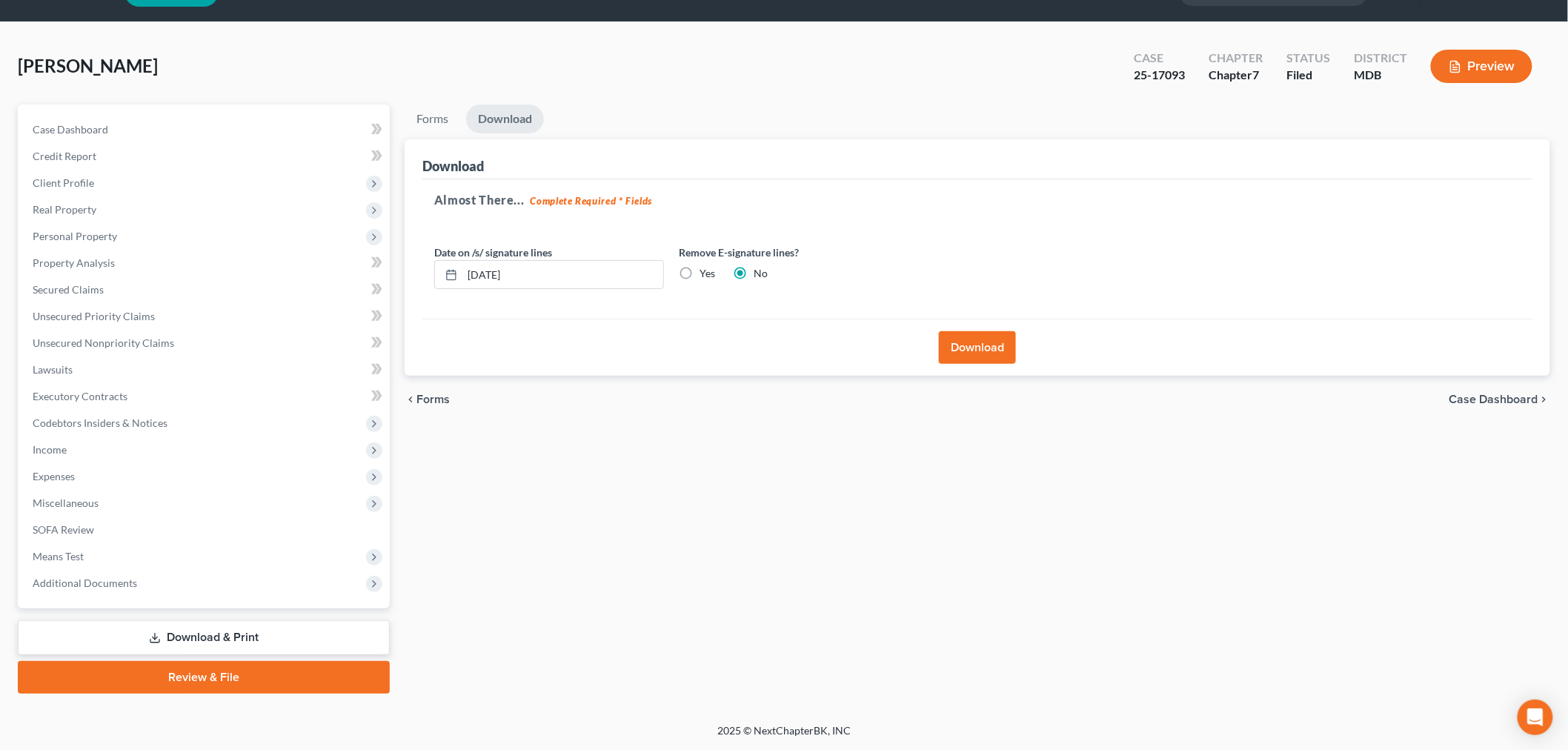
scroll to position [35, 0]
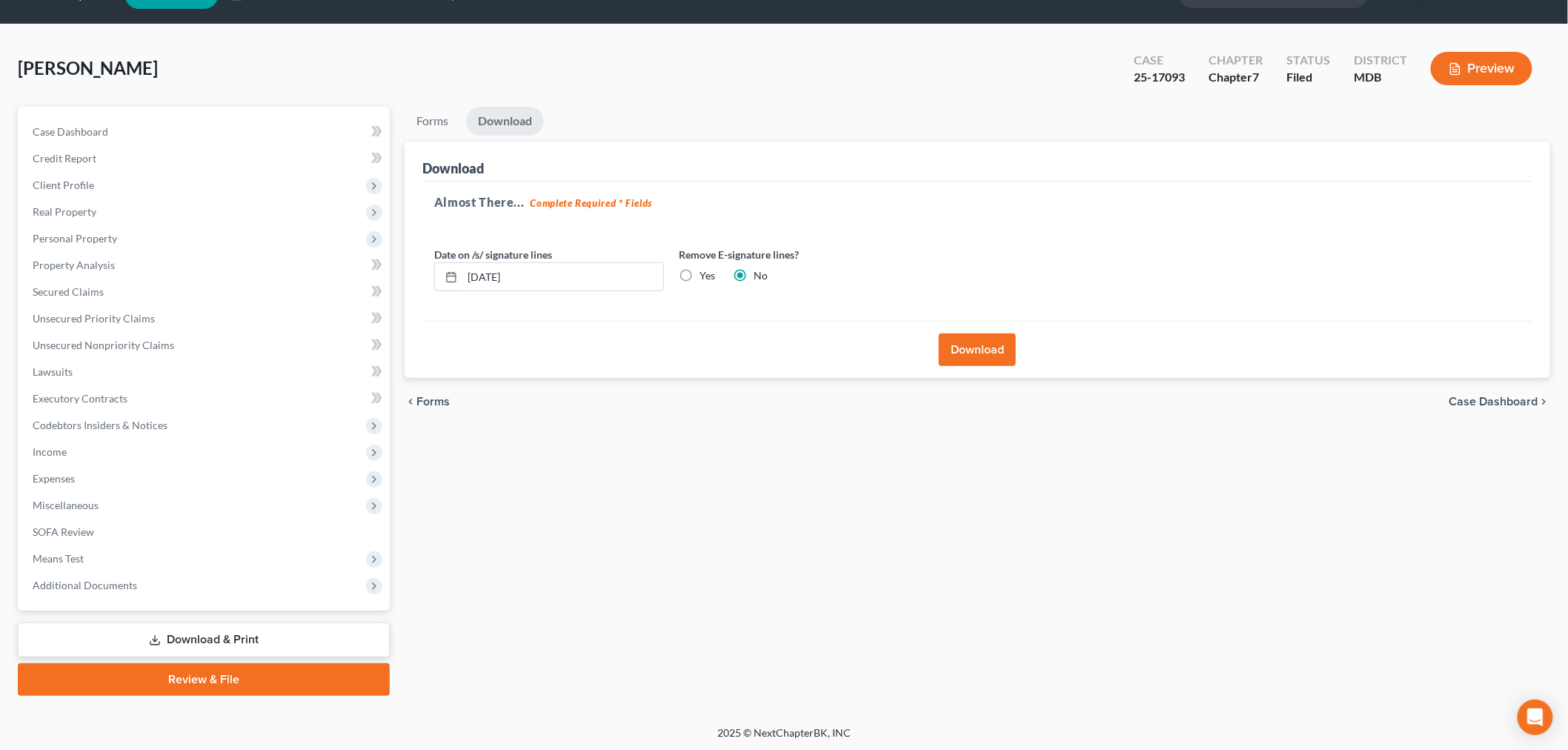
click at [957, 341] on button "Download" at bounding box center [977, 349] width 77 height 32
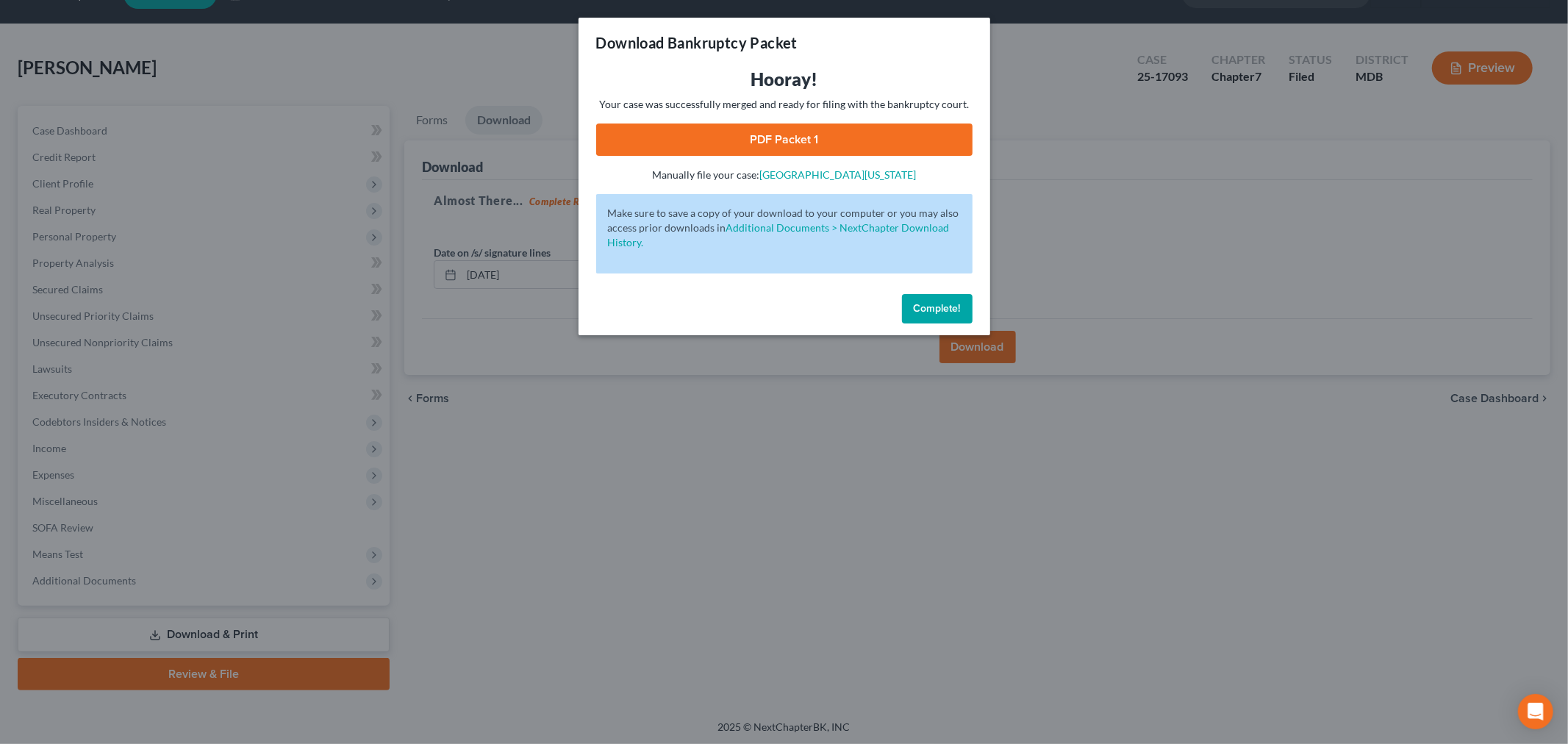
click at [848, 140] on link "PDF Packet 1" at bounding box center [784, 139] width 377 height 32
click at [940, 303] on span "Complete!" at bounding box center [937, 308] width 47 height 12
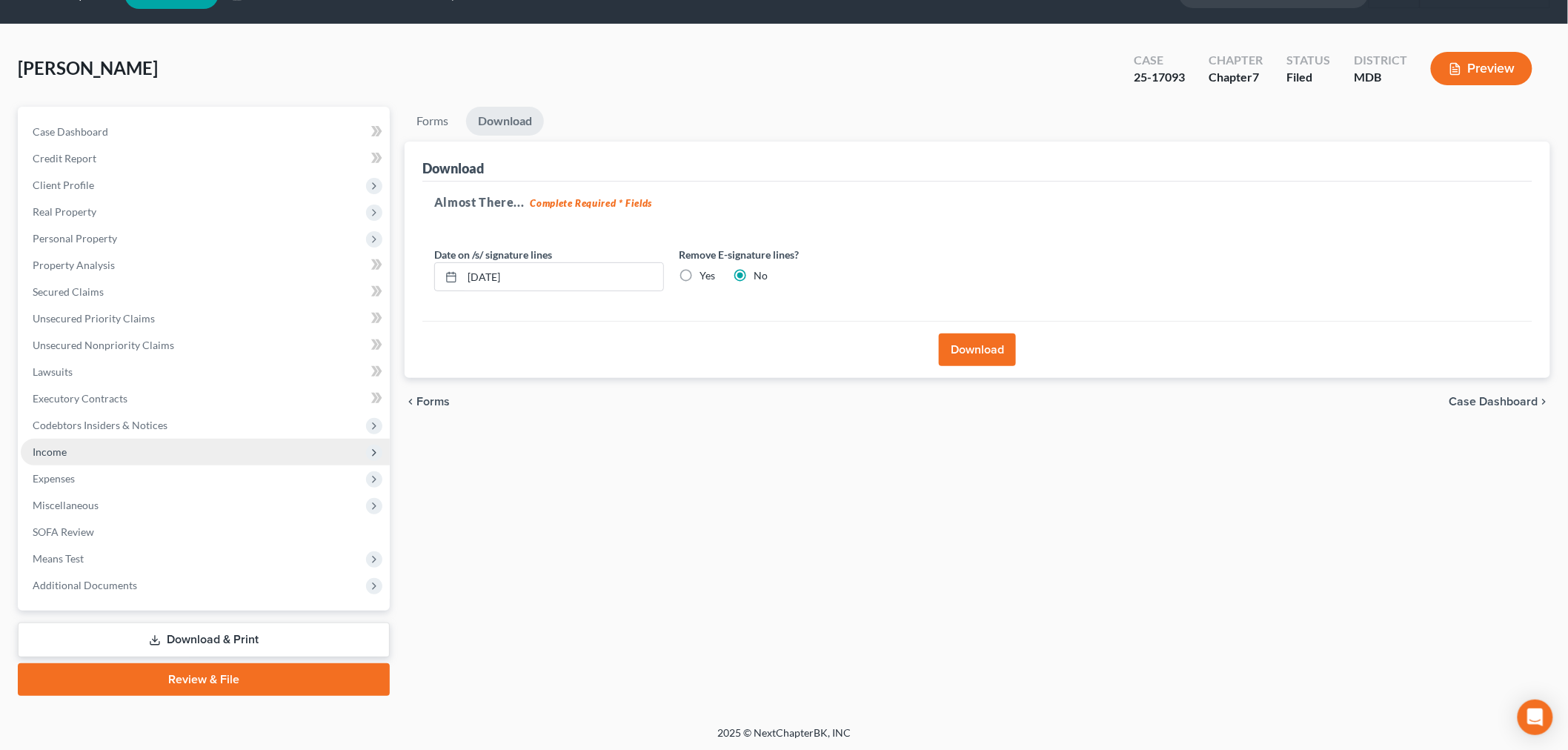
click at [90, 443] on span "Income" at bounding box center [204, 452] width 369 height 27
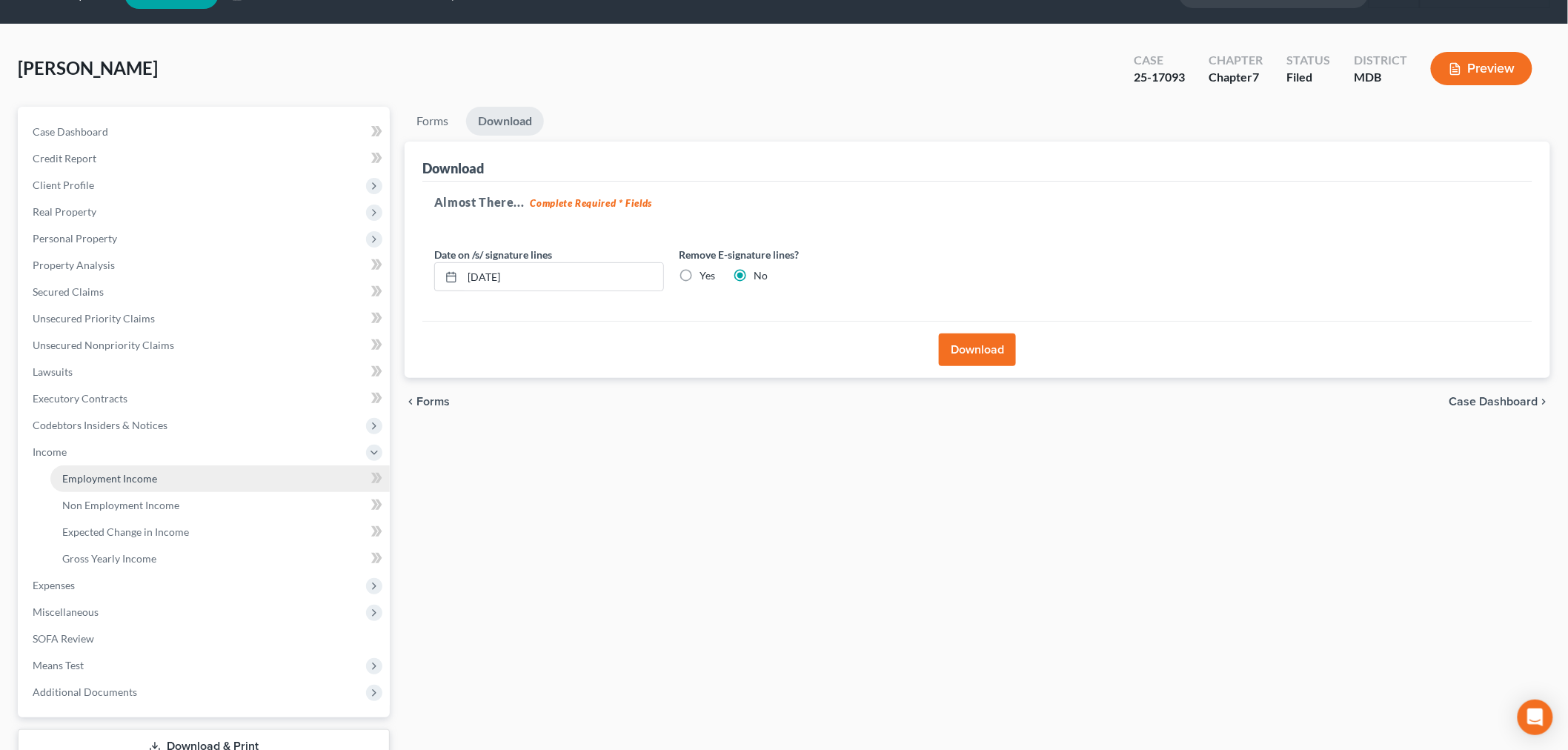
click at [79, 468] on link "Employment Income" at bounding box center [220, 479] width 340 height 27
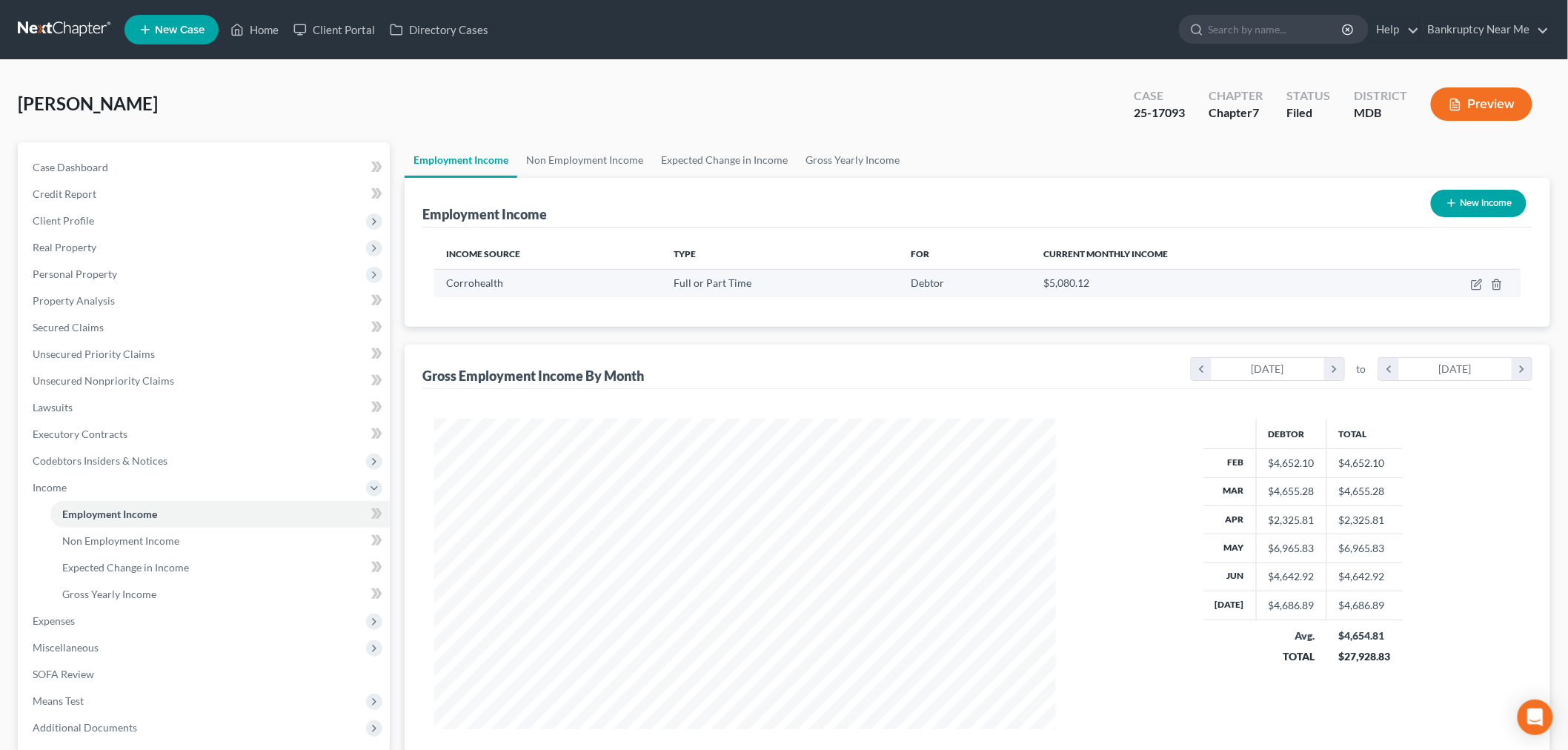
scroll to position [310, 651]
click at [575, 161] on link "Non Employment Income" at bounding box center [585, 160] width 135 height 35
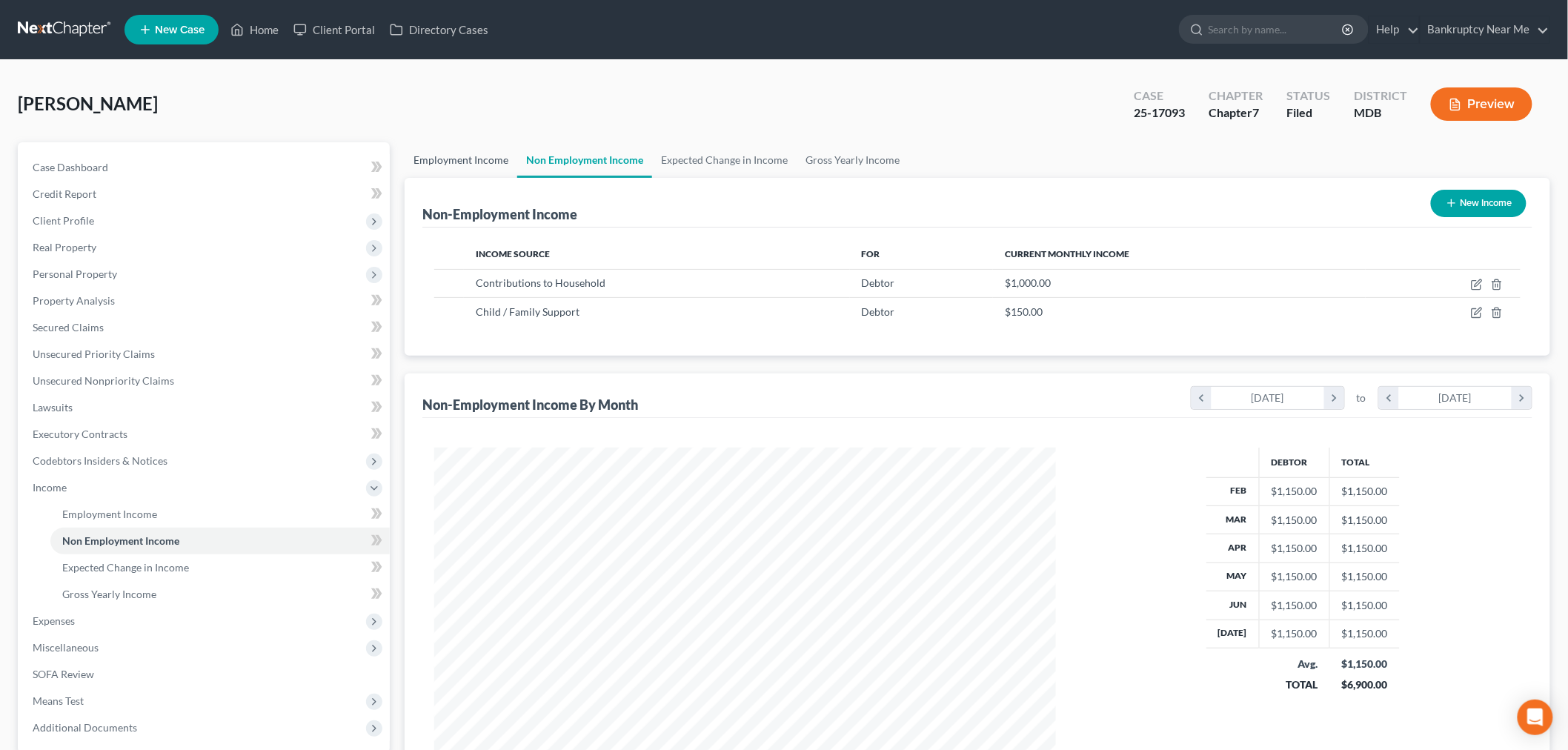
scroll to position [310, 651]
click at [459, 150] on link "Employment Income" at bounding box center [461, 160] width 112 height 35
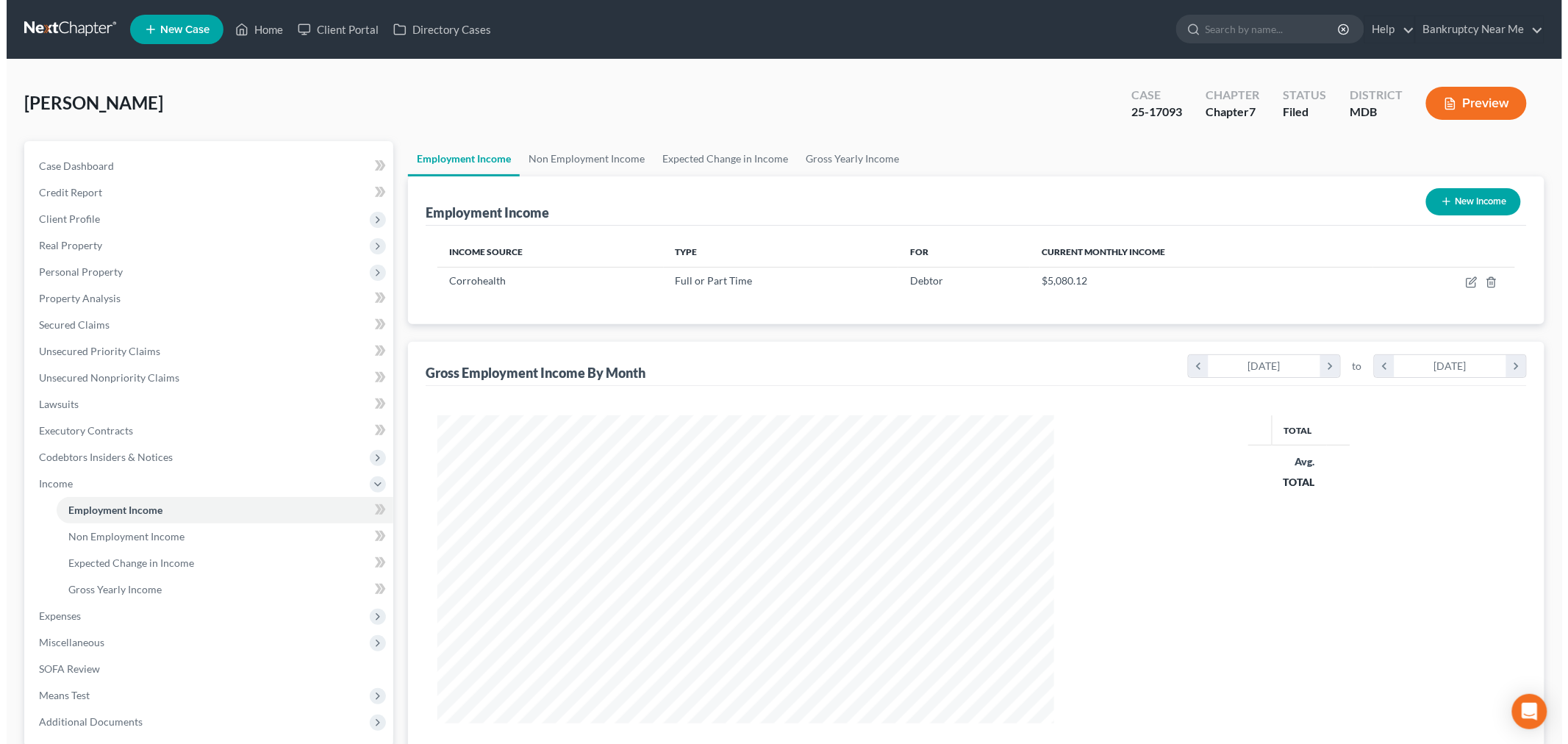
scroll to position [307, 646]
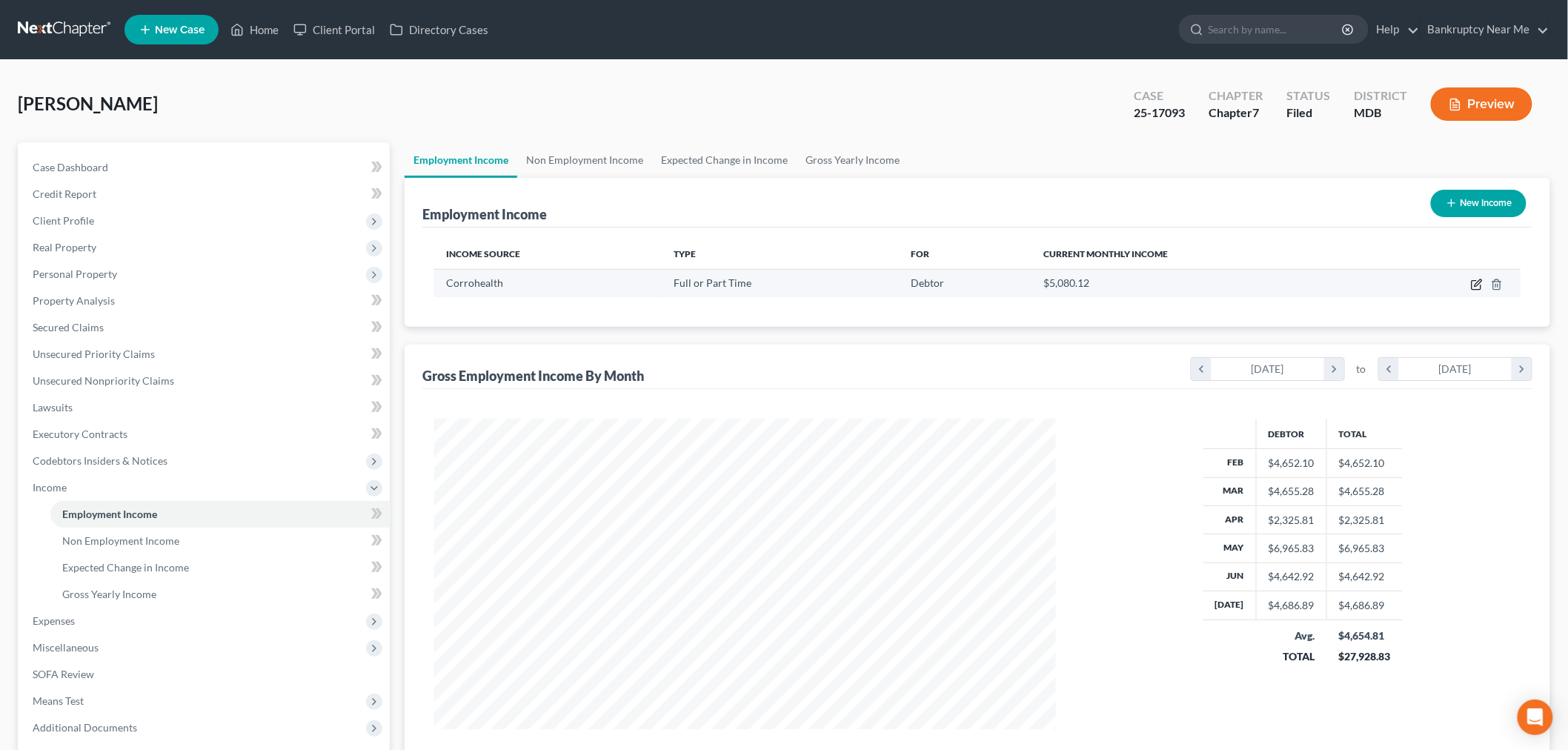
click at [1475, 283] on icon "button" at bounding box center [1476, 284] width 12 height 12
select select "0"
select select "45"
select select "2"
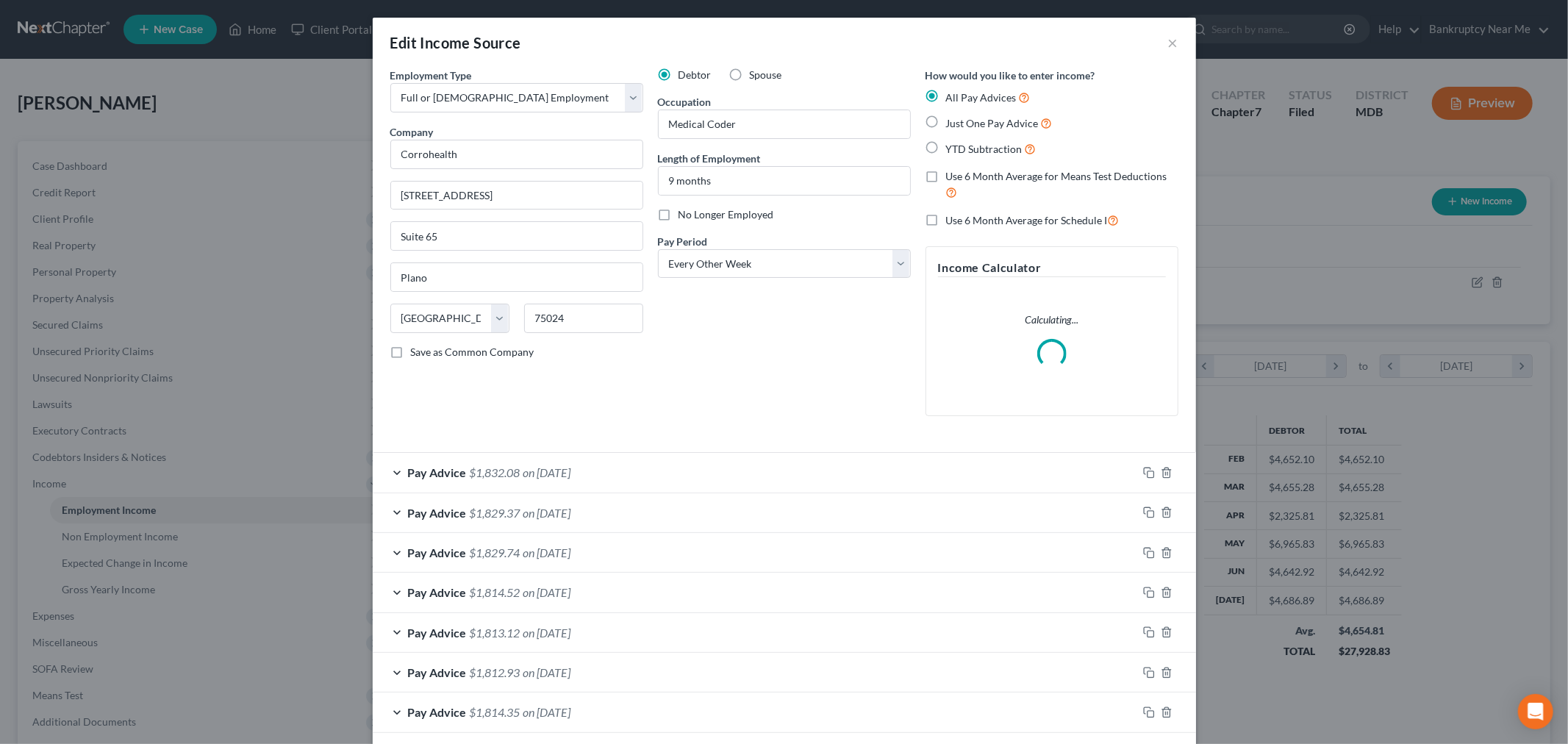
scroll to position [310, 651]
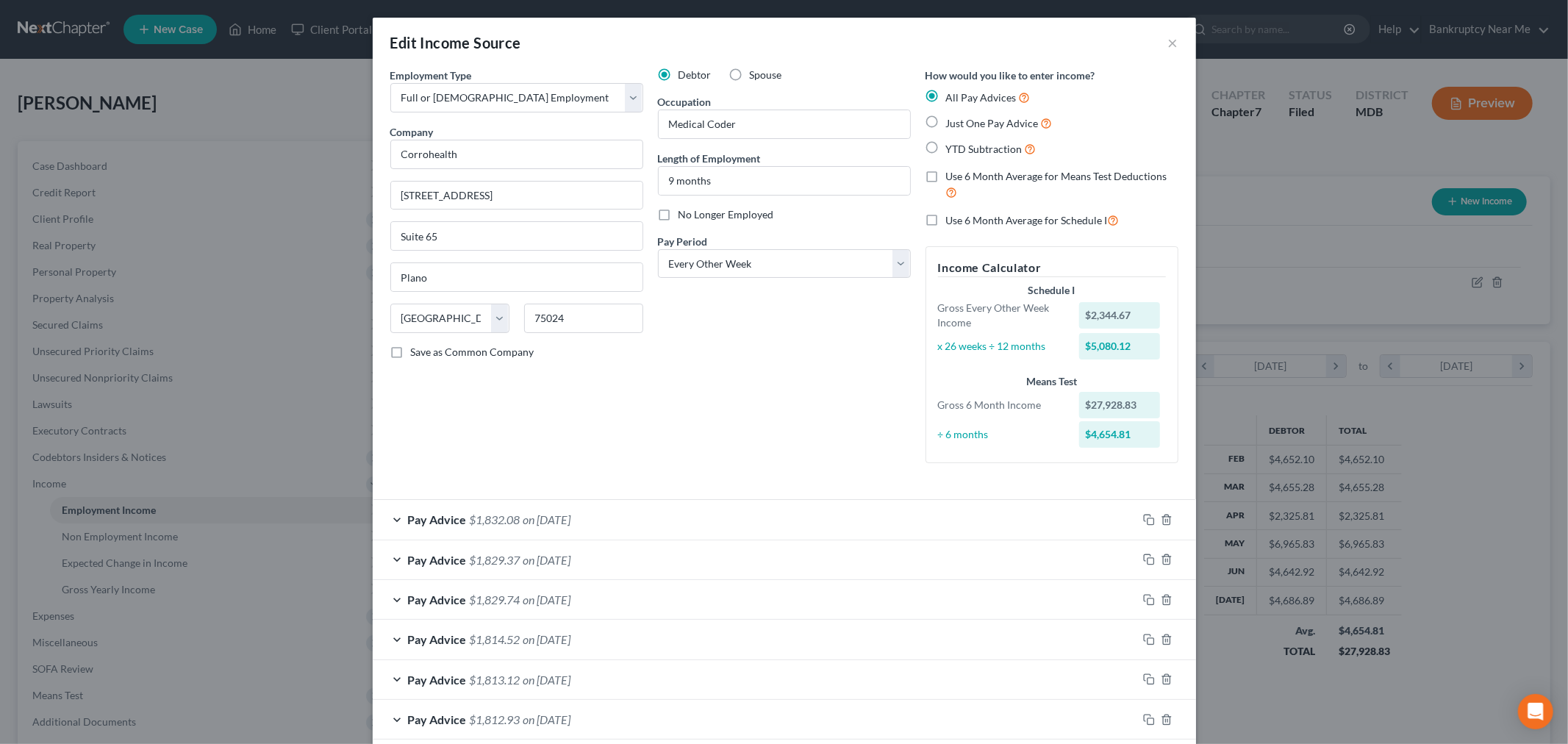
drag, startPoint x: 924, startPoint y: 179, endPoint x: 1031, endPoint y: 257, distance: 132.4
click at [946, 179] on label "Use 6 Month Average for Means Test Deductions" at bounding box center [1062, 185] width 232 height 32
click at [952, 179] on input "Use 6 Month Average for Means Test Deductions" at bounding box center [957, 174] width 9 height 9
checkbox input "true"
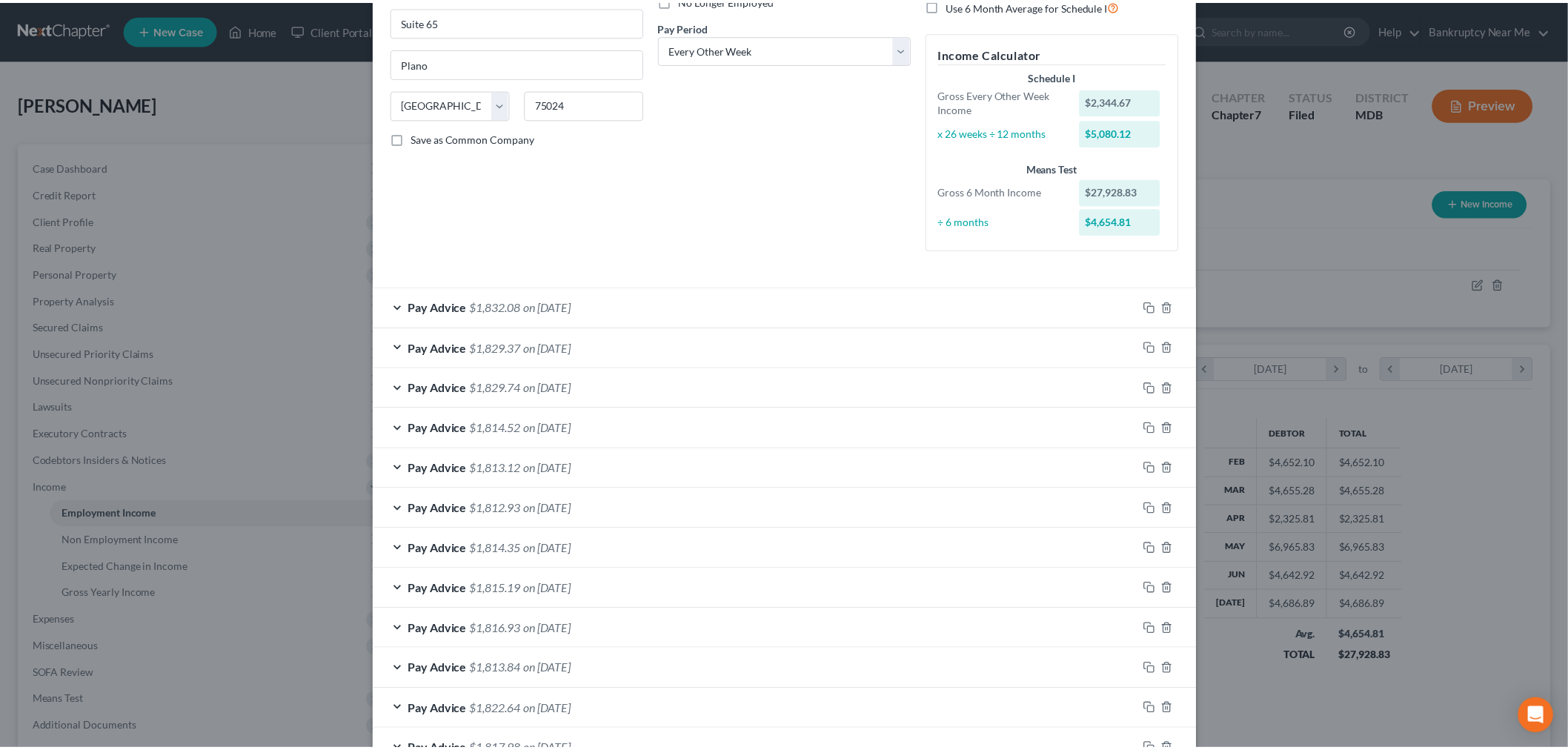
scroll to position [0, 0]
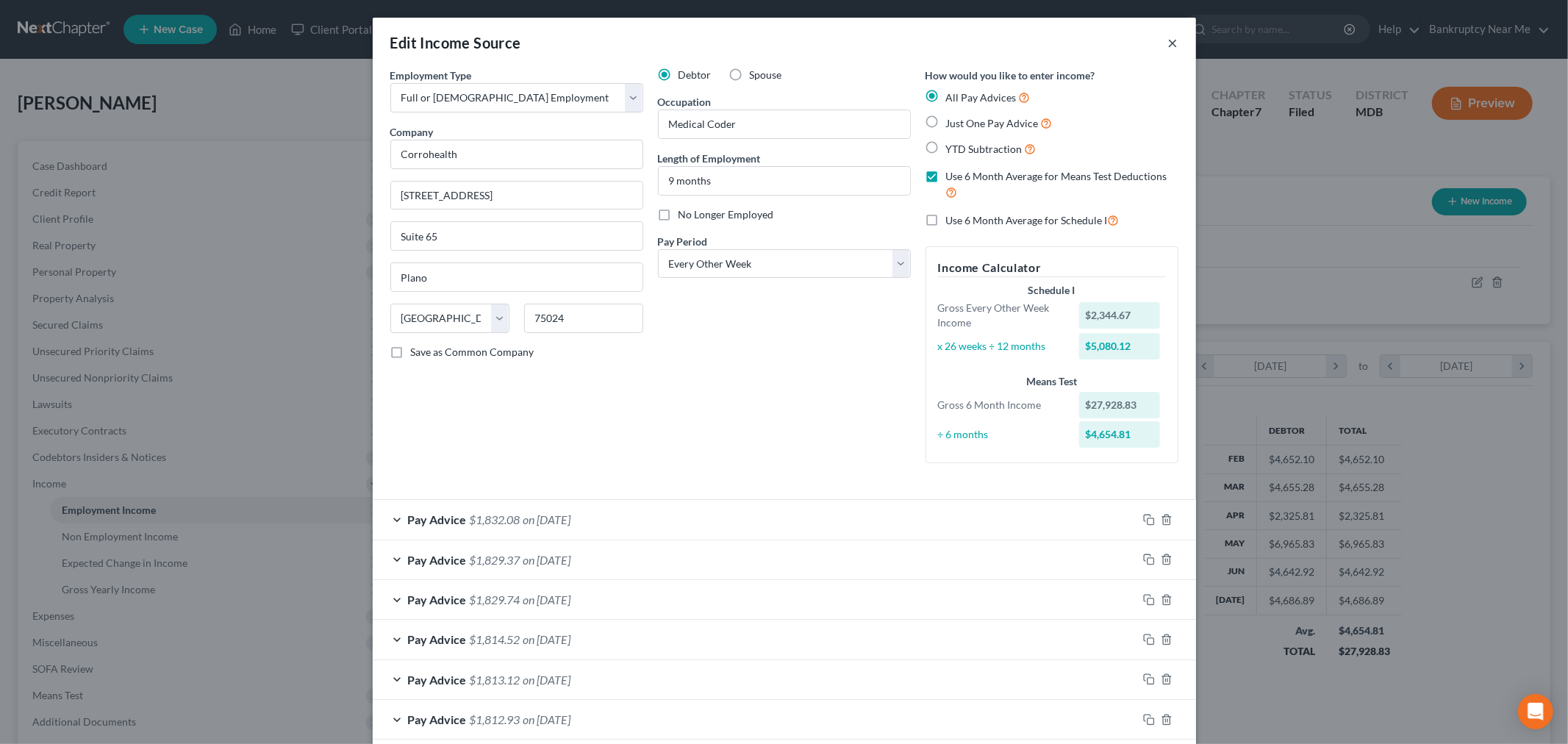
click at [1168, 45] on button "×" at bounding box center [1173, 42] width 10 height 18
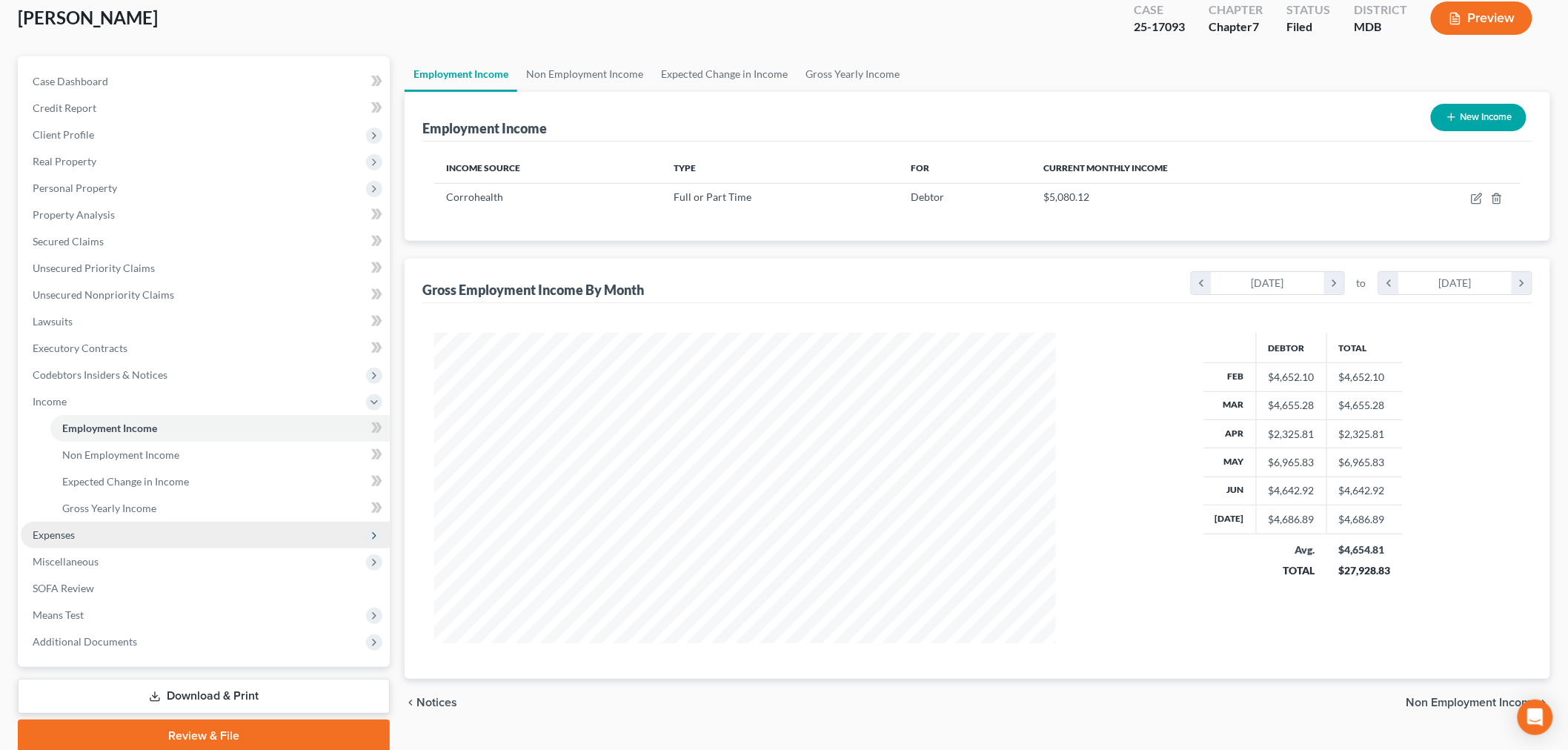
scroll to position [142, 0]
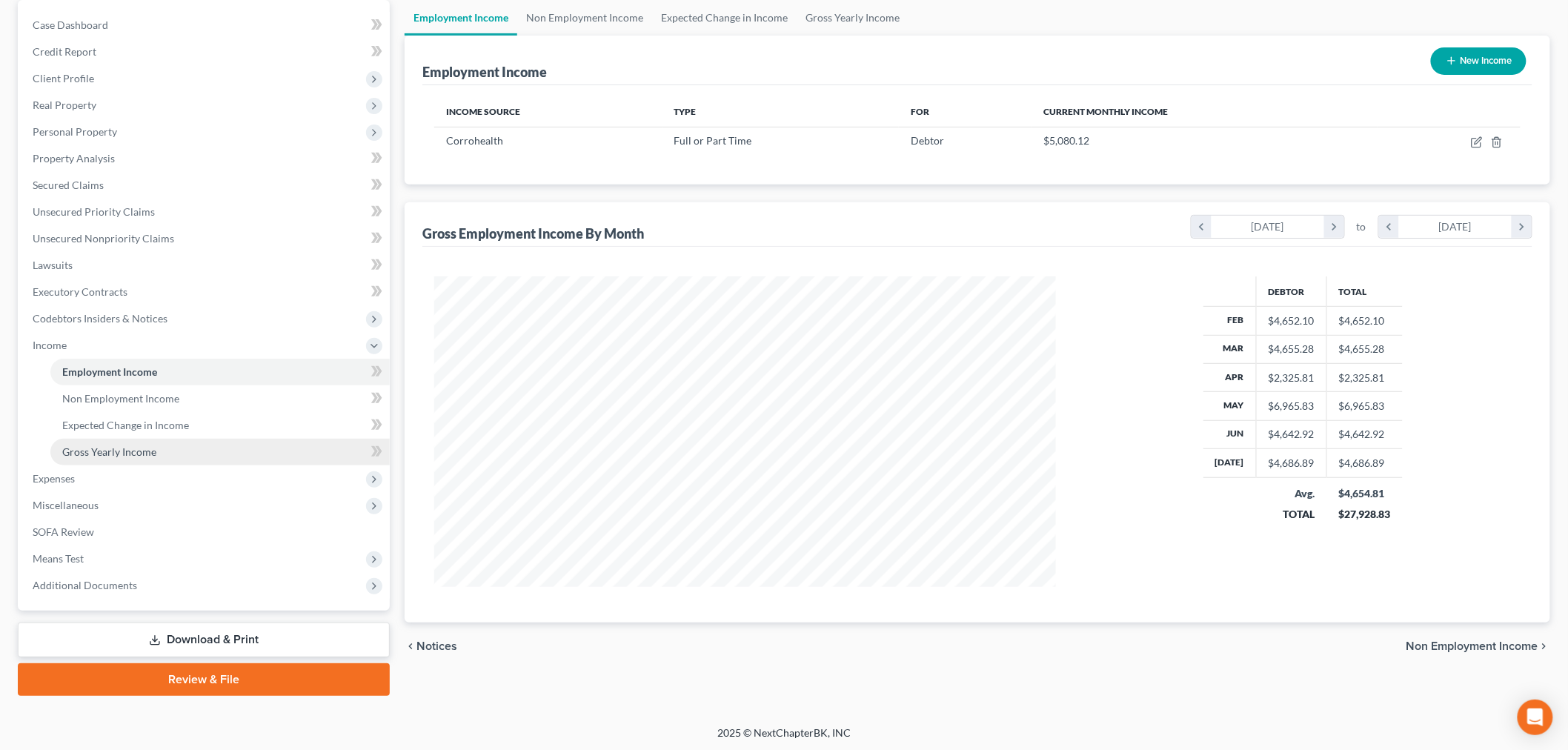
click at [129, 446] on span "Gross Yearly Income" at bounding box center [109, 452] width 94 height 13
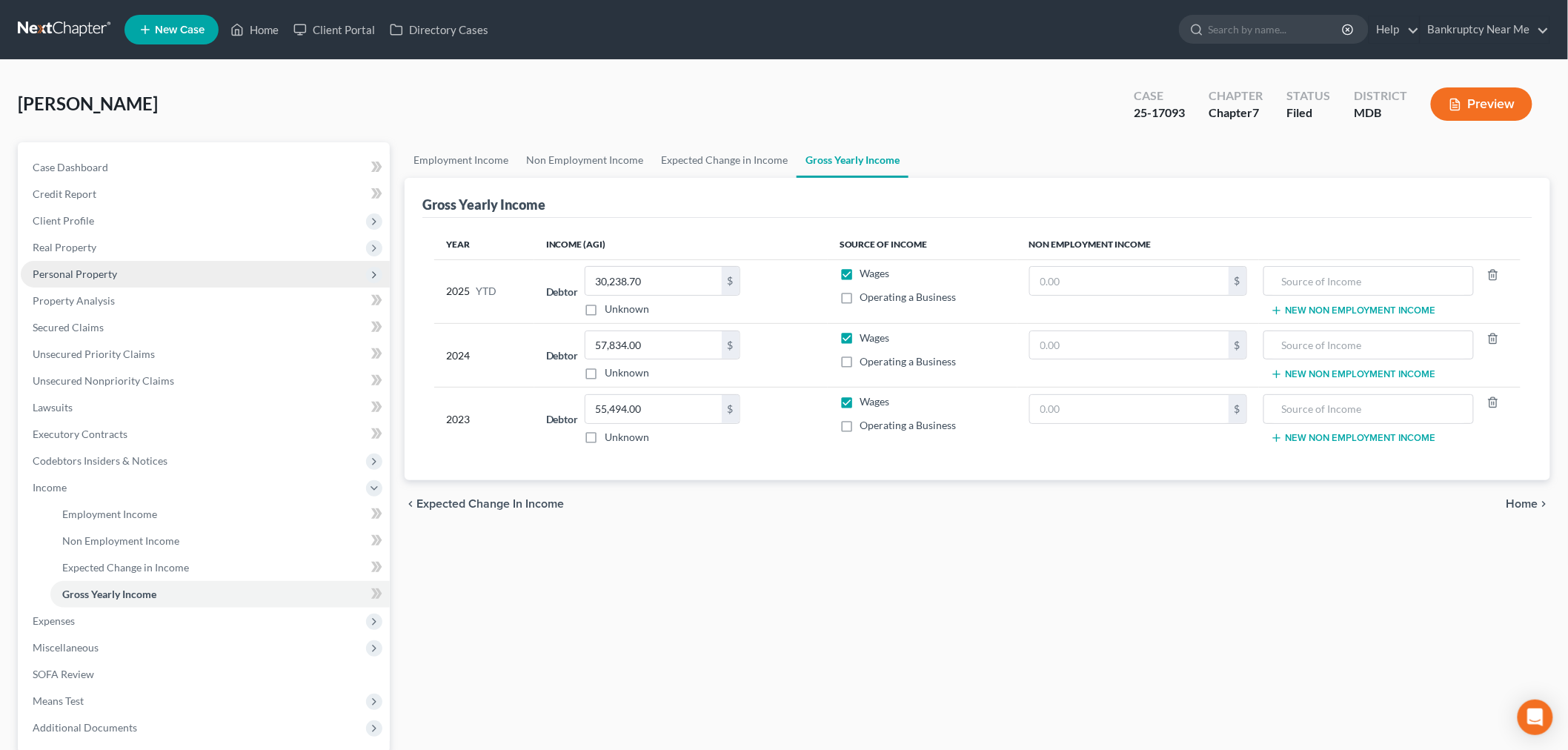
click at [189, 278] on span "Personal Property" at bounding box center [204, 274] width 369 height 27
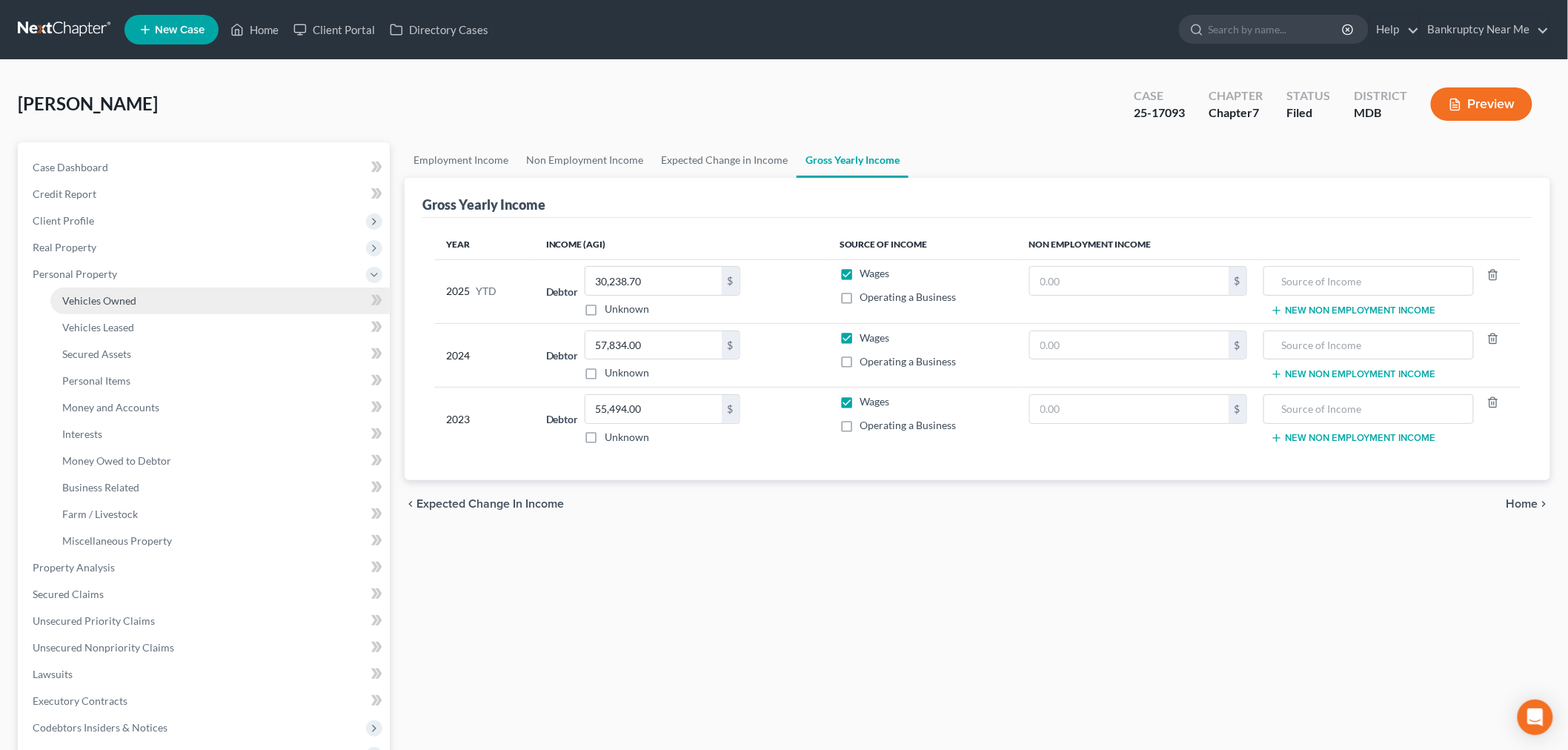
click at [174, 294] on link "Vehicles Owned" at bounding box center [220, 301] width 340 height 27
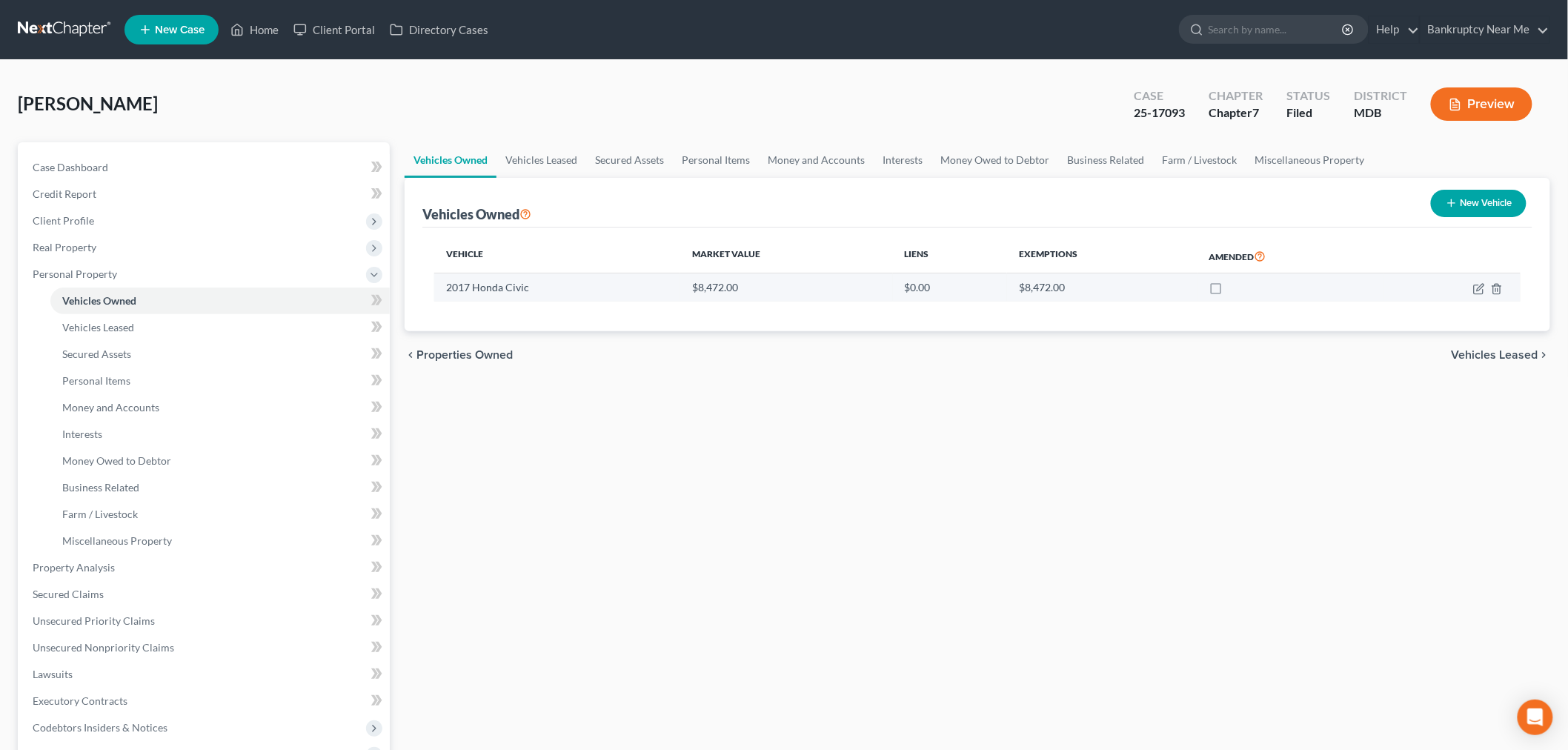
click at [1230, 291] on label at bounding box center [1230, 291] width 0 height 0
click at [1236, 282] on input "checkbox" at bounding box center [1240, 285] width 9 height 9
checkbox input "true"
click at [578, 150] on link "Vehicles Leased" at bounding box center [542, 160] width 90 height 35
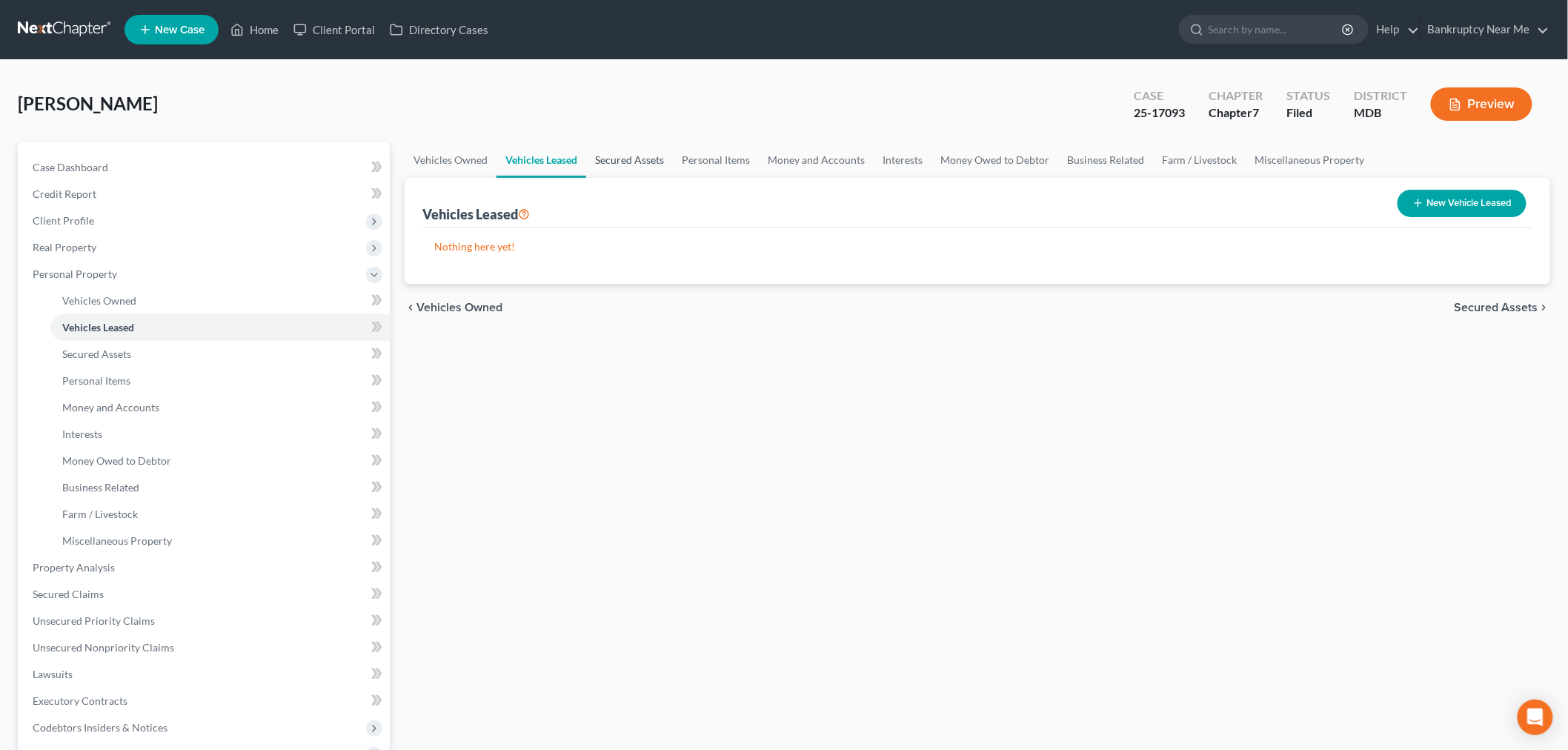
click at [624, 156] on link "Secured Assets" at bounding box center [630, 160] width 86 height 35
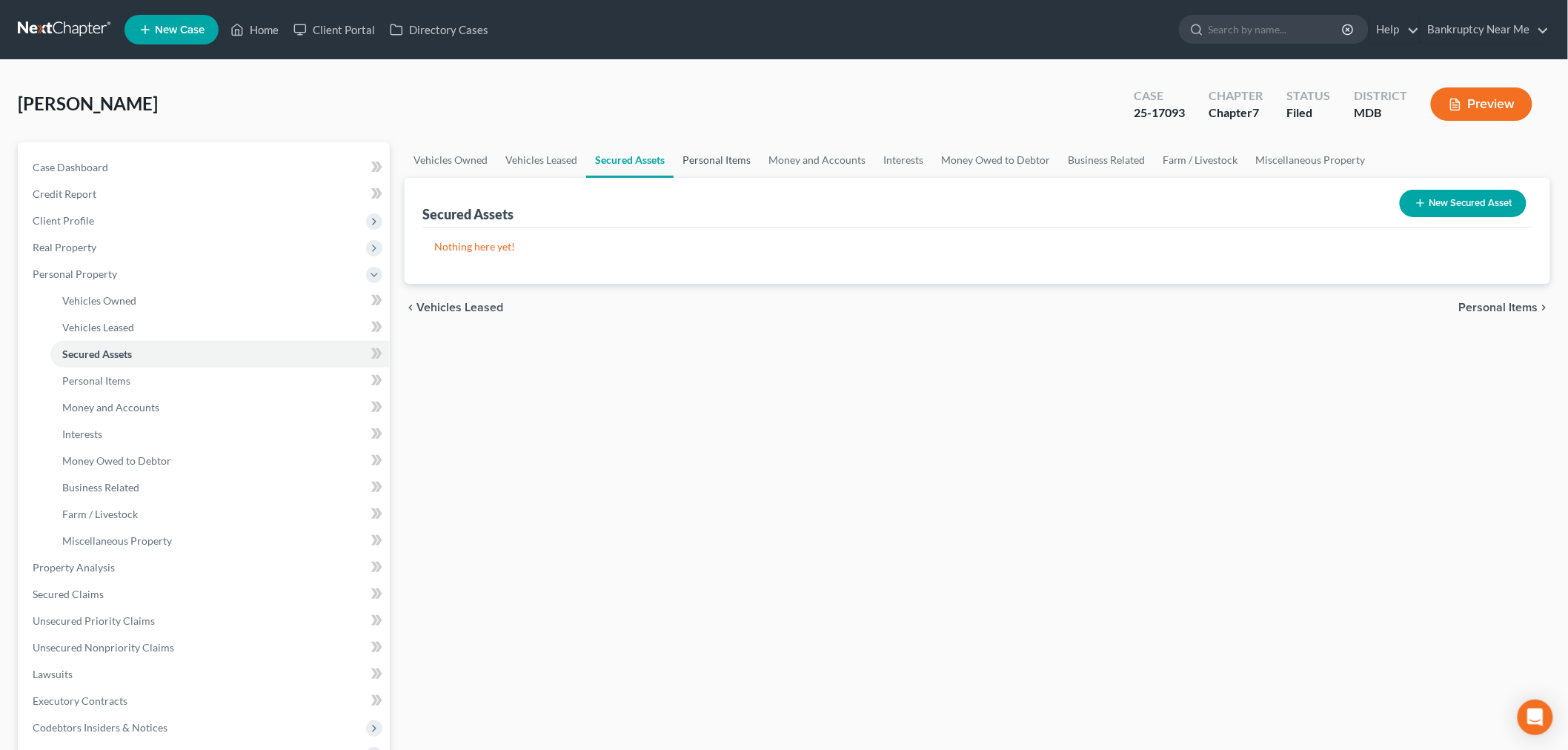
click at [703, 153] on link "Personal Items" at bounding box center [716, 160] width 86 height 35
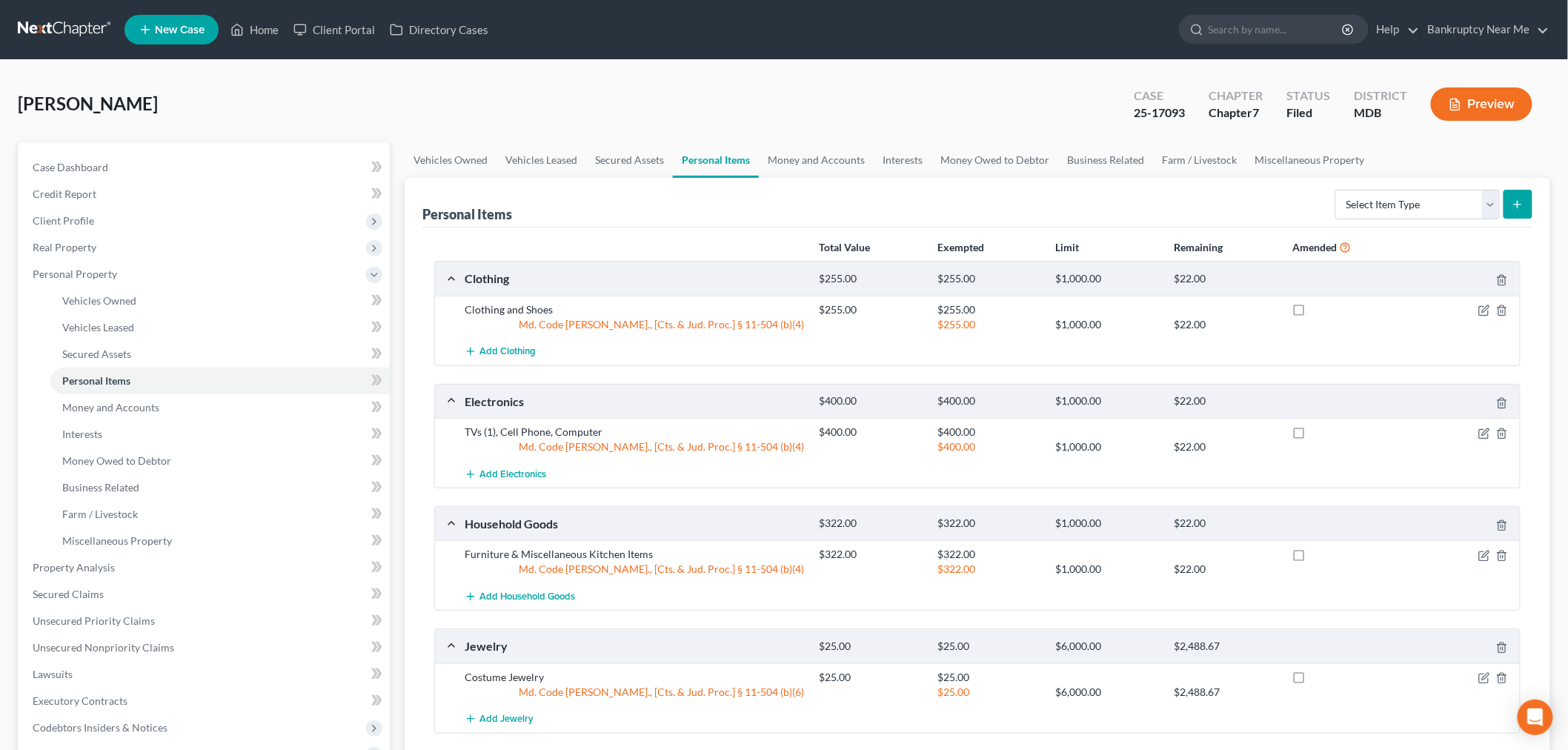
click at [1294, 317] on div at bounding box center [1344, 324] width 119 height 15
click at [1313, 436] on label at bounding box center [1313, 436] width 0 height 0
click at [1319, 432] on input "checkbox" at bounding box center [1324, 429] width 9 height 9
checkbox input "true"
click at [1313, 314] on label at bounding box center [1313, 314] width 0 height 0
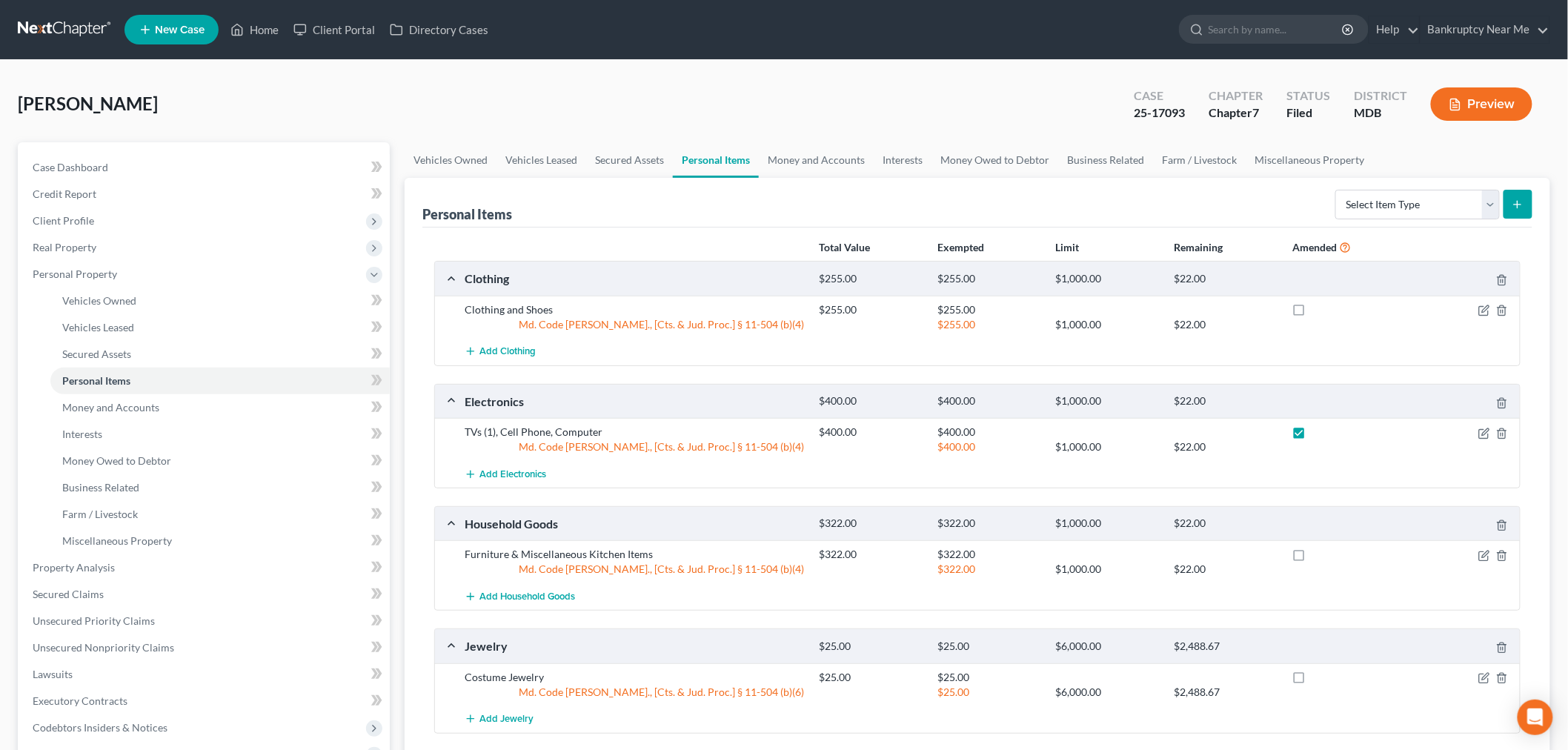
click at [1319, 303] on input "checkbox" at bounding box center [1324, 307] width 9 height 9
checkbox input "true"
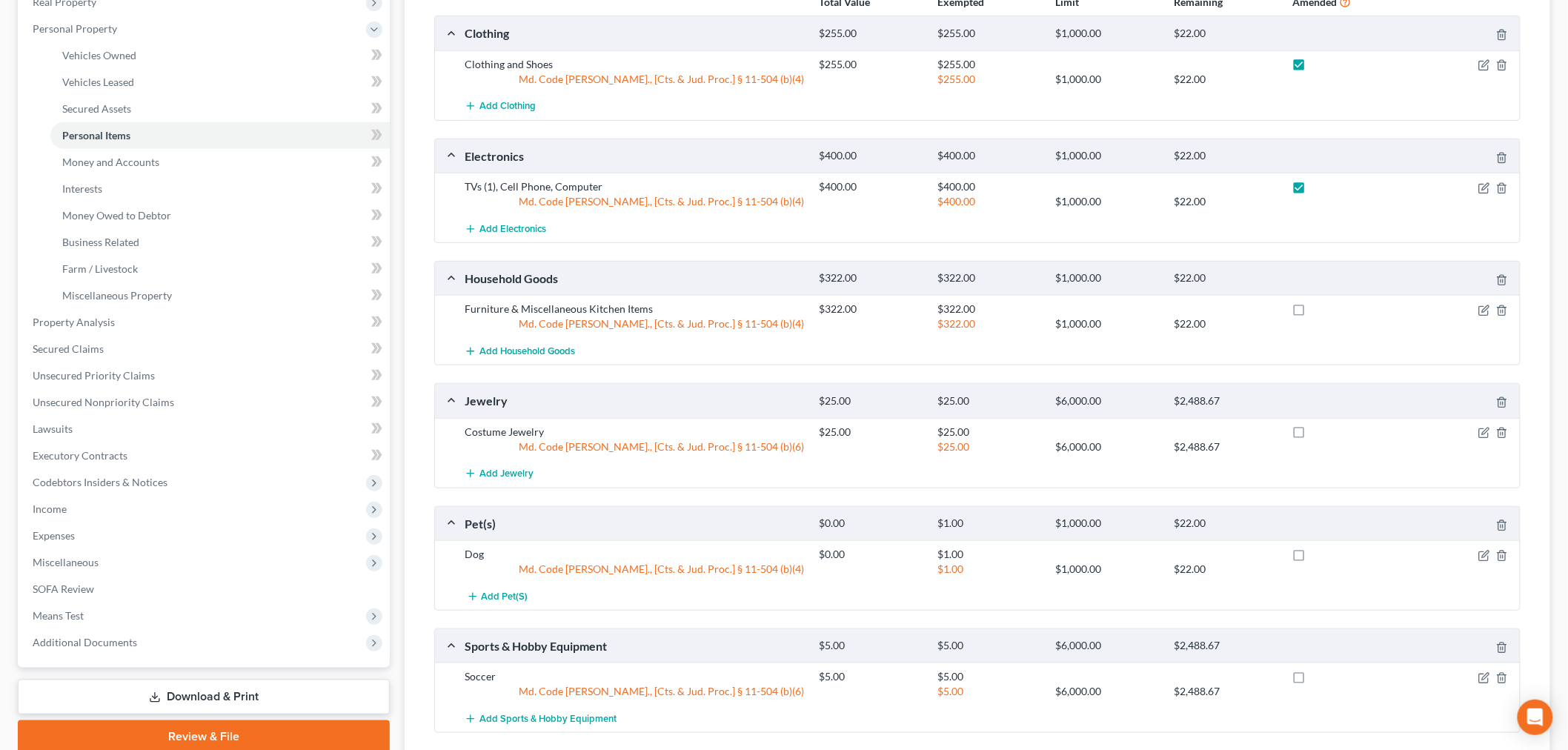
scroll to position [247, 0]
click at [1313, 311] on label at bounding box center [1313, 311] width 0 height 0
click at [1319, 310] on input "checkbox" at bounding box center [1324, 305] width 9 height 9
checkbox input "true"
click at [1313, 434] on label at bounding box center [1313, 434] width 0 height 0
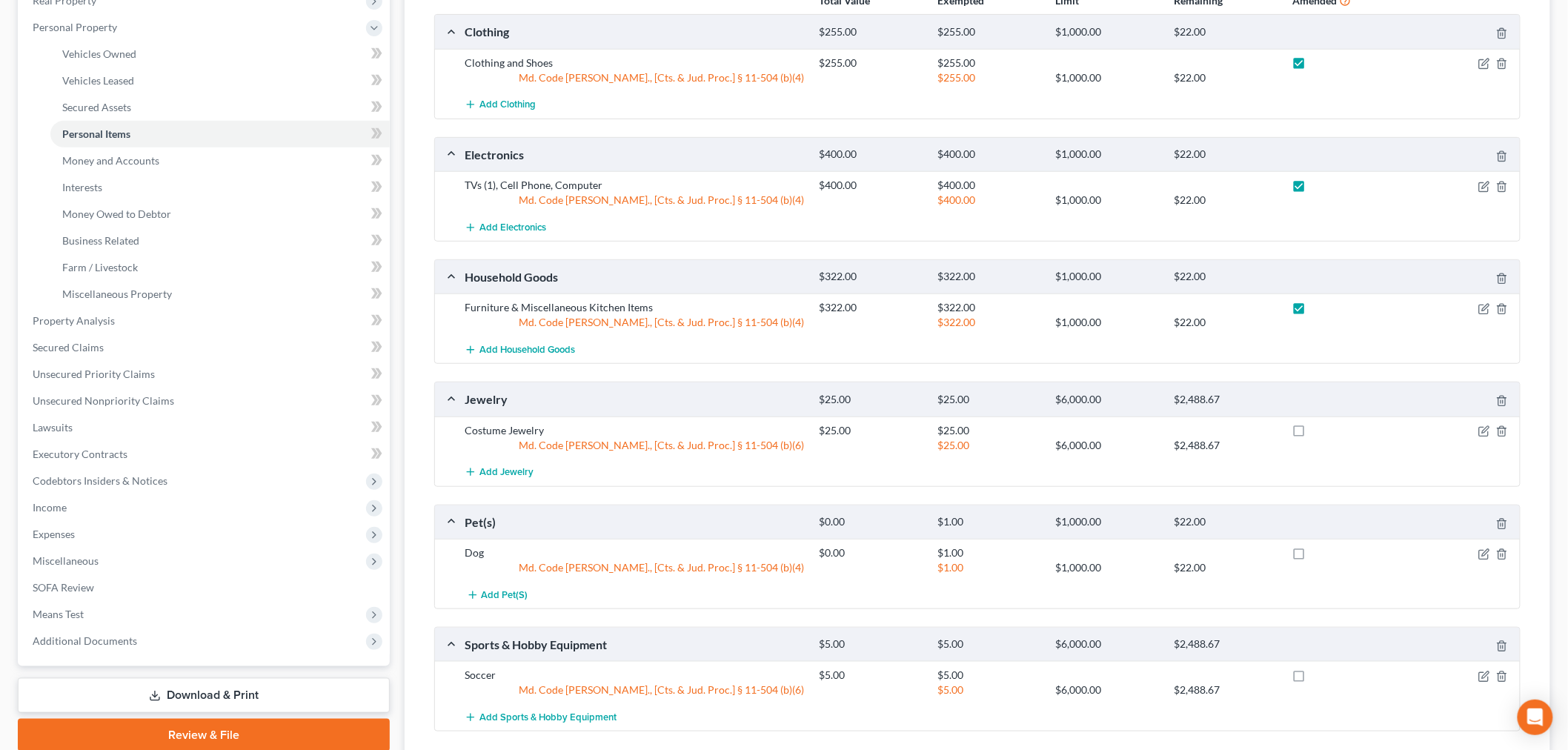
click at [1319, 433] on input "checkbox" at bounding box center [1324, 428] width 9 height 9
checkbox input "true"
click at [1313, 557] on label at bounding box center [1313, 557] width 0 height 0
click at [1319, 550] on input "checkbox" at bounding box center [1324, 550] width 9 height 9
checkbox input "true"
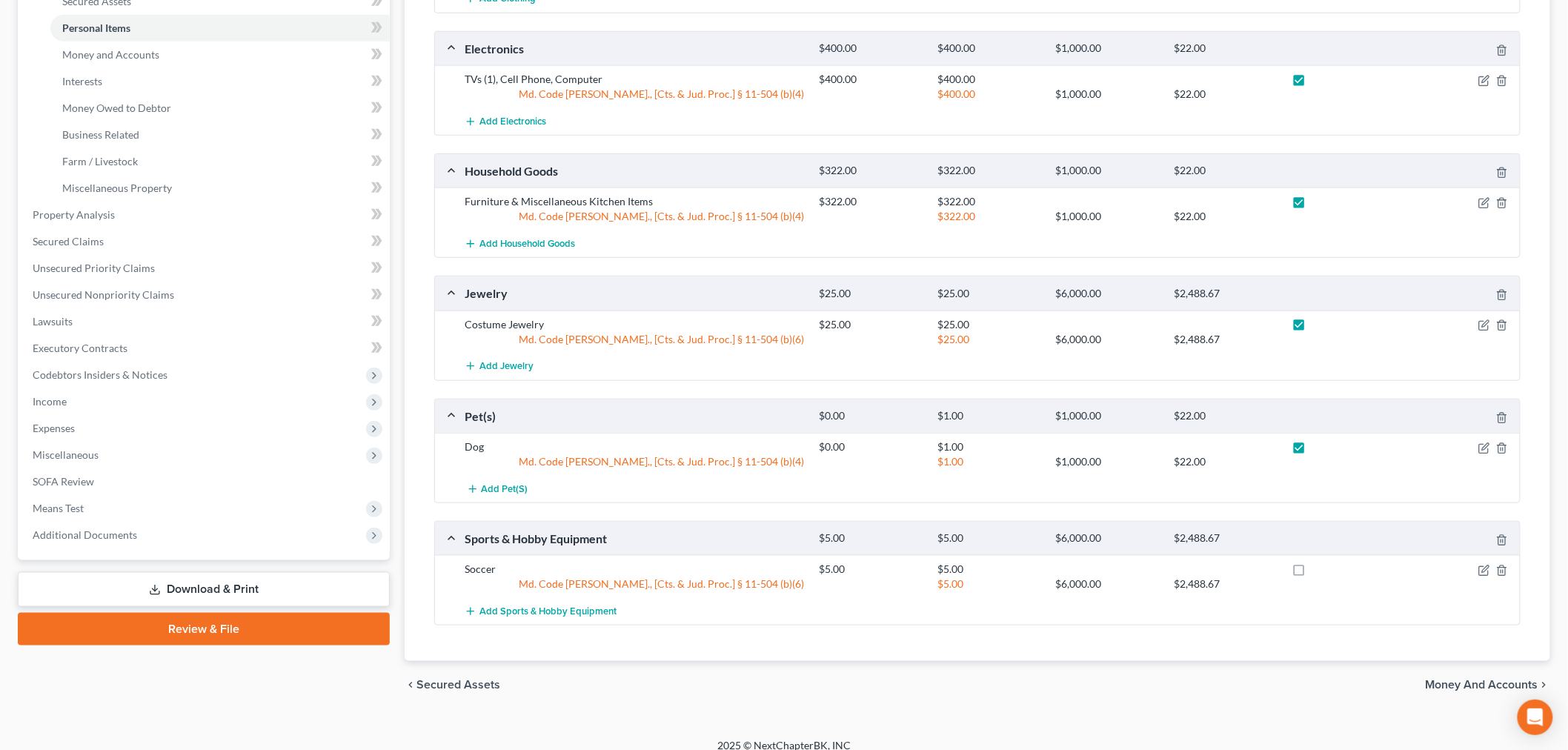
scroll to position [369, 0]
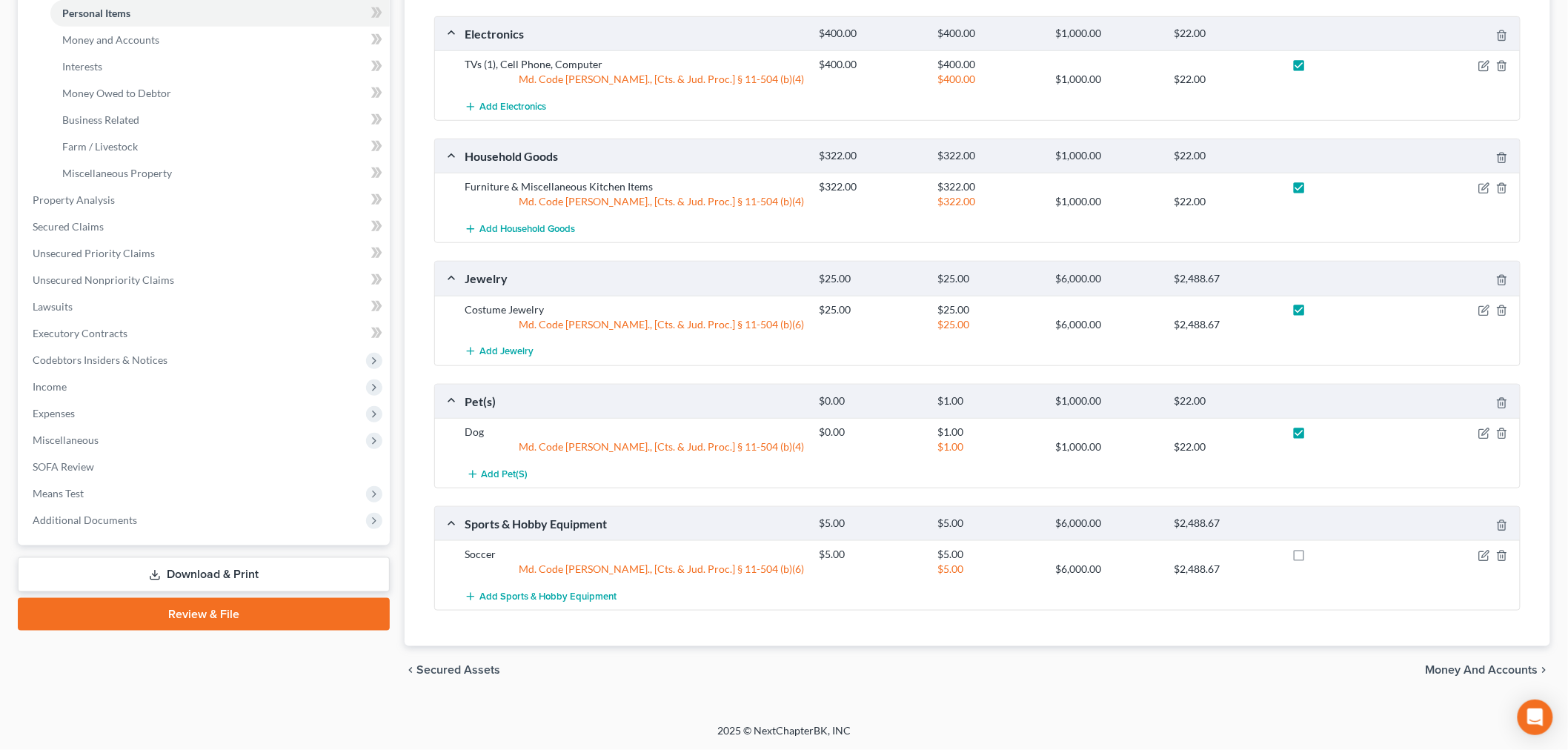
click at [1313, 558] on label at bounding box center [1313, 558] width 0 height 0
click at [1319, 553] on input "checkbox" at bounding box center [1324, 552] width 9 height 9
checkbox input "true"
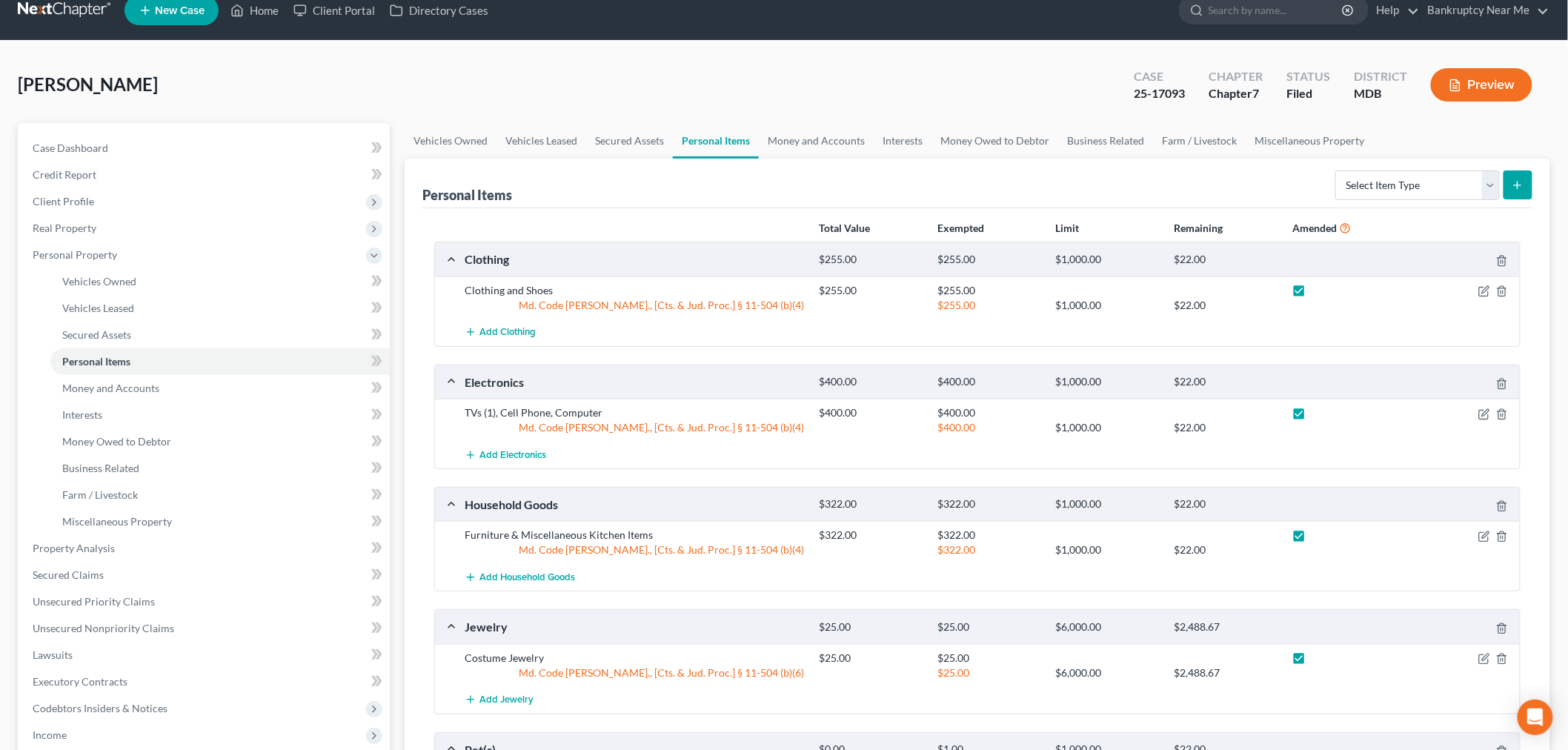
scroll to position [0, 0]
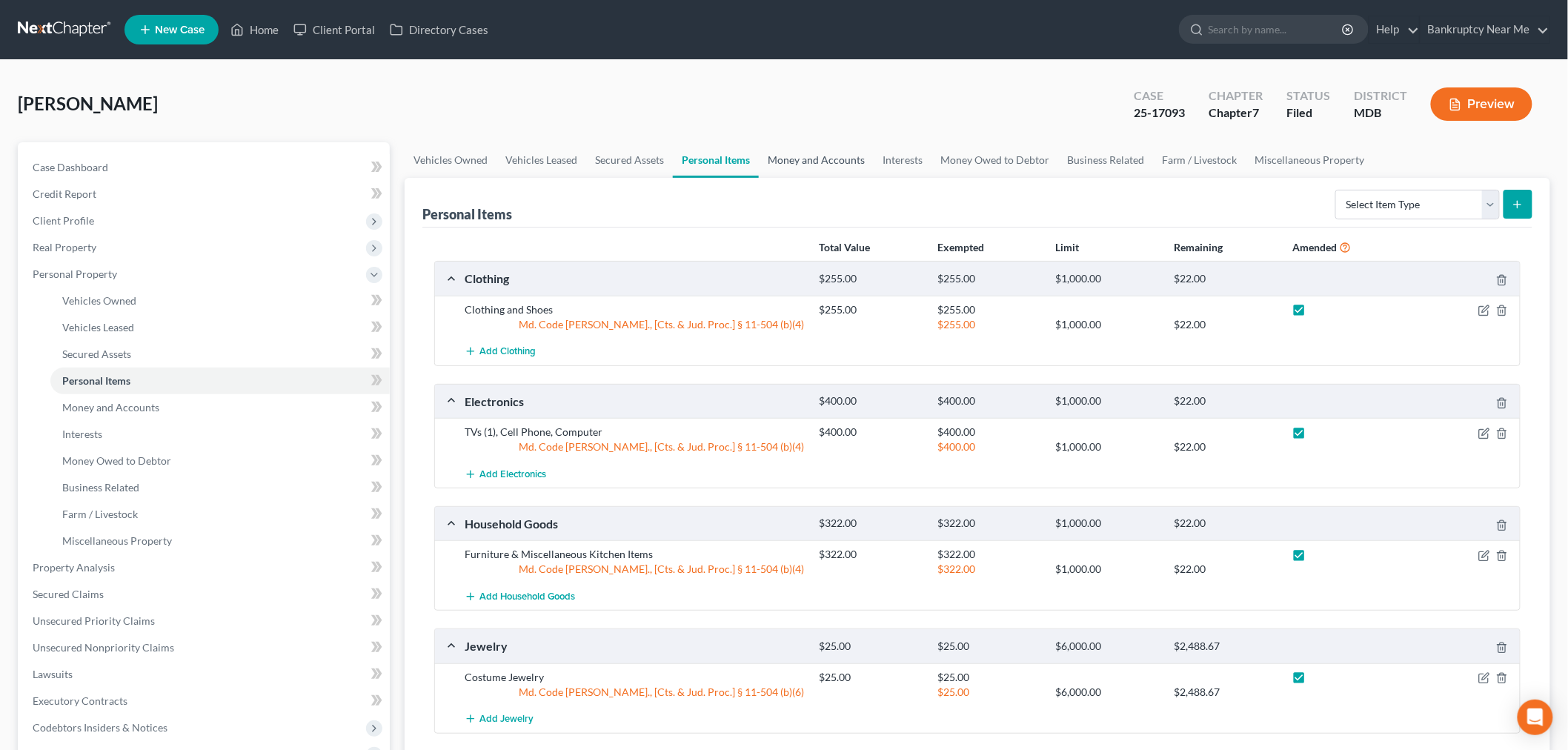
drag, startPoint x: 797, startPoint y: 123, endPoint x: 802, endPoint y: 167, distance: 44.3
click at [797, 123] on div "[PERSON_NAME] Upgraded Case 25-17093 Chapter Chapter 7 Status Filed District MD…" at bounding box center [784, 110] width 1532 height 64
click at [803, 168] on link "Money and Accounts" at bounding box center [816, 160] width 115 height 35
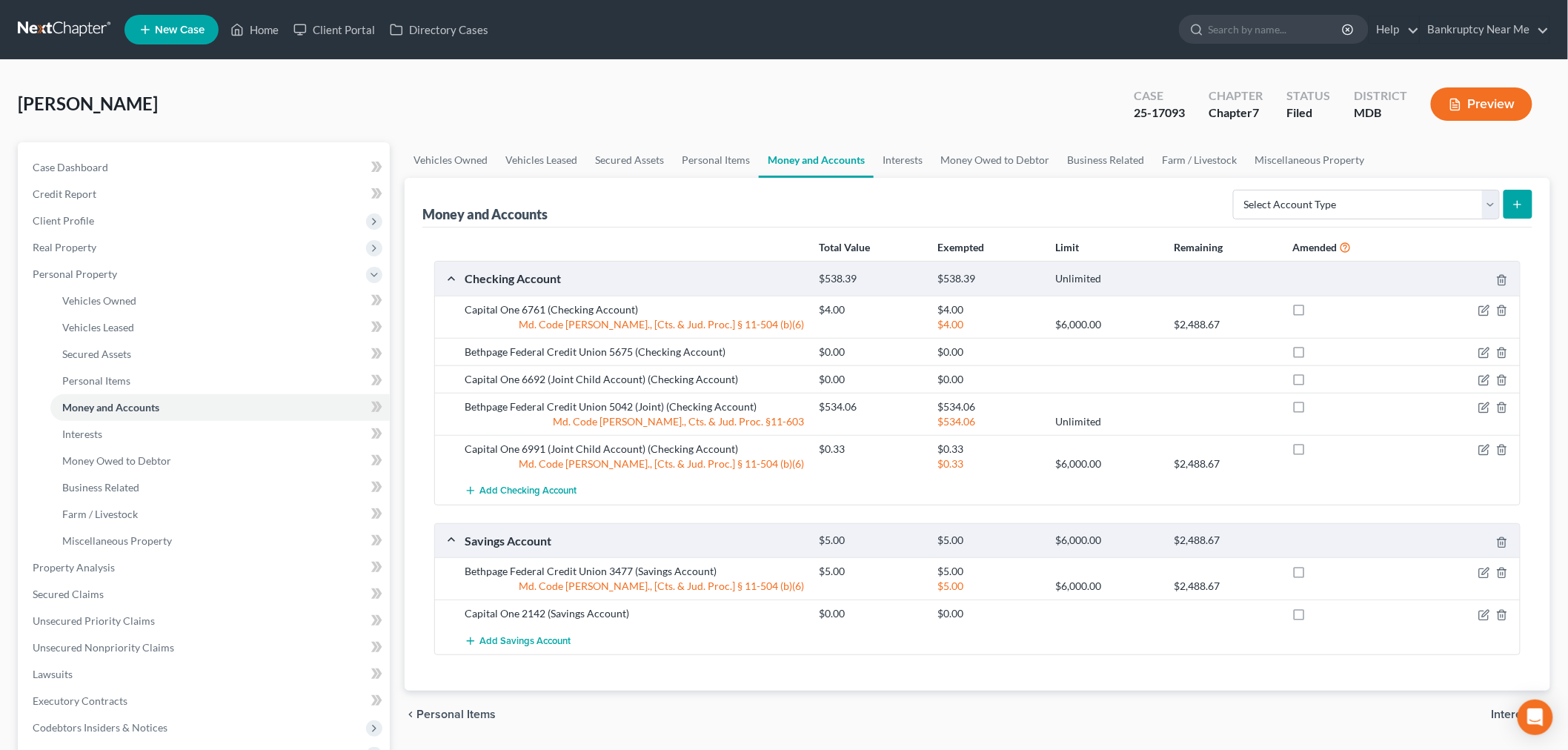
click at [1313, 314] on label at bounding box center [1313, 314] width 0 height 0
click at [1319, 309] on input "checkbox" at bounding box center [1324, 307] width 9 height 9
checkbox input "true"
click at [1313, 355] on label at bounding box center [1313, 355] width 0 height 0
click at [1319, 349] on input "checkbox" at bounding box center [1324, 349] width 9 height 9
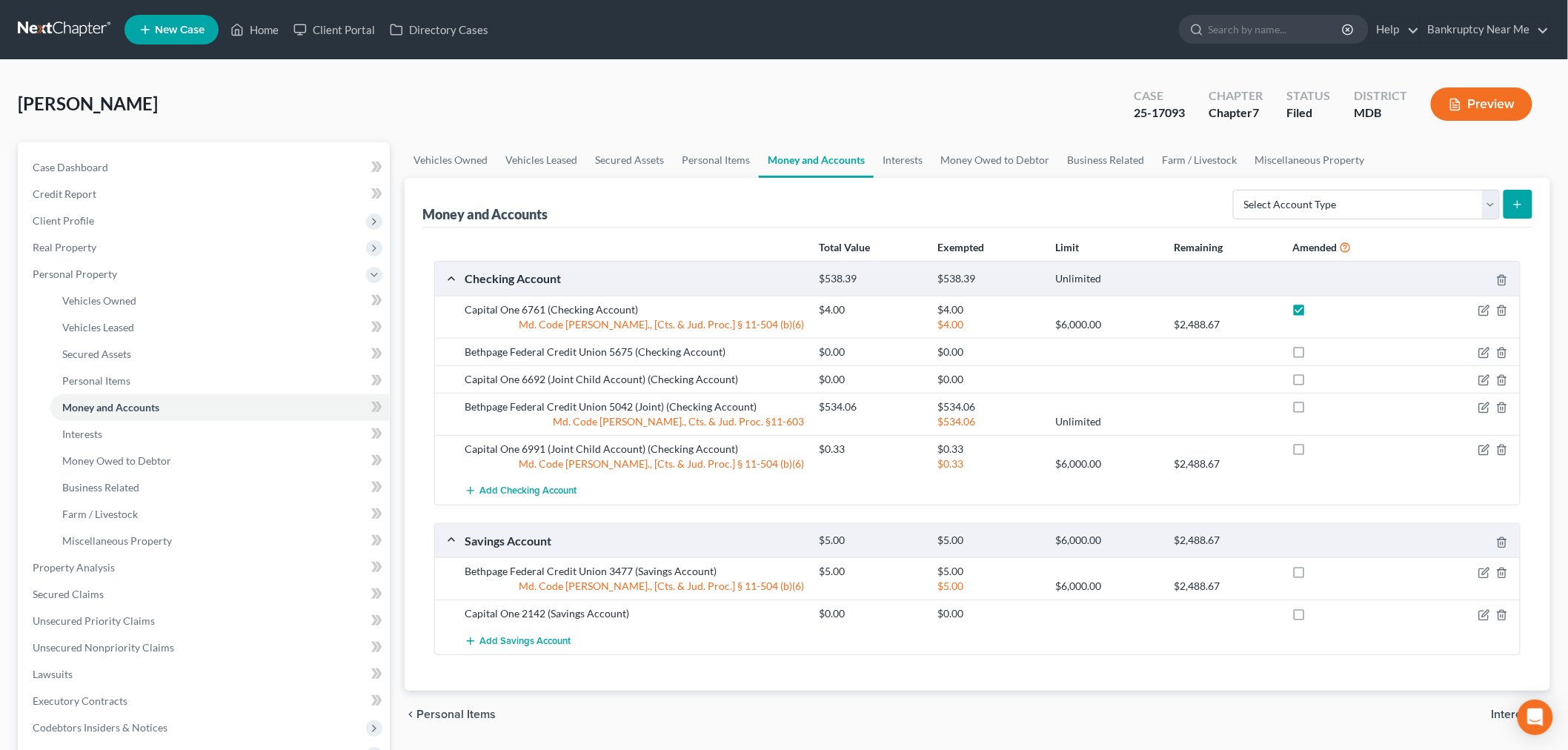
checkbox input "true"
click at [1313, 383] on label at bounding box center [1313, 383] width 0 height 0
click at [1319, 378] on input "checkbox" at bounding box center [1324, 377] width 9 height 9
checkbox input "true"
drag, startPoint x: 1301, startPoint y: 410, endPoint x: 1299, endPoint y: 426, distance: 16.1
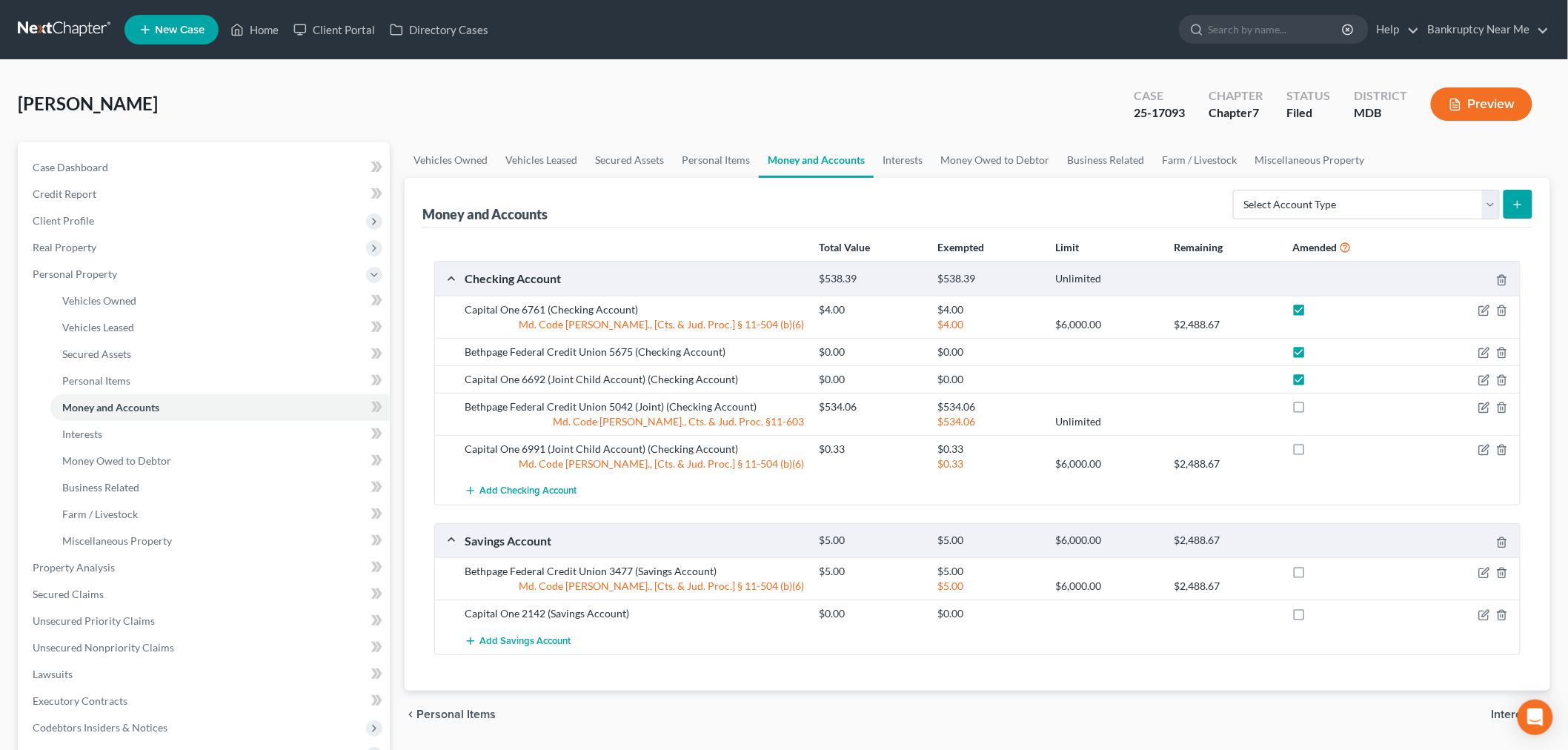
click at [1313, 410] on label at bounding box center [1313, 410] width 0 height 0
click at [1319, 409] on input "checkbox" at bounding box center [1324, 404] width 9 height 9
checkbox input "true"
drag, startPoint x: 1298, startPoint y: 449, endPoint x: 1302, endPoint y: 498, distance: 49.2
click at [1313, 453] on label at bounding box center [1313, 453] width 0 height 0
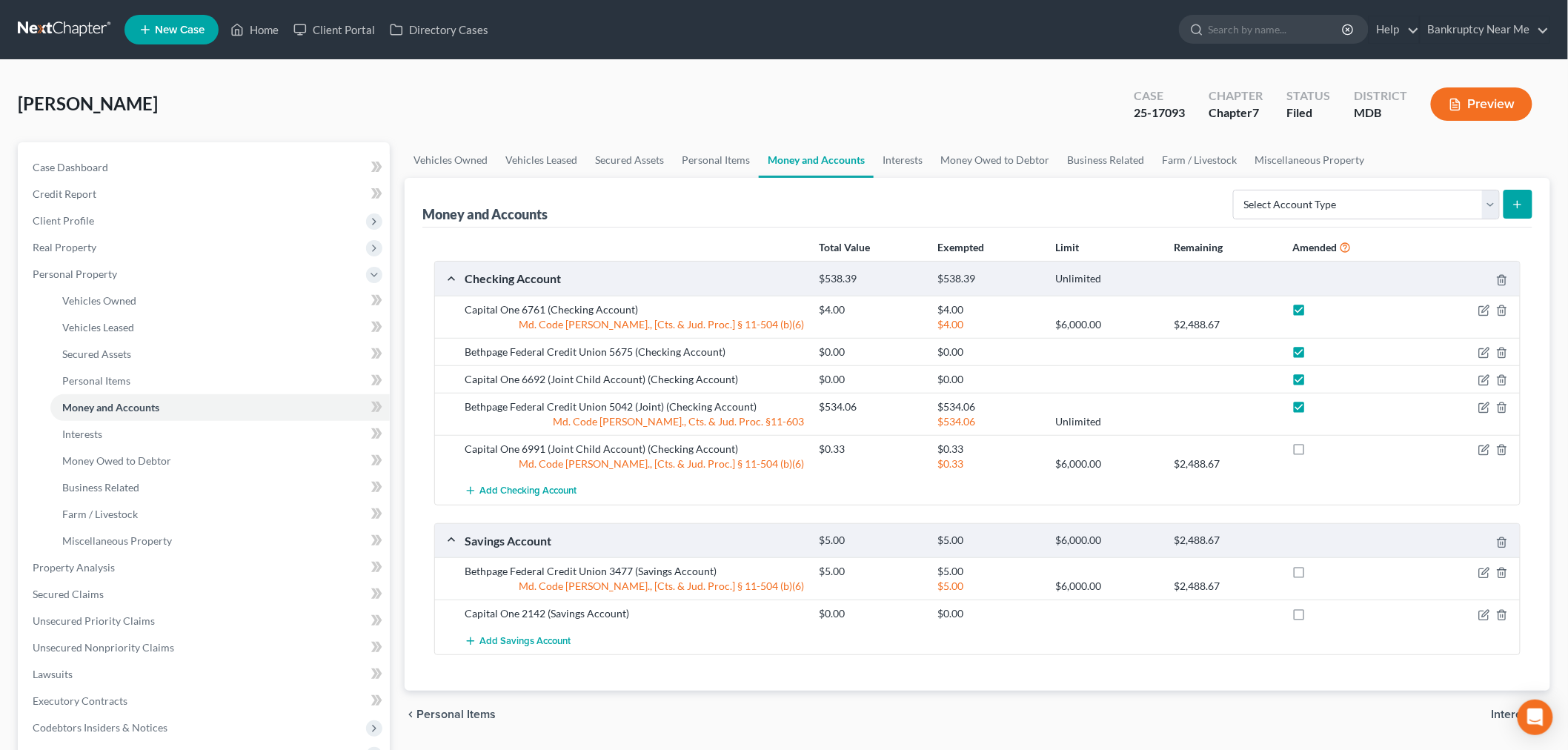
click at [1319, 450] on input "checkbox" at bounding box center [1324, 447] width 9 height 9
checkbox input "true"
drag, startPoint x: 1302, startPoint y: 562, endPoint x: 1302, endPoint y: 575, distance: 13.0
click at [1313, 575] on label at bounding box center [1313, 575] width 0 height 0
click at [1319, 568] on input "checkbox" at bounding box center [1324, 568] width 9 height 9
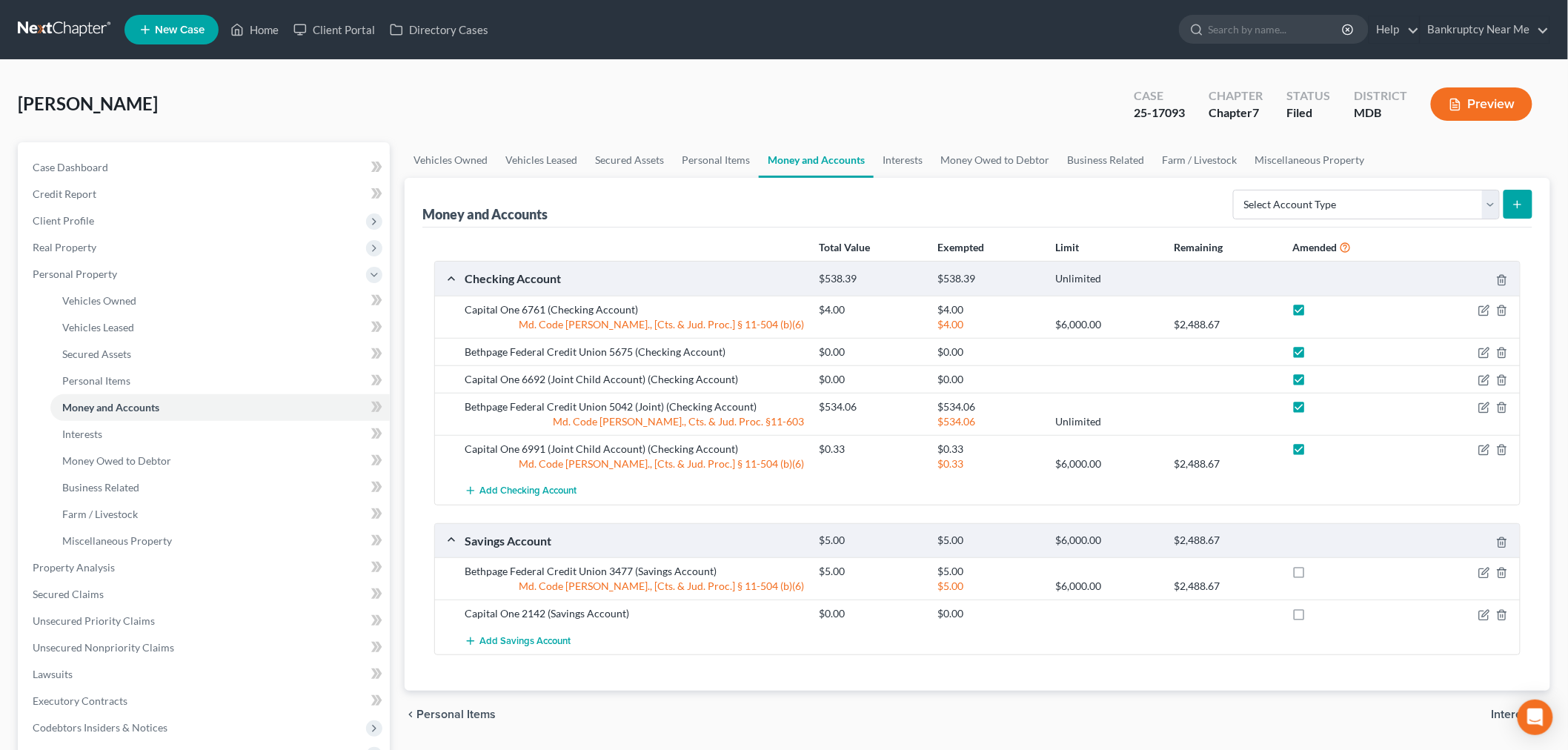
checkbox input "true"
click at [1313, 617] on label at bounding box center [1313, 617] width 0 height 0
click at [1319, 612] on input "checkbox" at bounding box center [1324, 611] width 9 height 9
checkbox input "true"
click at [897, 158] on link "Interests" at bounding box center [902, 160] width 58 height 35
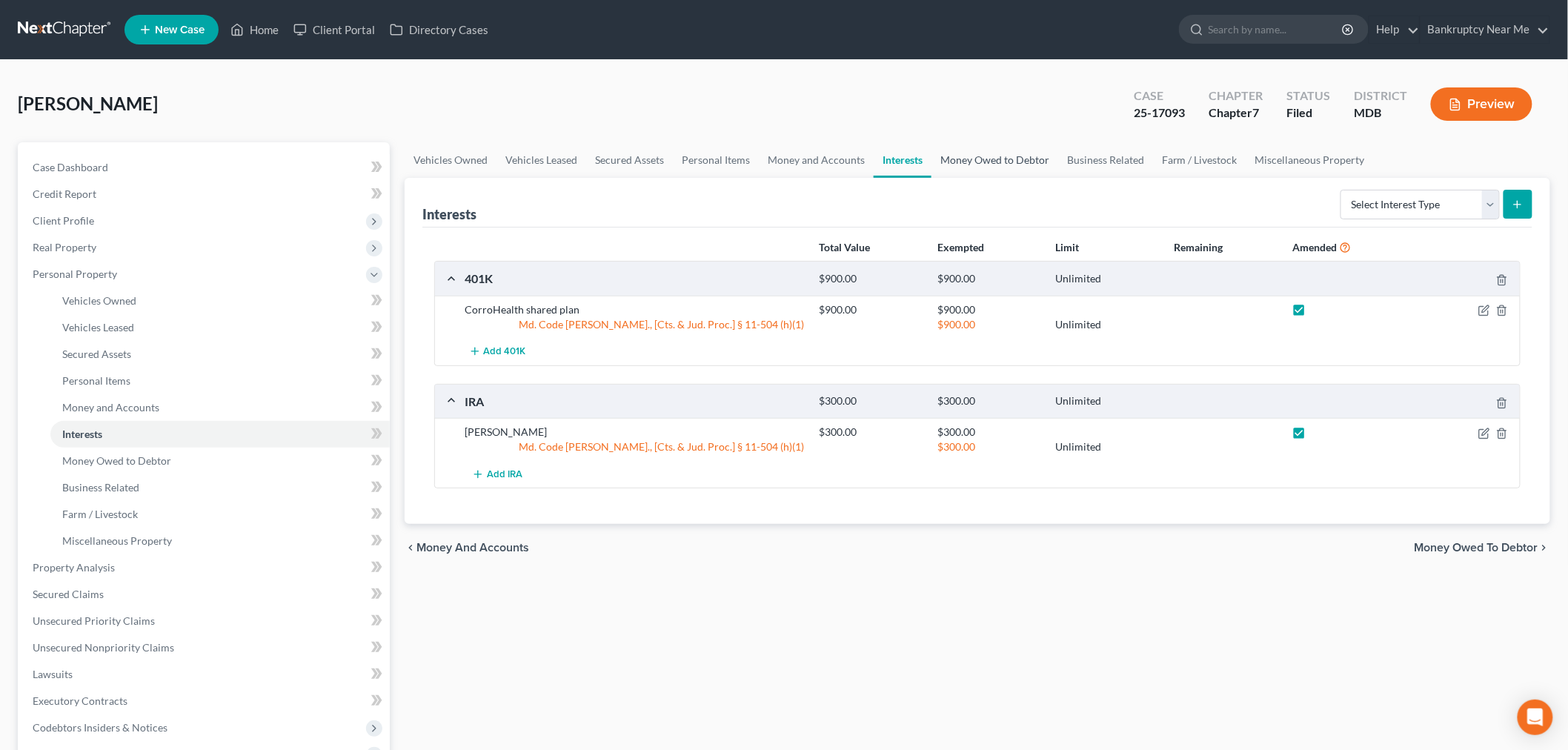
click at [984, 153] on link "Money Owed to Debtor" at bounding box center [994, 160] width 127 height 35
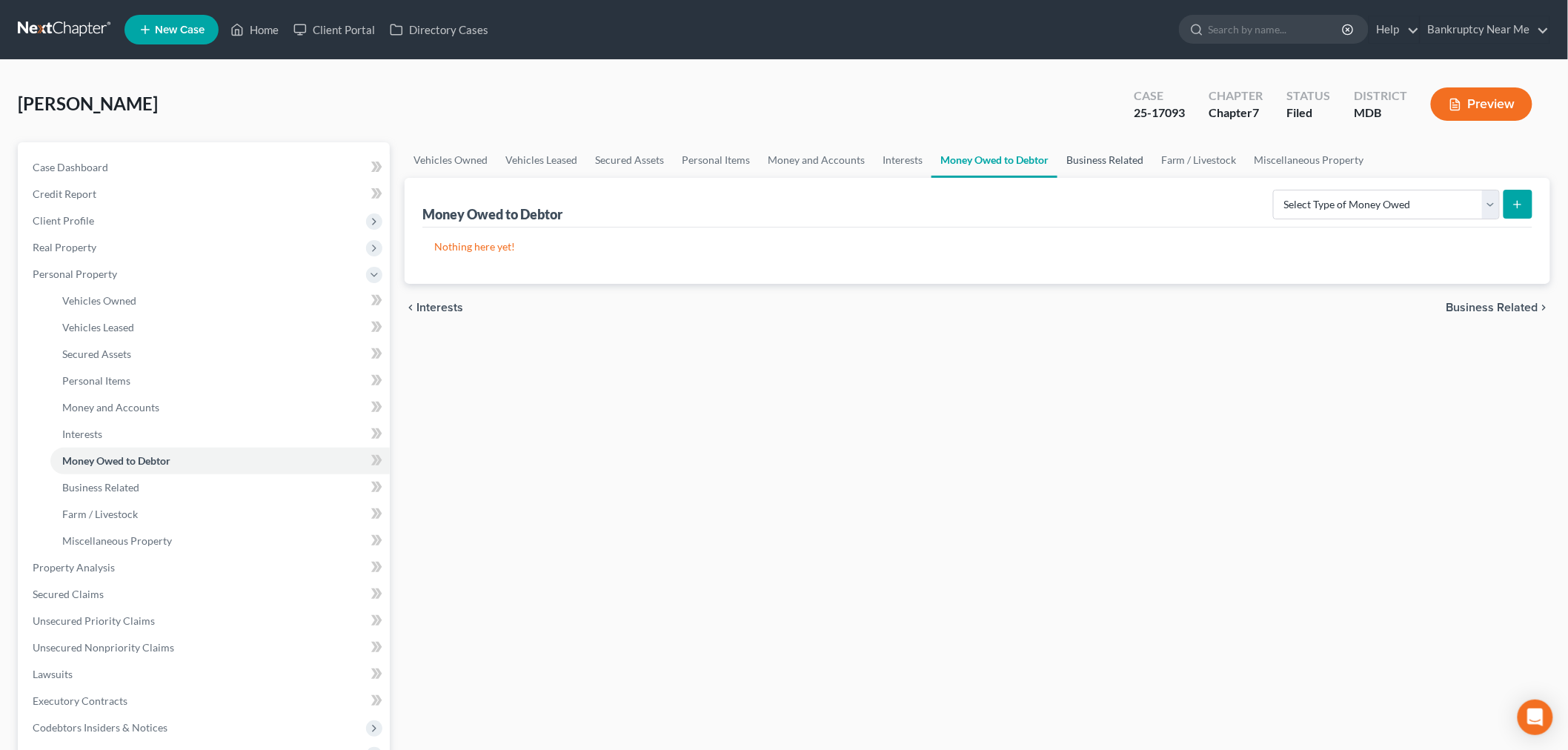
click at [1102, 160] on link "Business Related" at bounding box center [1104, 160] width 95 height 35
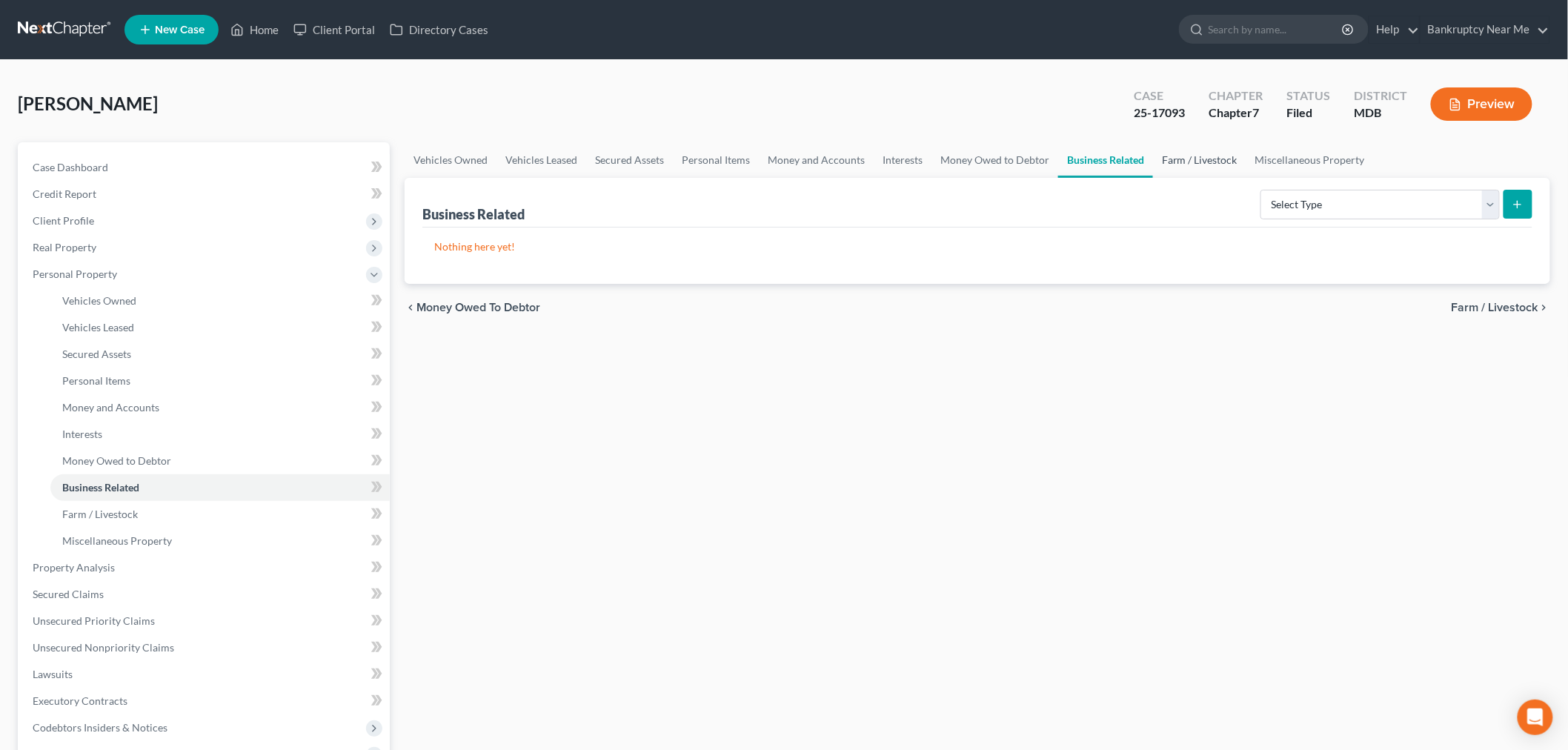
click at [1203, 166] on link "Farm / Livestock" at bounding box center [1199, 160] width 94 height 35
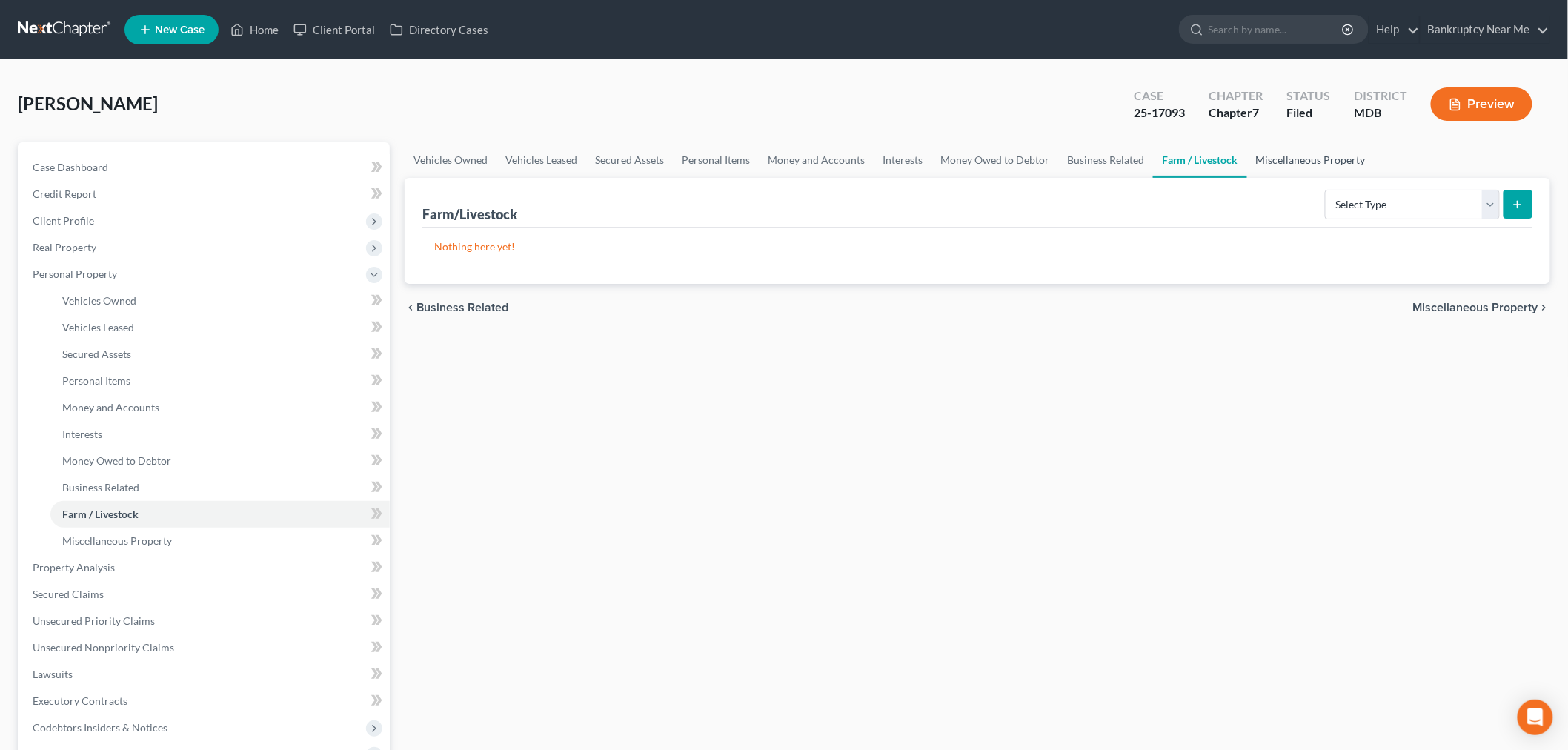
click at [1327, 151] on link "Miscellaneous Property" at bounding box center [1311, 160] width 127 height 35
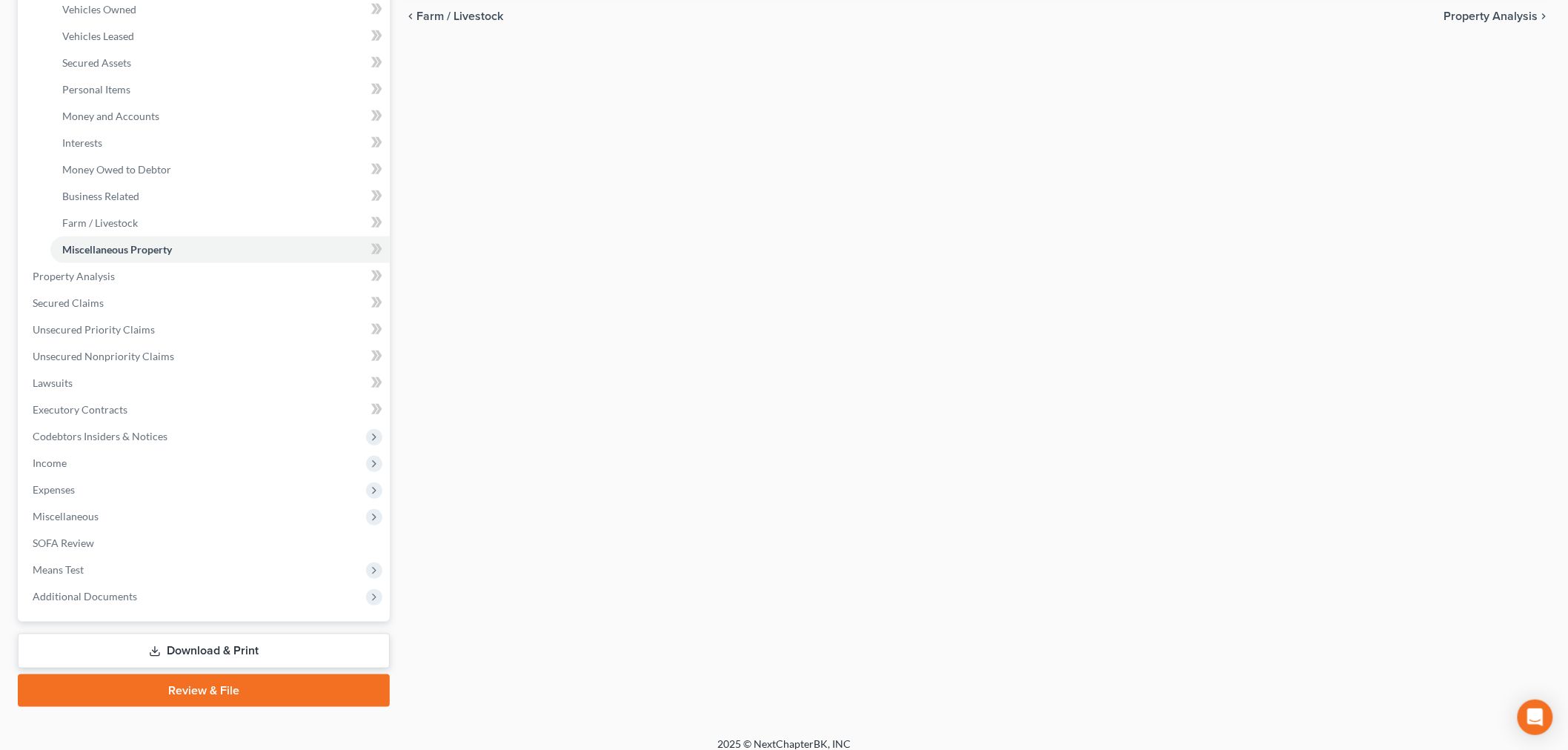
scroll to position [303, 0]
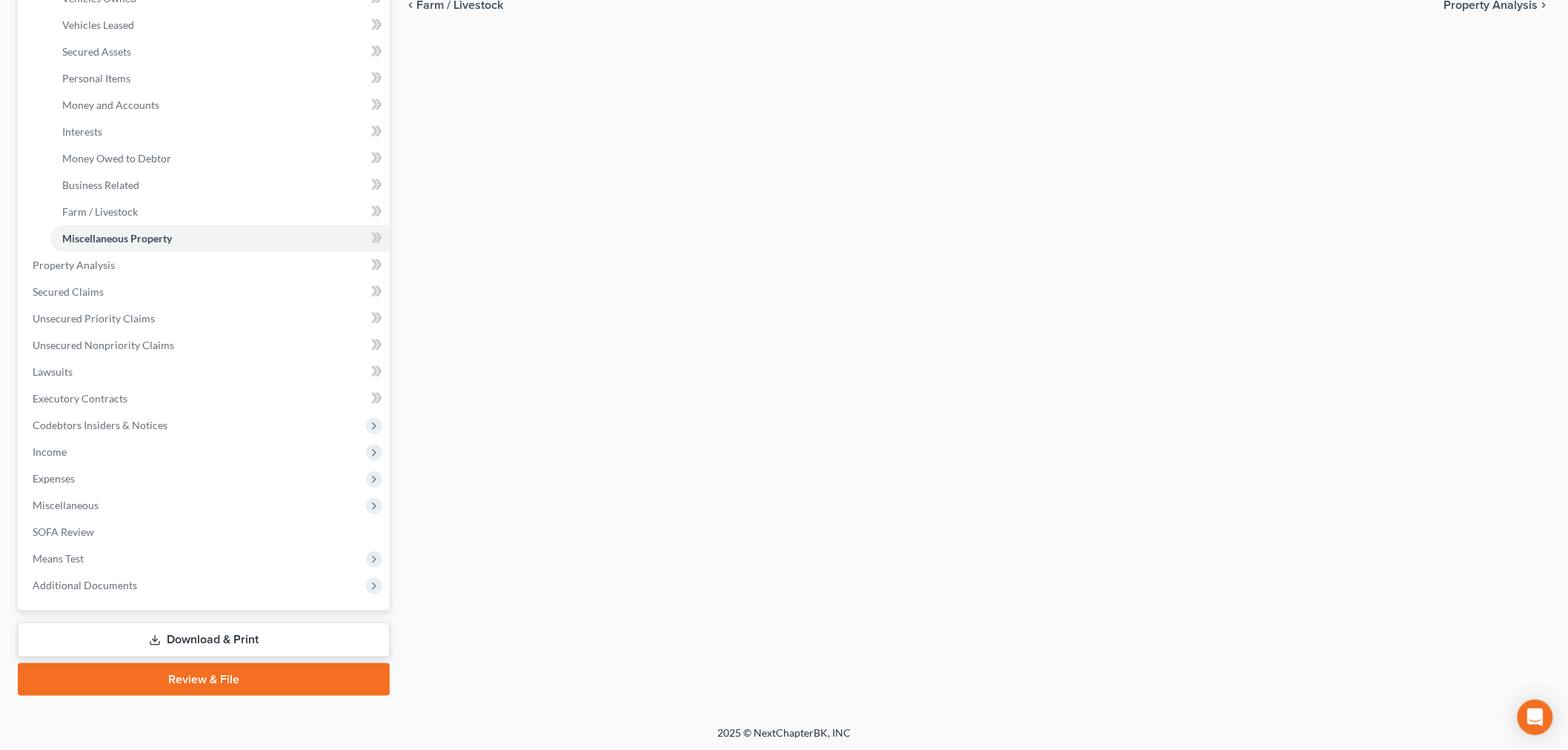
click at [213, 645] on link "Download & Print" at bounding box center [204, 640] width 372 height 35
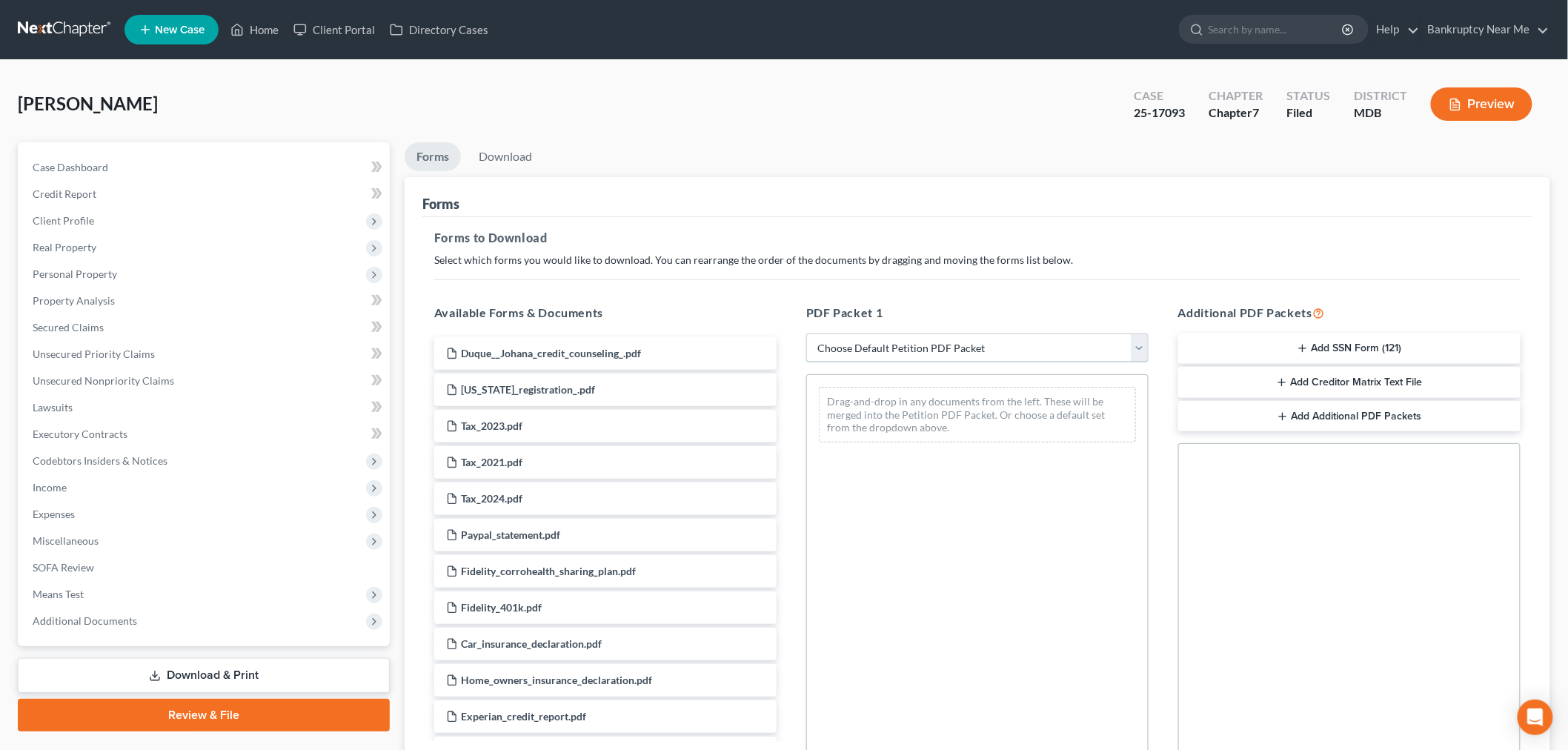
click at [847, 355] on select "Choose Default Petition PDF Packet Complete Bankruptcy Petition (all forms and …" at bounding box center [978, 348] width 343 height 30
select select "2"
click at [806, 333] on select "Choose Default Petition PDF Packet Complete Bankruptcy Petition (all forms and …" at bounding box center [978, 348] width 343 height 30
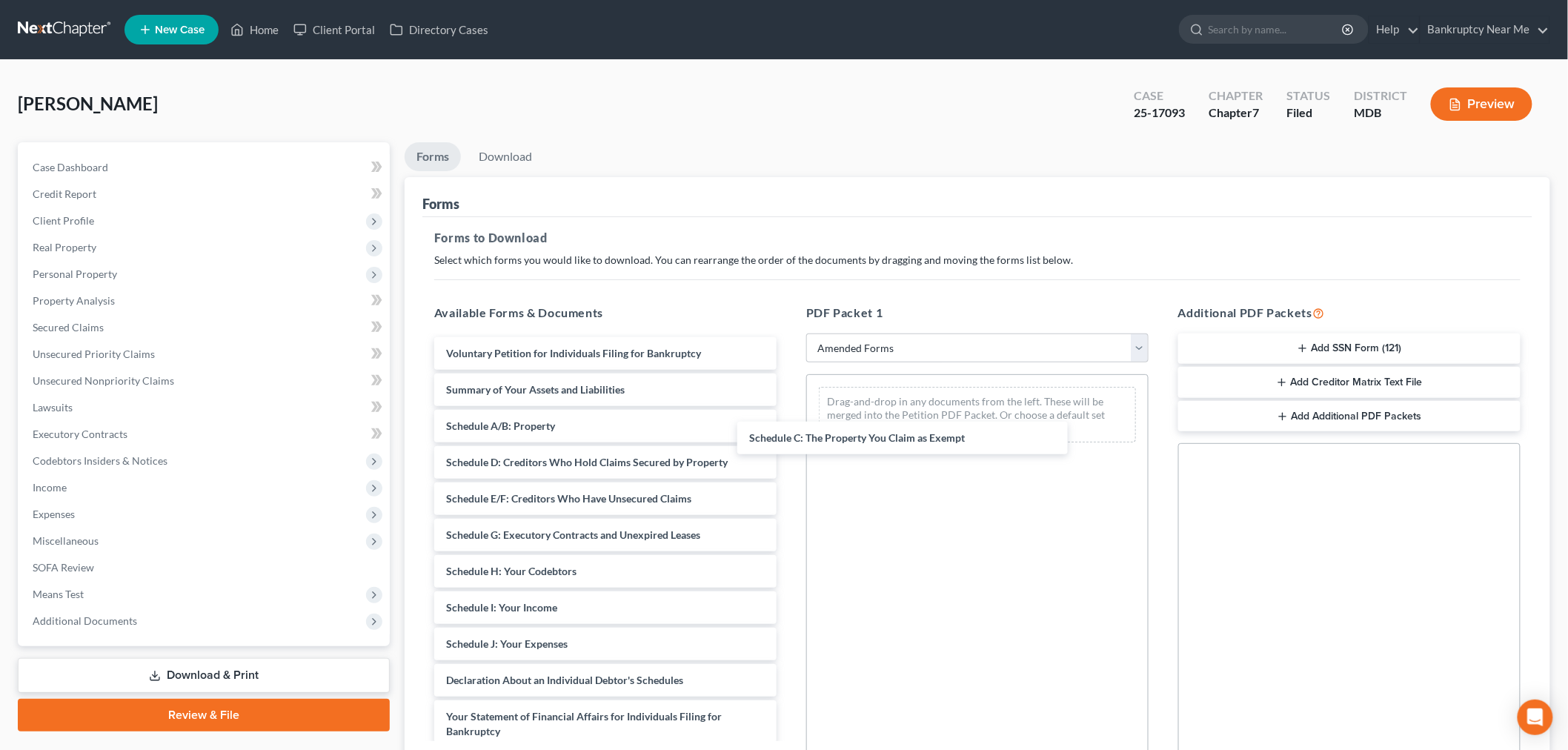
drag, startPoint x: 581, startPoint y: 464, endPoint x: 987, endPoint y: 433, distance: 407.2
click at [788, 434] on div "Schedule C: The Property You Claim as Exempt Voluntary Petition for Individuals…" at bounding box center [605, 666] width 366 height 658
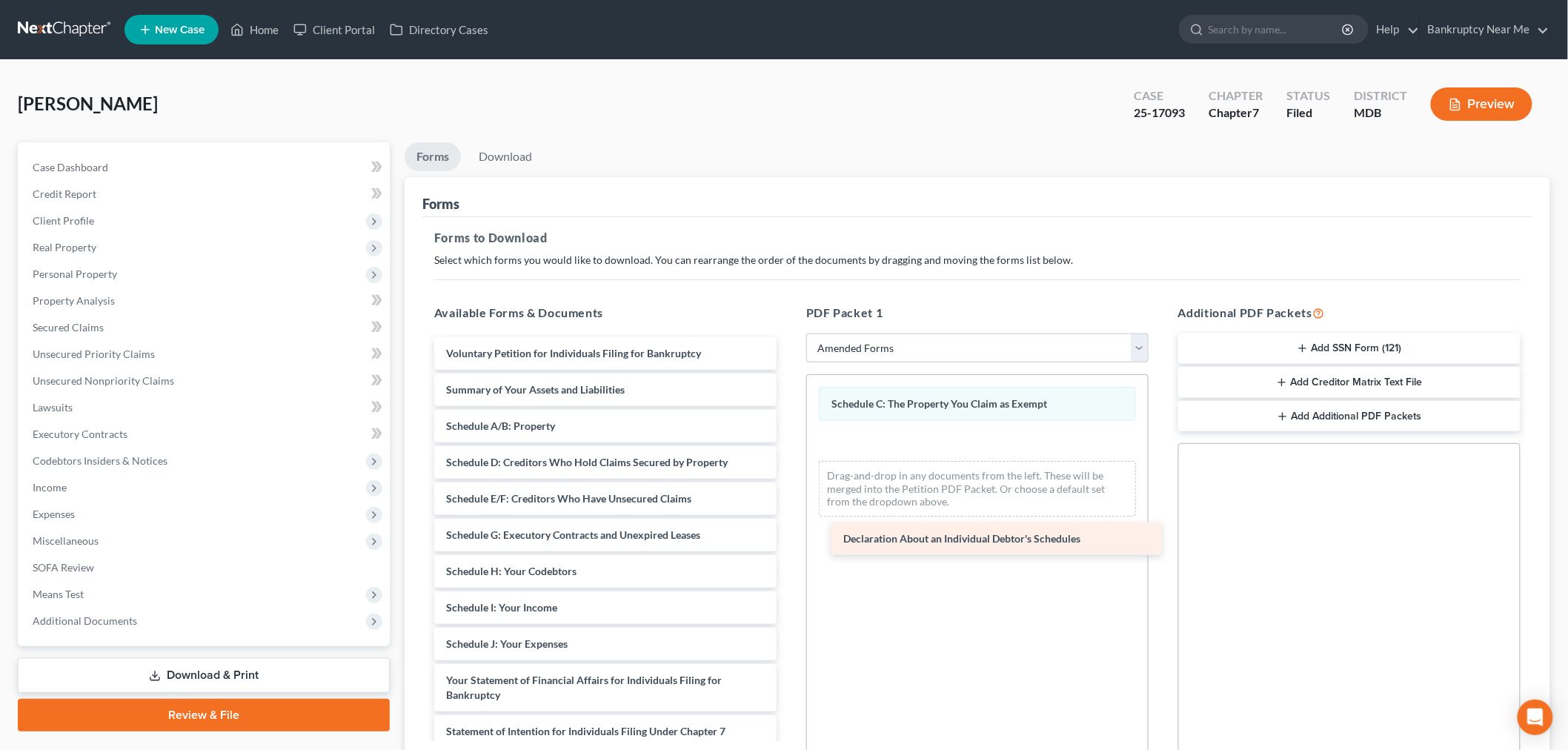
drag, startPoint x: 560, startPoint y: 682, endPoint x: 957, endPoint y: 524, distance: 427.3
click at [788, 531] on div "Declaration About an Individual Debtor's Schedules Voluntary Petition for Indiv…" at bounding box center [605, 648] width 366 height 622
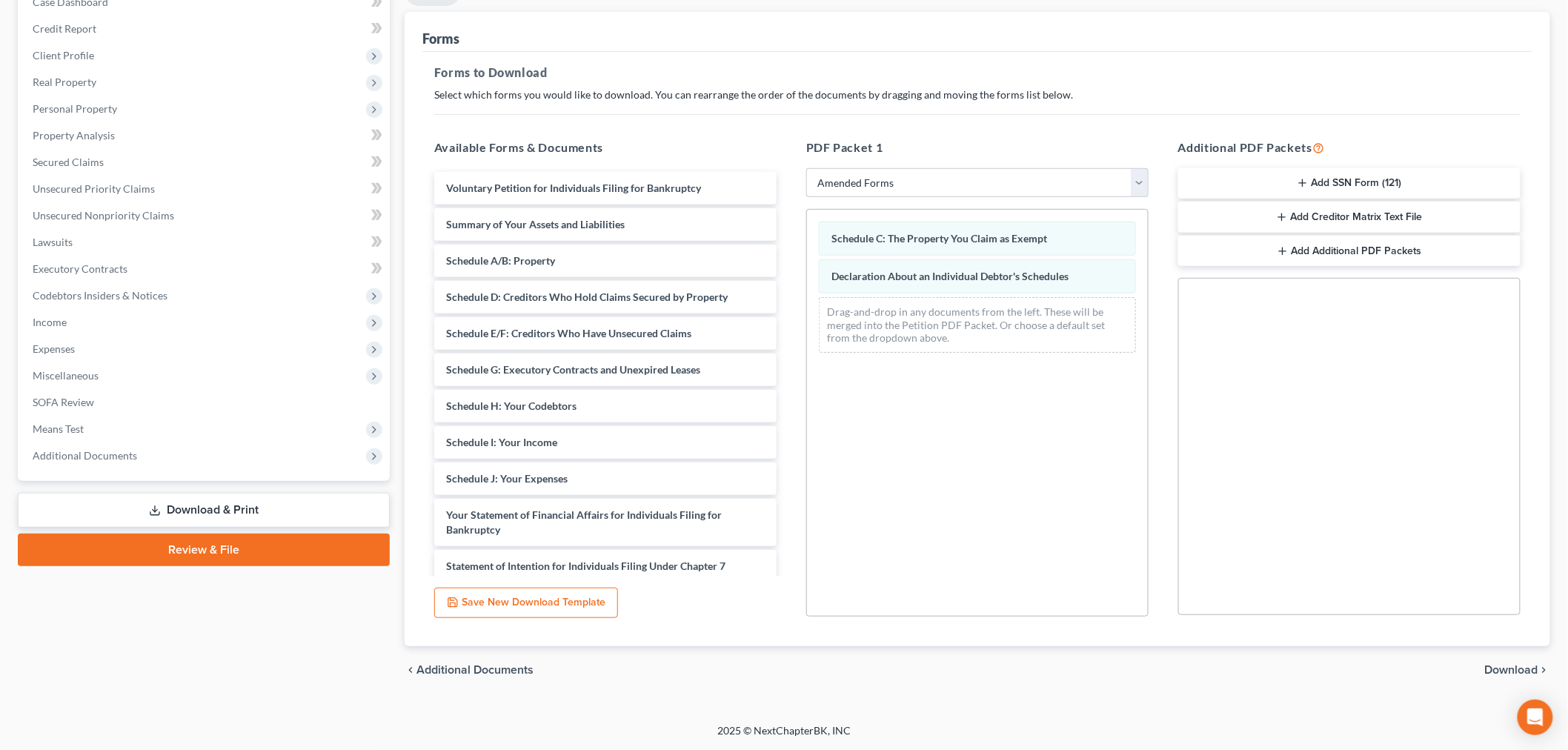
click at [1503, 677] on div "chevron_left Additional Documents Download chevron_right" at bounding box center [977, 670] width 1145 height 47
click at [1507, 670] on span "Download" at bounding box center [1511, 670] width 53 height 12
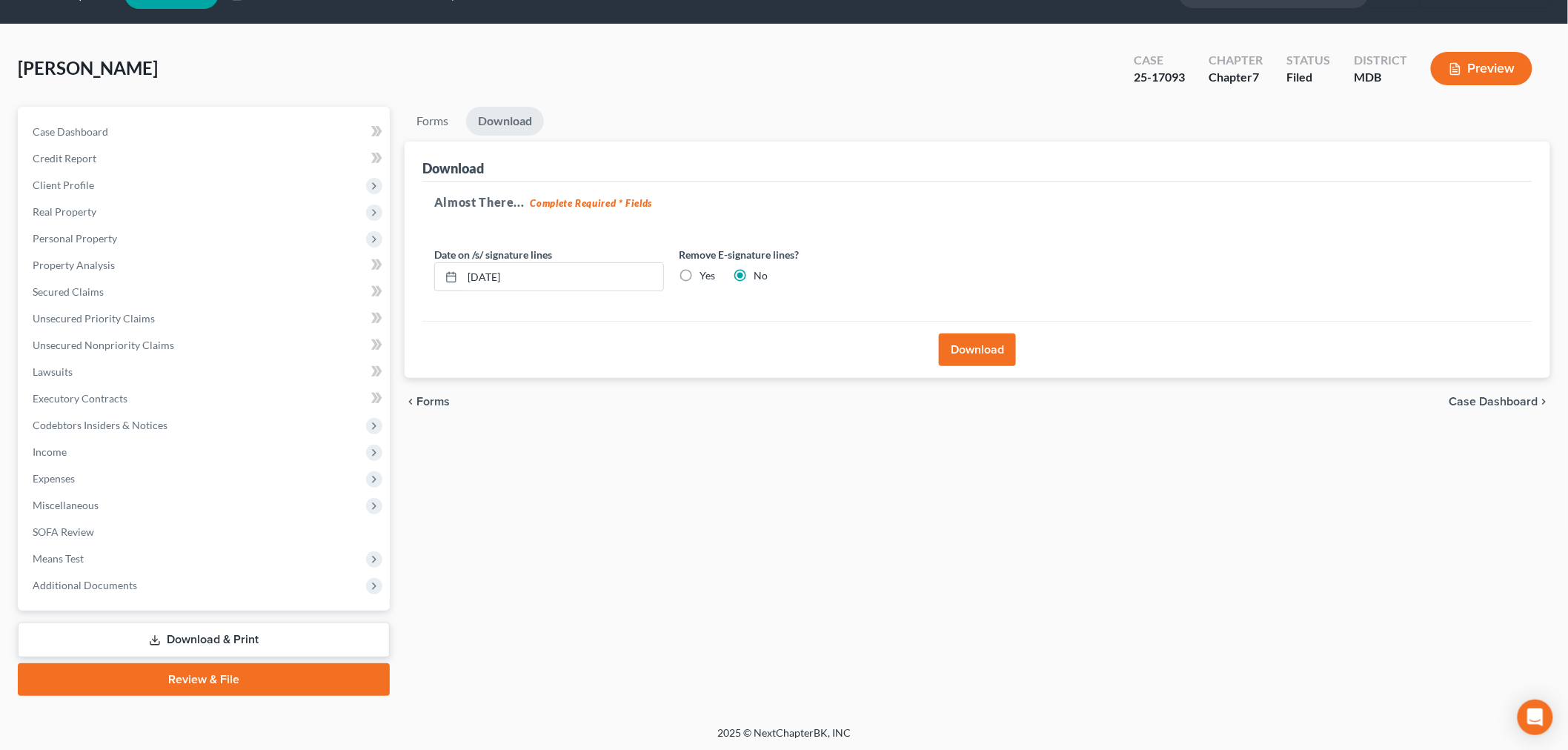
click at [968, 343] on button "Download" at bounding box center [977, 349] width 77 height 32
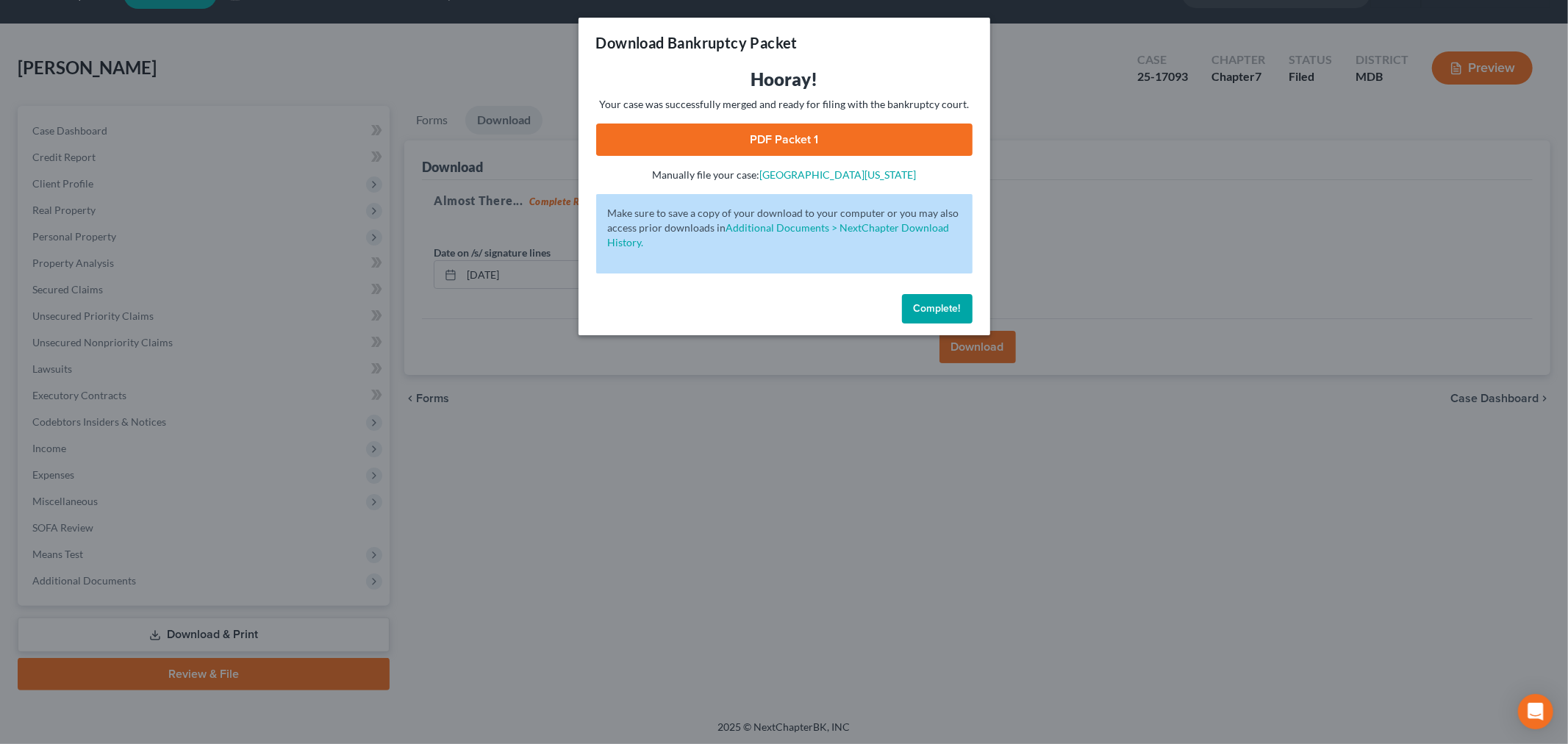
click at [804, 135] on link "PDF Packet 1" at bounding box center [784, 139] width 377 height 32
